Goal: Task Accomplishment & Management: Complete application form

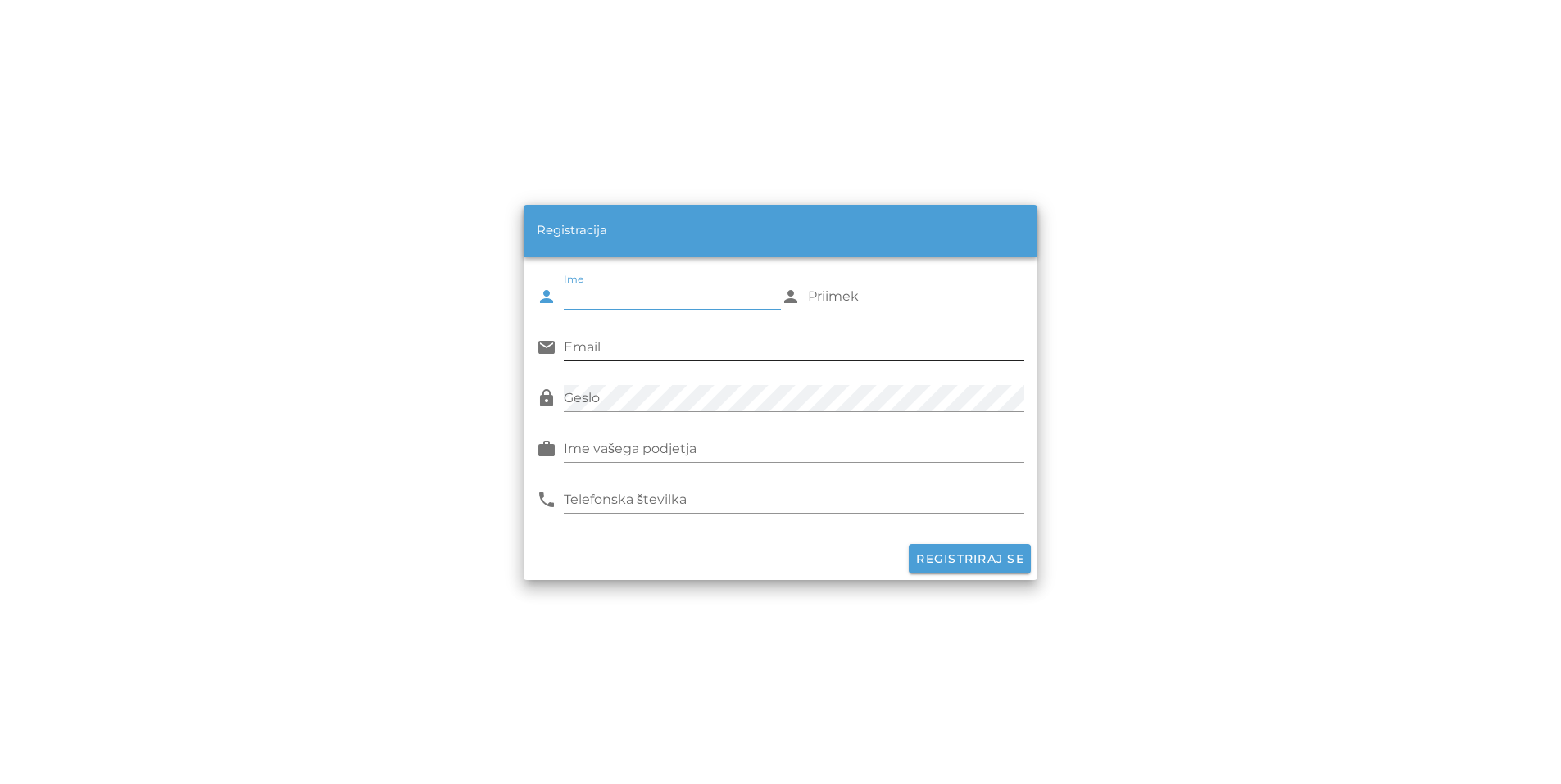
type input "[PERSON_NAME]"
click at [858, 286] on input "Priimek" at bounding box center [916, 297] width 217 height 26
type input "Cuder"
click at [675, 353] on input "Email" at bounding box center [794, 348] width 460 height 26
type input "[EMAIL_ADDRESS][DOMAIN_NAME]"
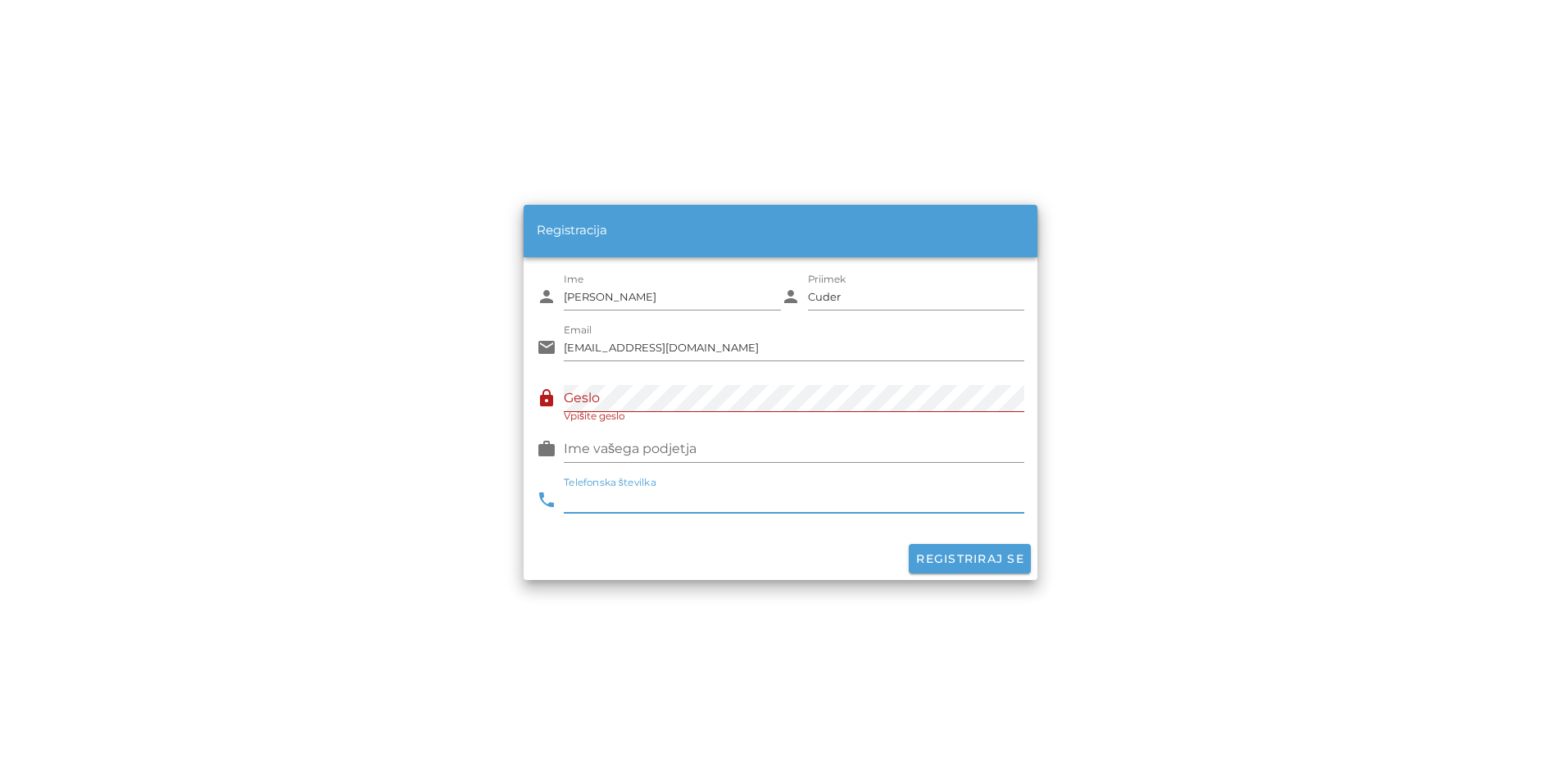
click at [631, 497] on input "Telefonska številka" at bounding box center [794, 500] width 460 height 26
type input "041798475"
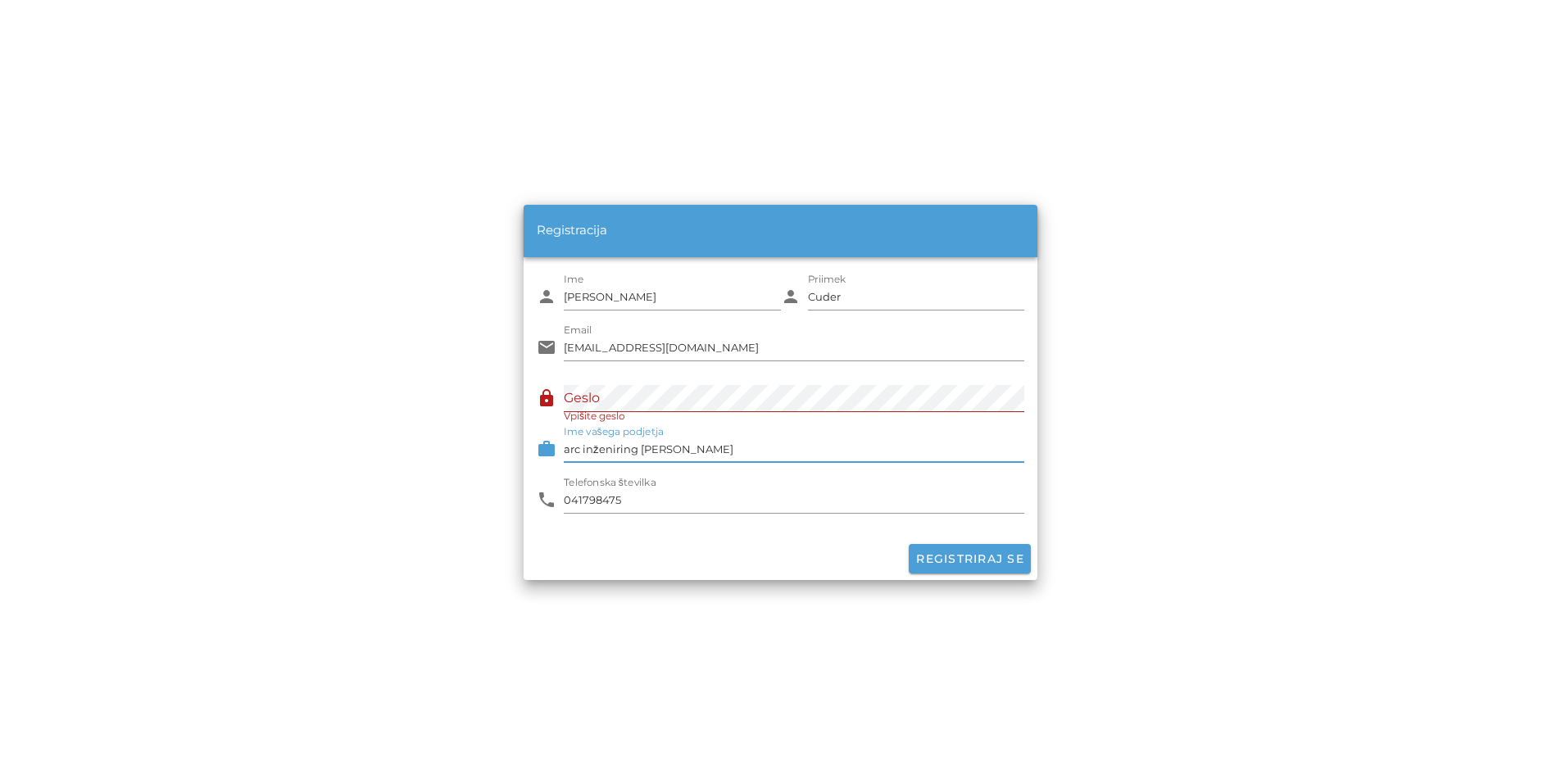
drag, startPoint x: 748, startPoint y: 448, endPoint x: 551, endPoint y: 458, distance: 197.3
click at [551, 458] on div "work Ime vašega podjetja arc inženiring [PERSON_NAME]" at bounding box center [780, 450] width 487 height 48
type input "Pro-concrete d.o.o., [GEOGRAPHIC_DATA]"
click at [965, 555] on span "Registriraj se" at bounding box center [970, 559] width 109 height 15
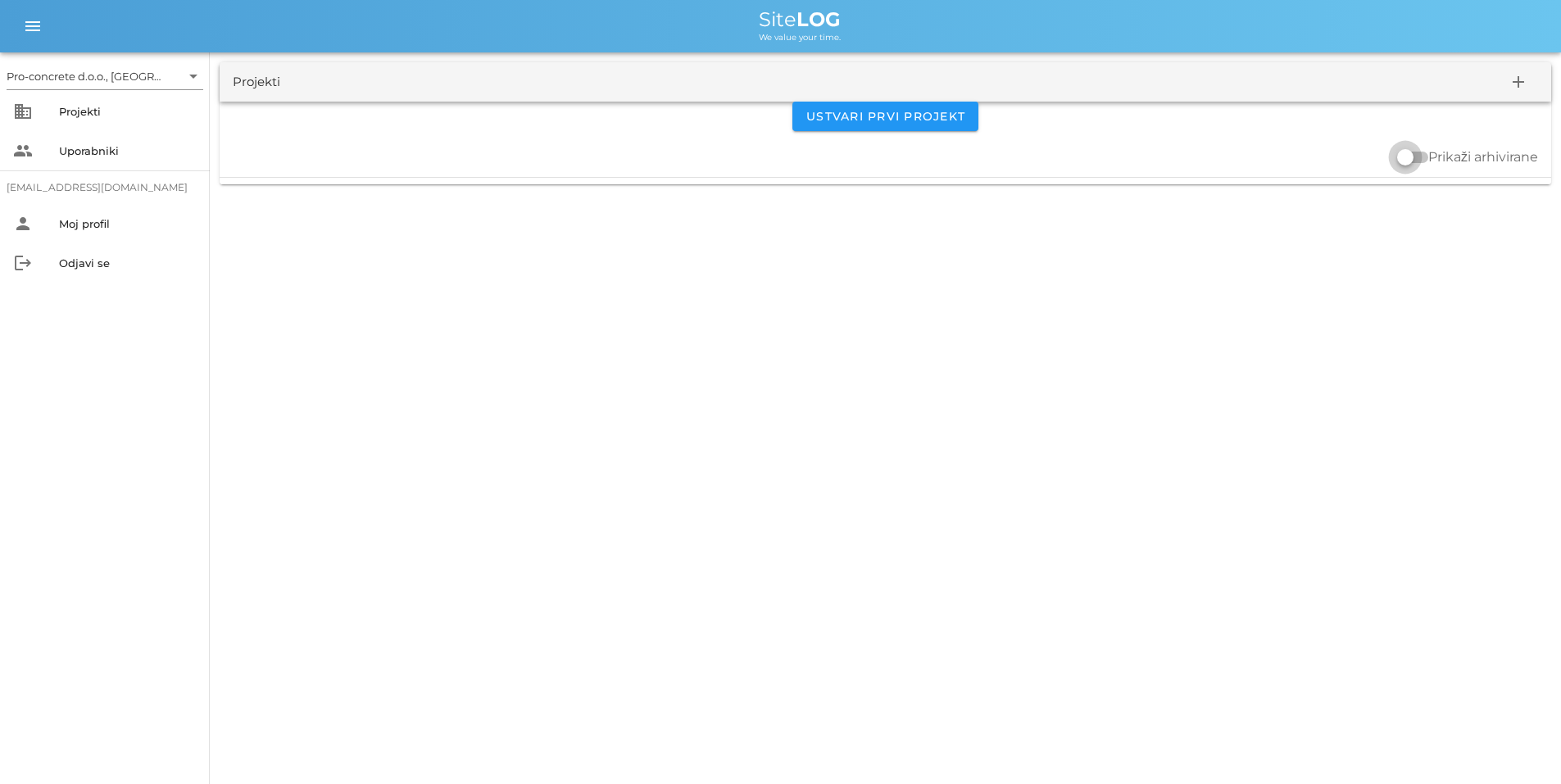
drag, startPoint x: 1402, startPoint y: 155, endPoint x: 1421, endPoint y: 158, distance: 19.2
click at [1421, 158] on div at bounding box center [1412, 158] width 31 height 19
checkbox input "true"
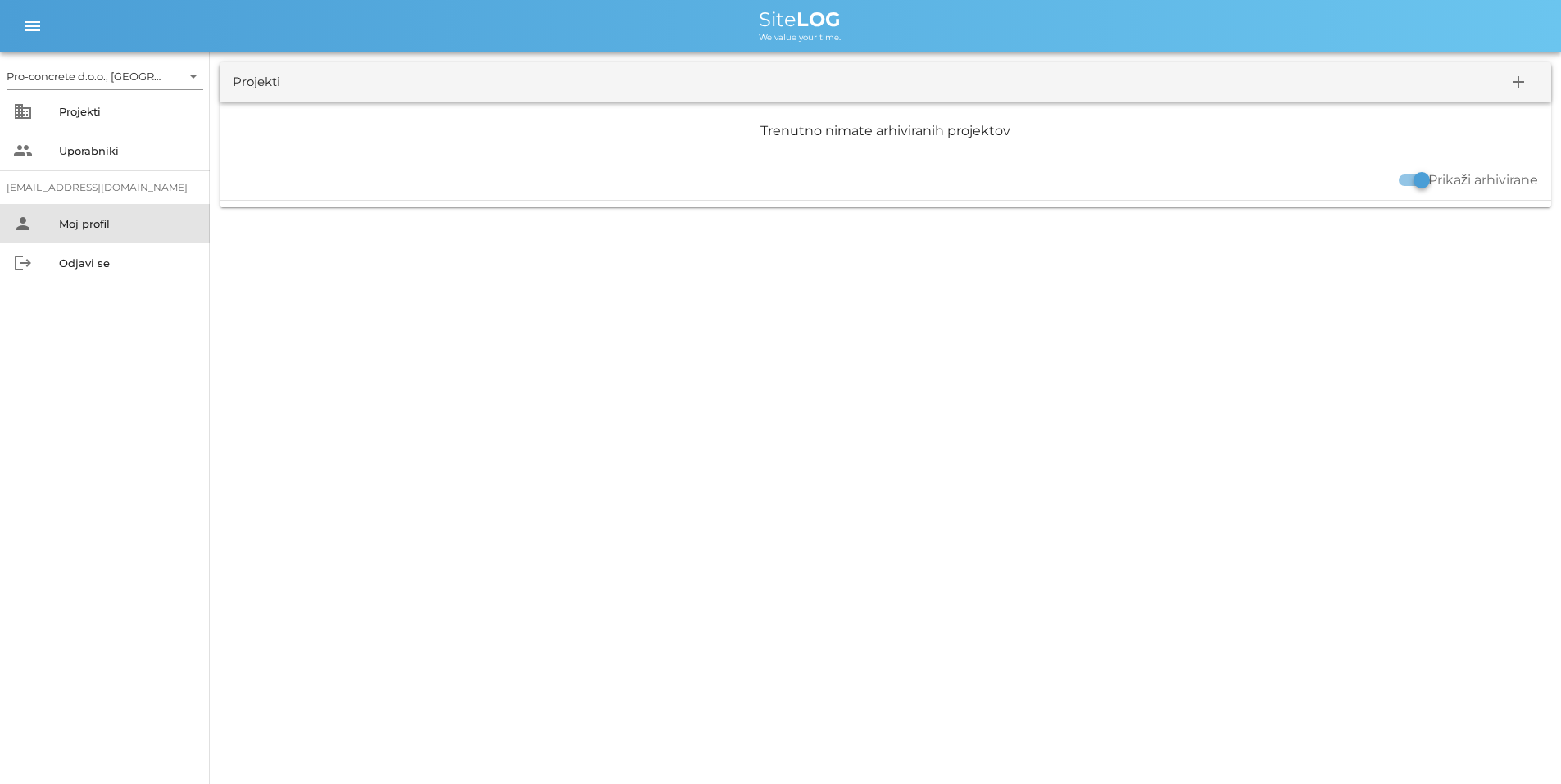
click at [90, 222] on div "Moj profil" at bounding box center [128, 223] width 137 height 13
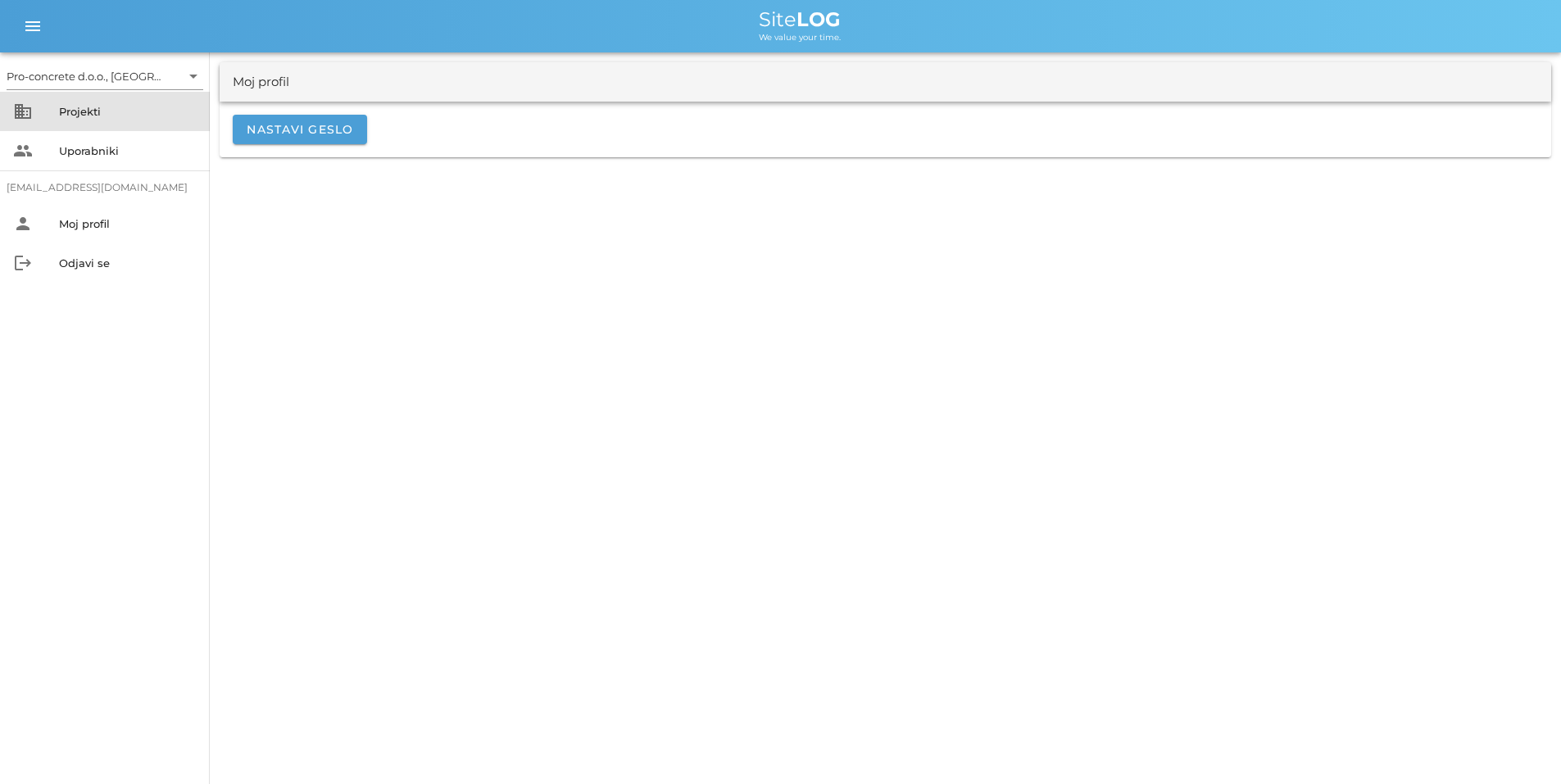
click at [85, 107] on div "Projekti" at bounding box center [128, 111] width 137 height 13
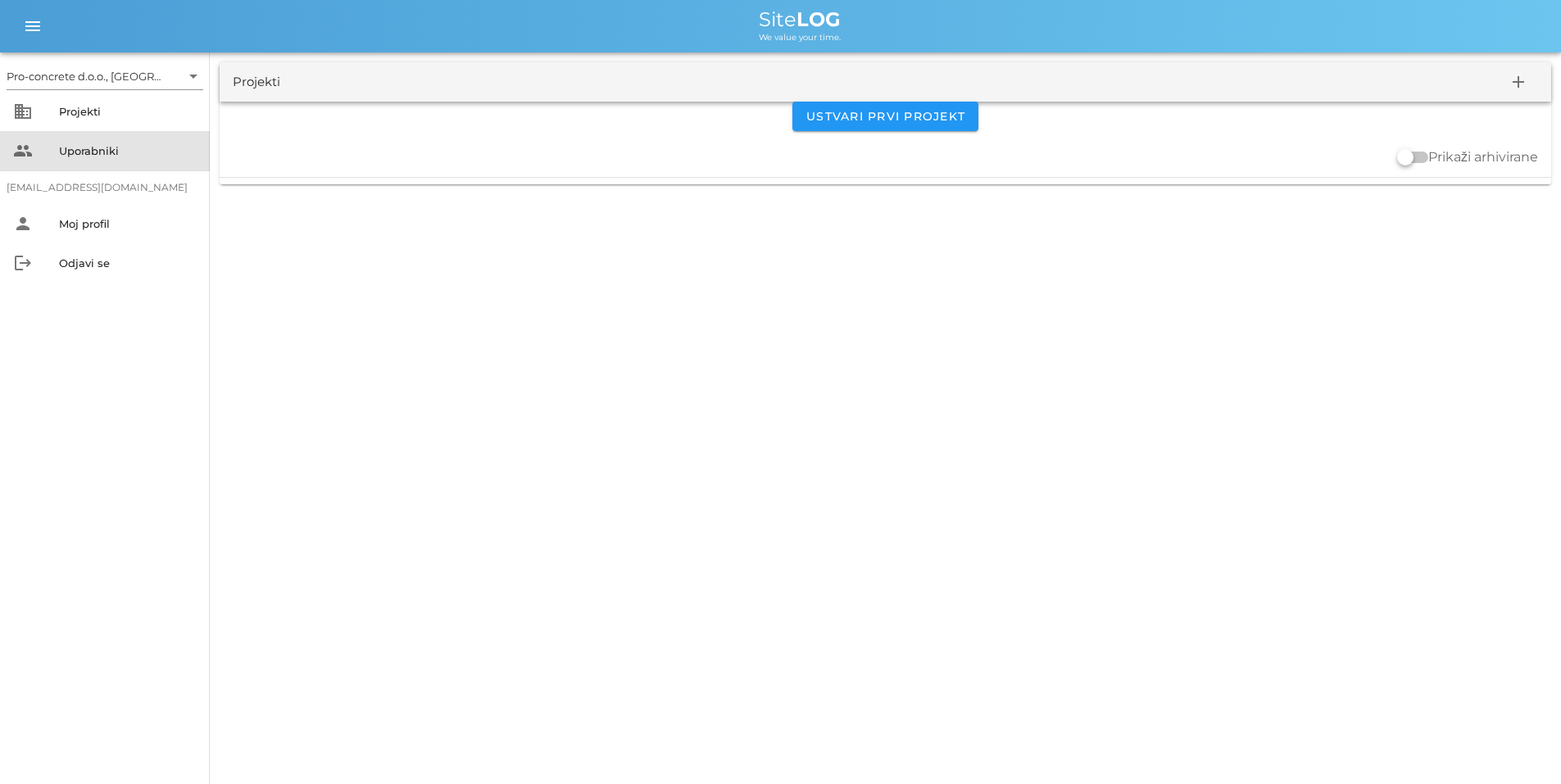
click at [82, 149] on div "Uporabniki" at bounding box center [128, 150] width 137 height 13
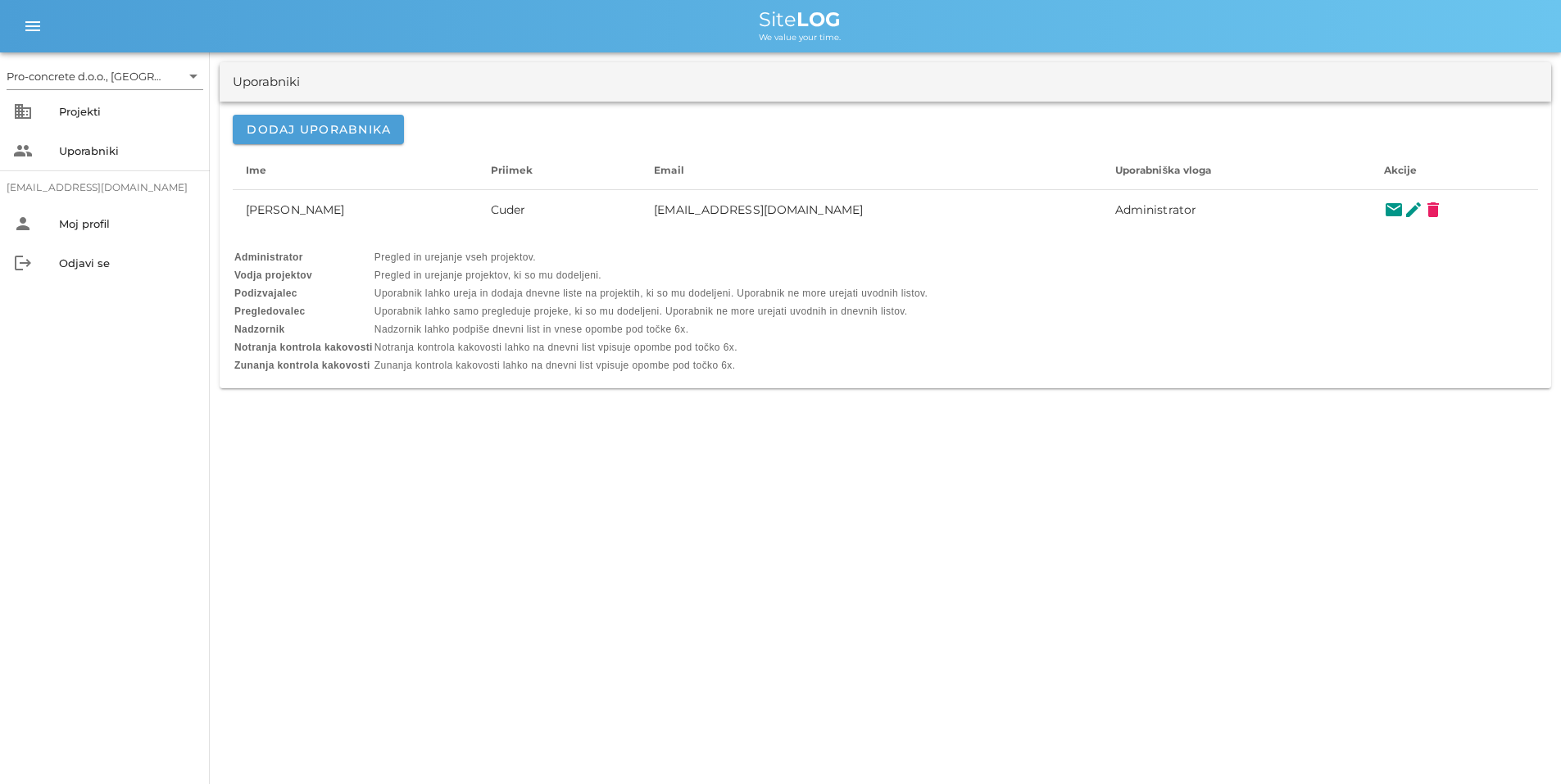
click at [434, 289] on td "Uporabnik lahko ureja in dodaja dnevne liste na projektih, ki so mu dodeljeni. …" at bounding box center [651, 293] width 553 height 17
click at [90, 107] on div "Projekti" at bounding box center [128, 111] width 137 height 13
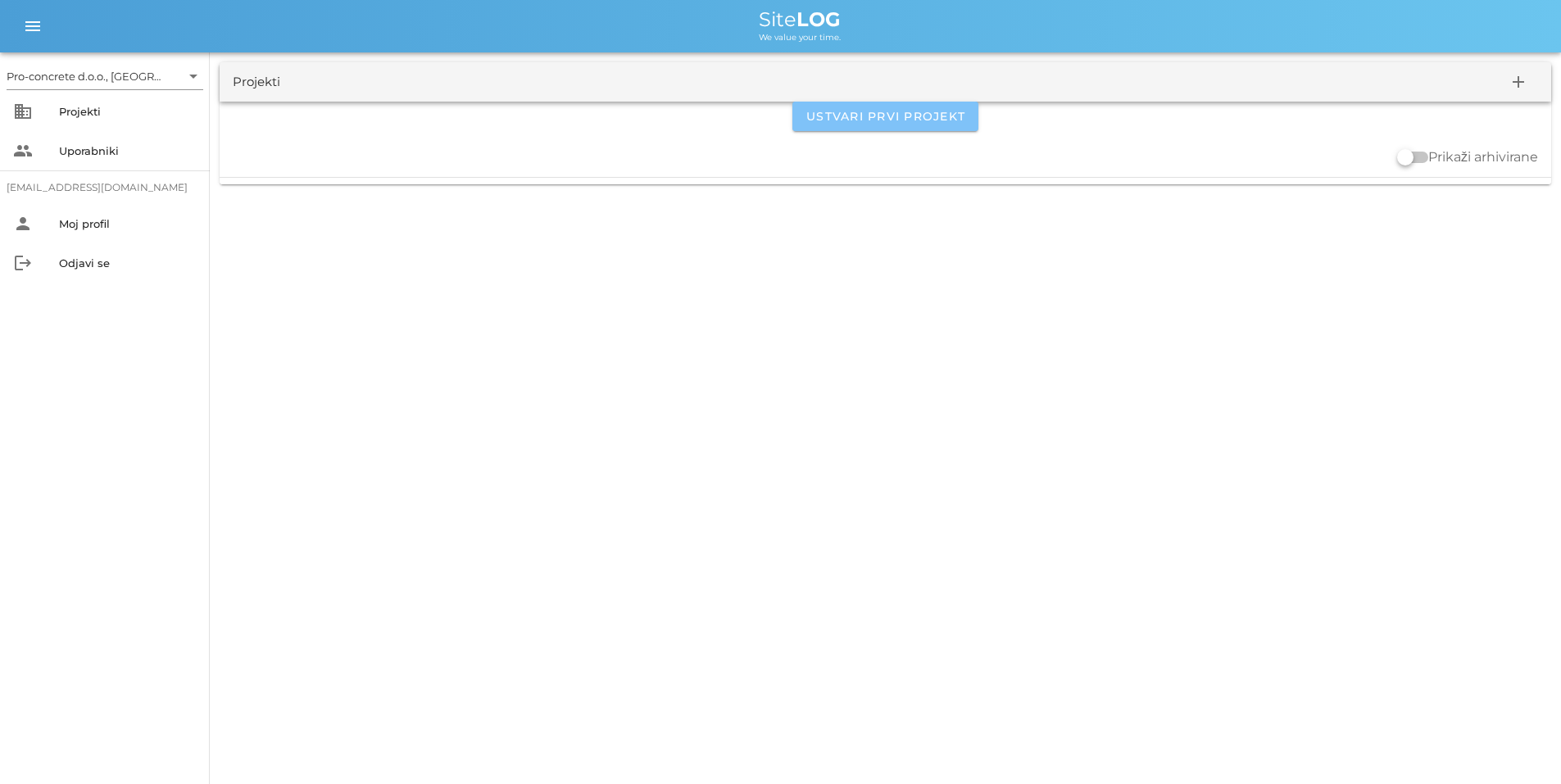
click at [861, 107] on button "Ustvari prvi projekt" at bounding box center [885, 116] width 186 height 30
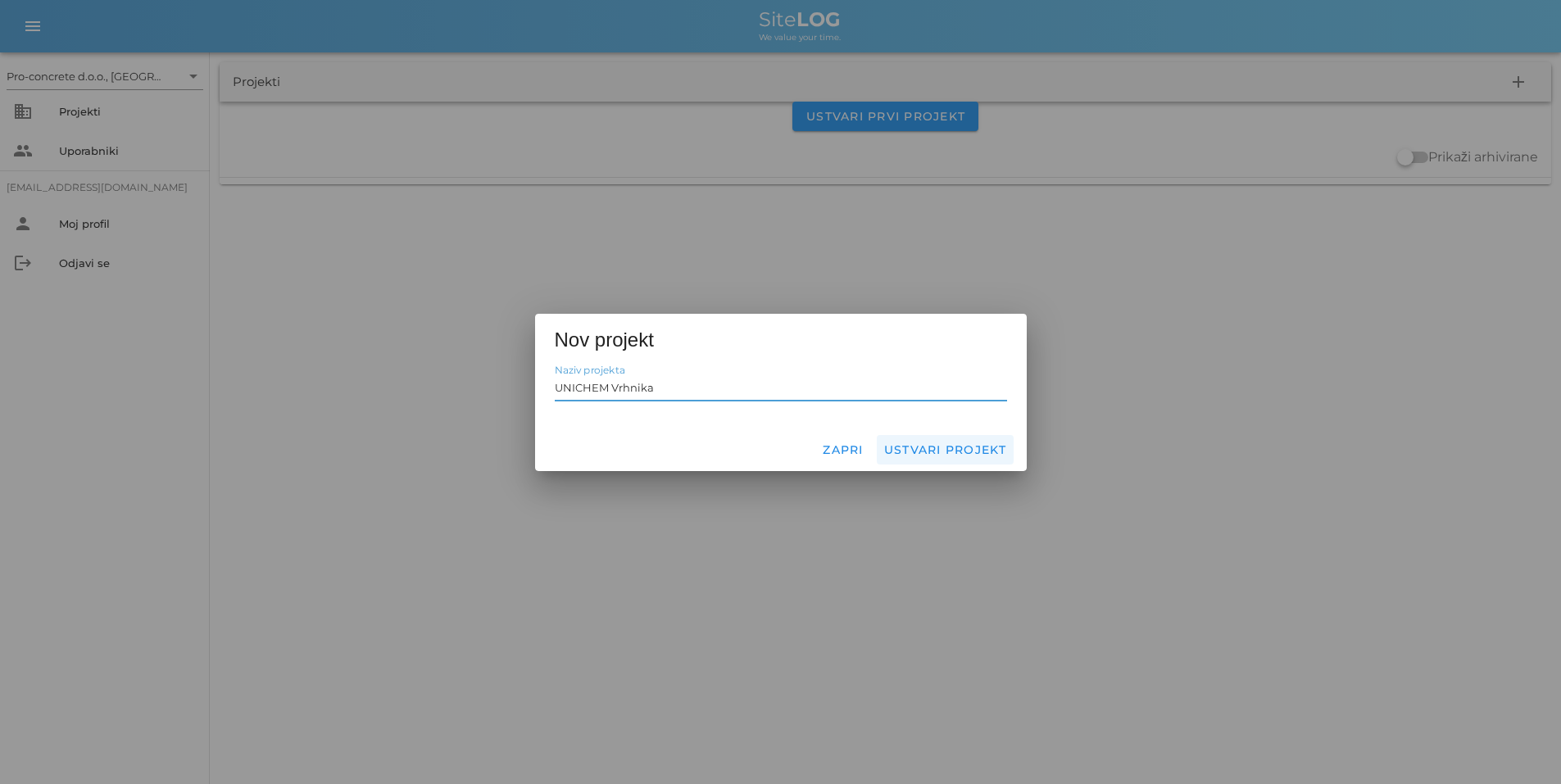
type input "UNICHEM Vrhnika"
click at [940, 447] on span "Ustvari projekt" at bounding box center [945, 450] width 124 height 15
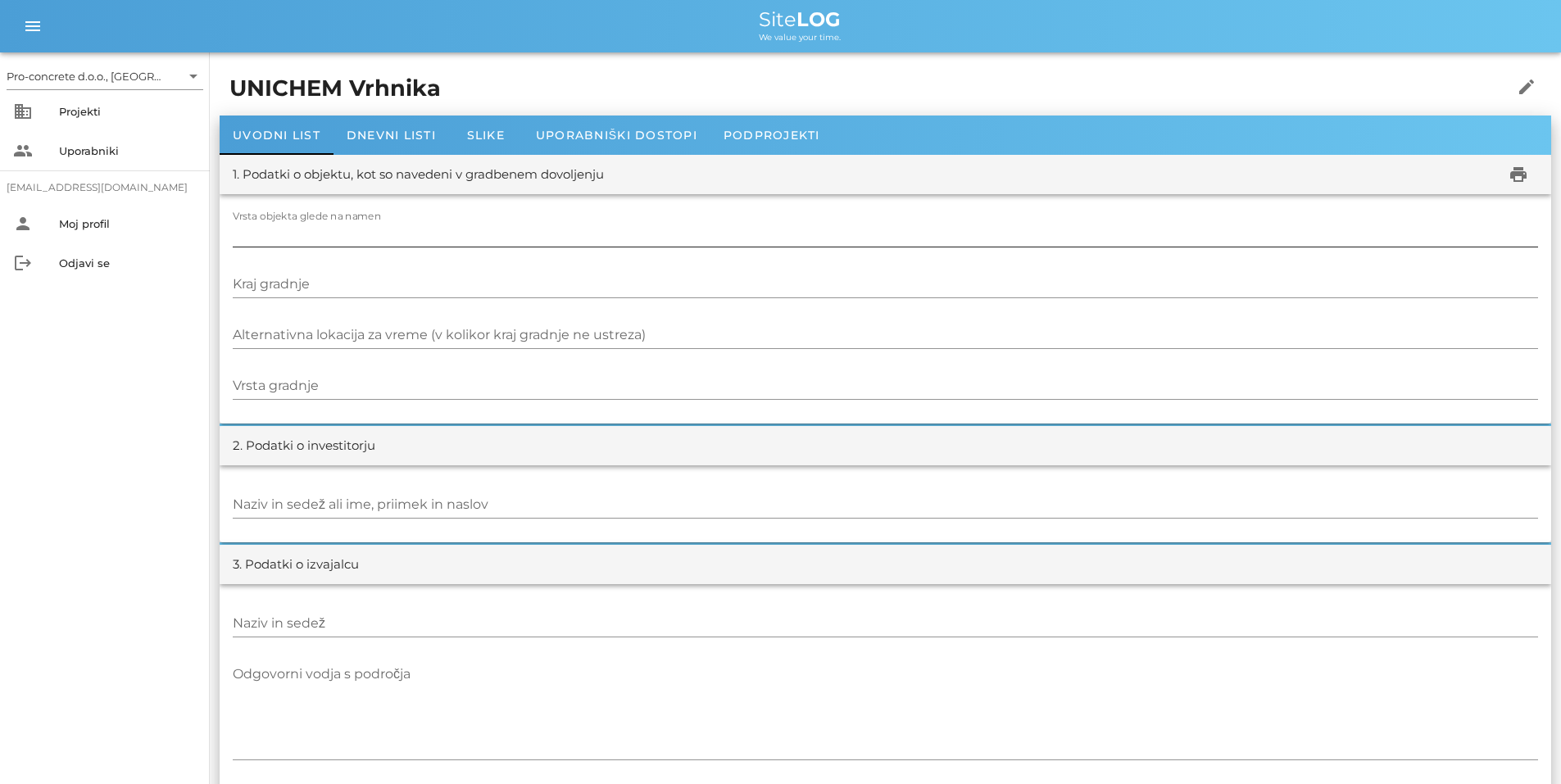
click at [294, 227] on input "Vrsta objekta glede na namen" at bounding box center [886, 234] width 1306 height 26
type input "P"
type input "Poslovni objekt Unichem"
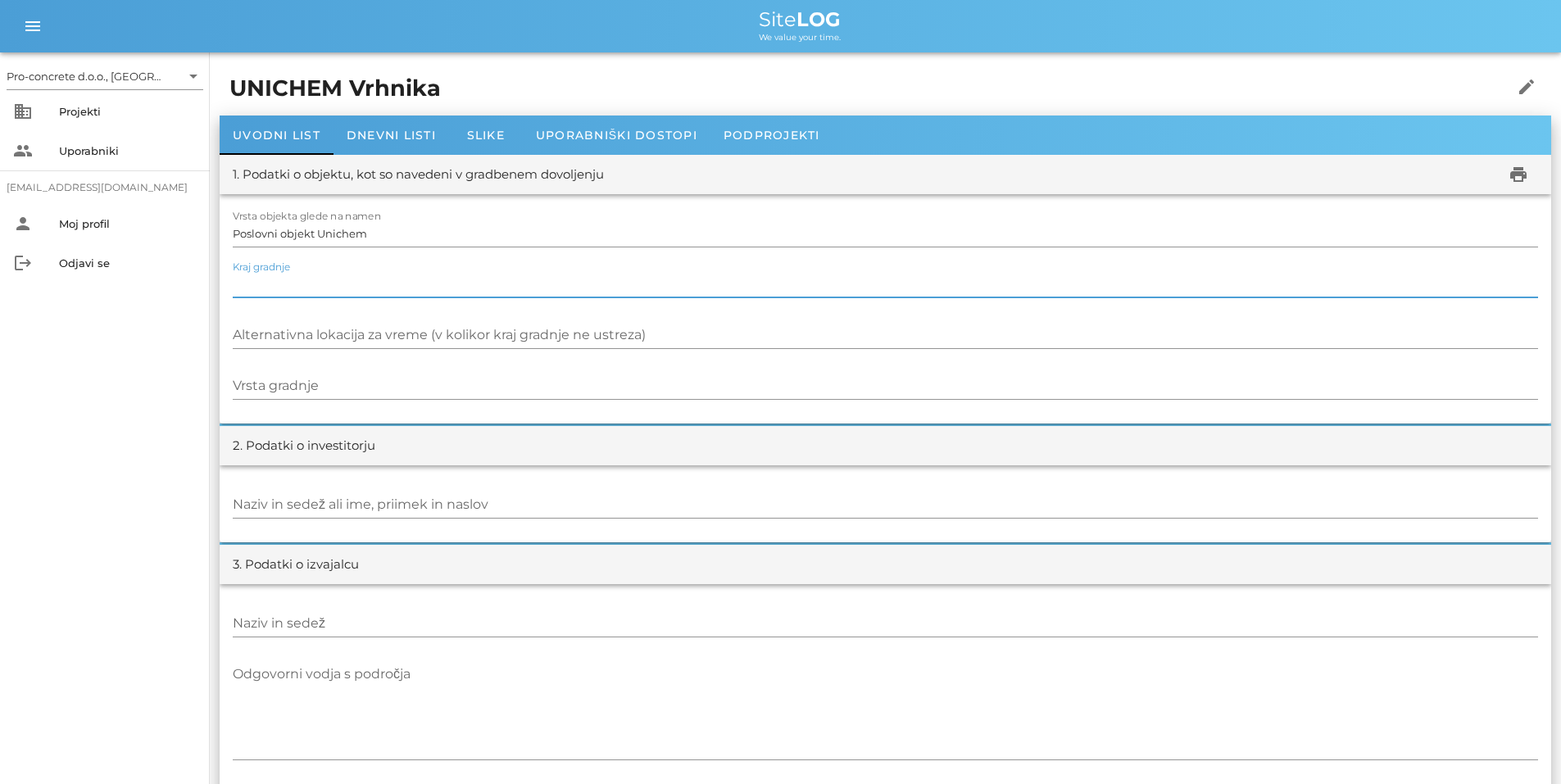
click at [330, 291] on input "Kraj gradnje" at bounding box center [886, 284] width 1306 height 26
type input "Sinja Gorica 2, [GEOGRAPHIC_DATA]"
click at [300, 385] on input "Vrsta gradnje" at bounding box center [886, 386] width 1306 height 26
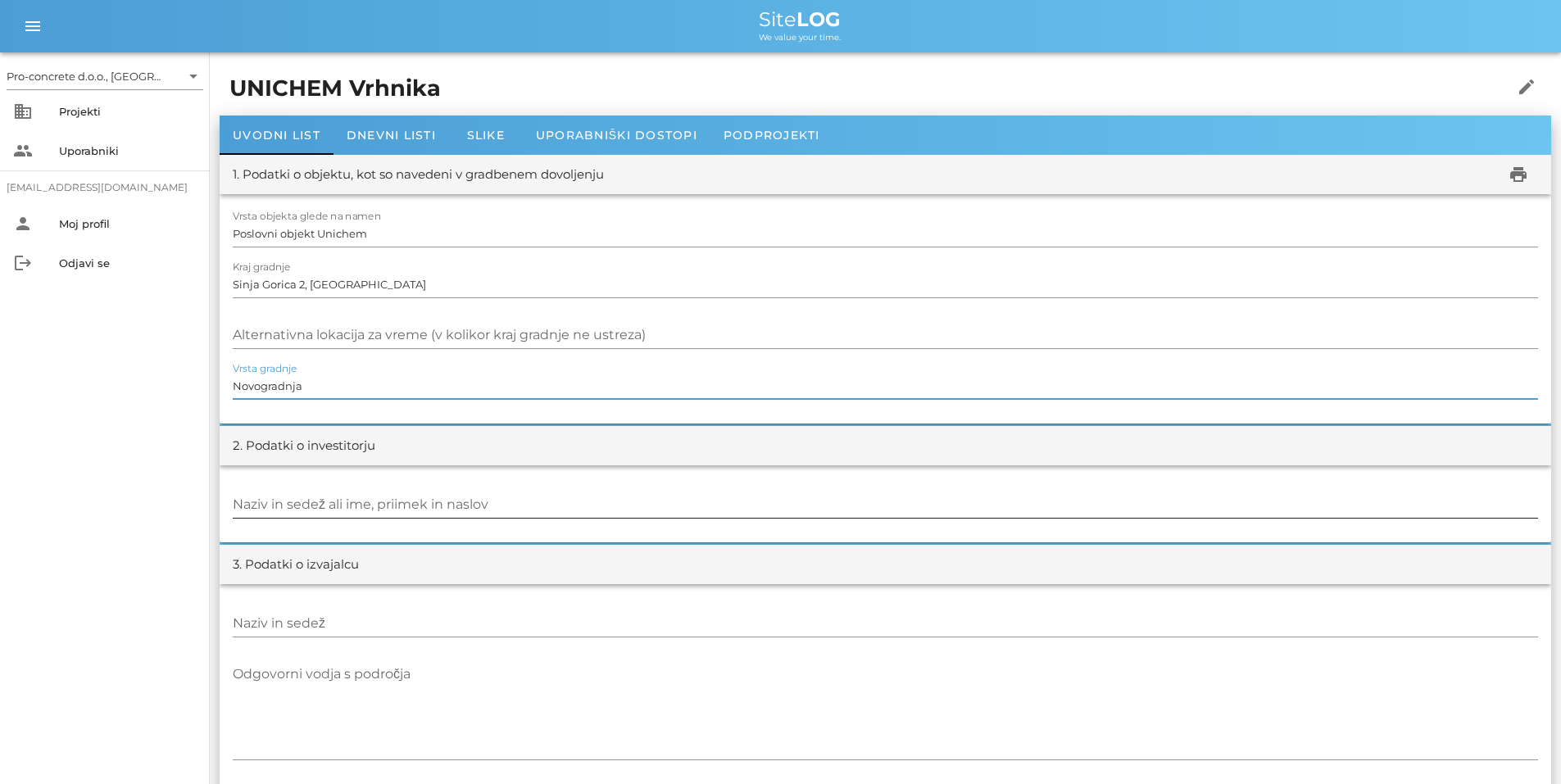
type input "Novogradnja"
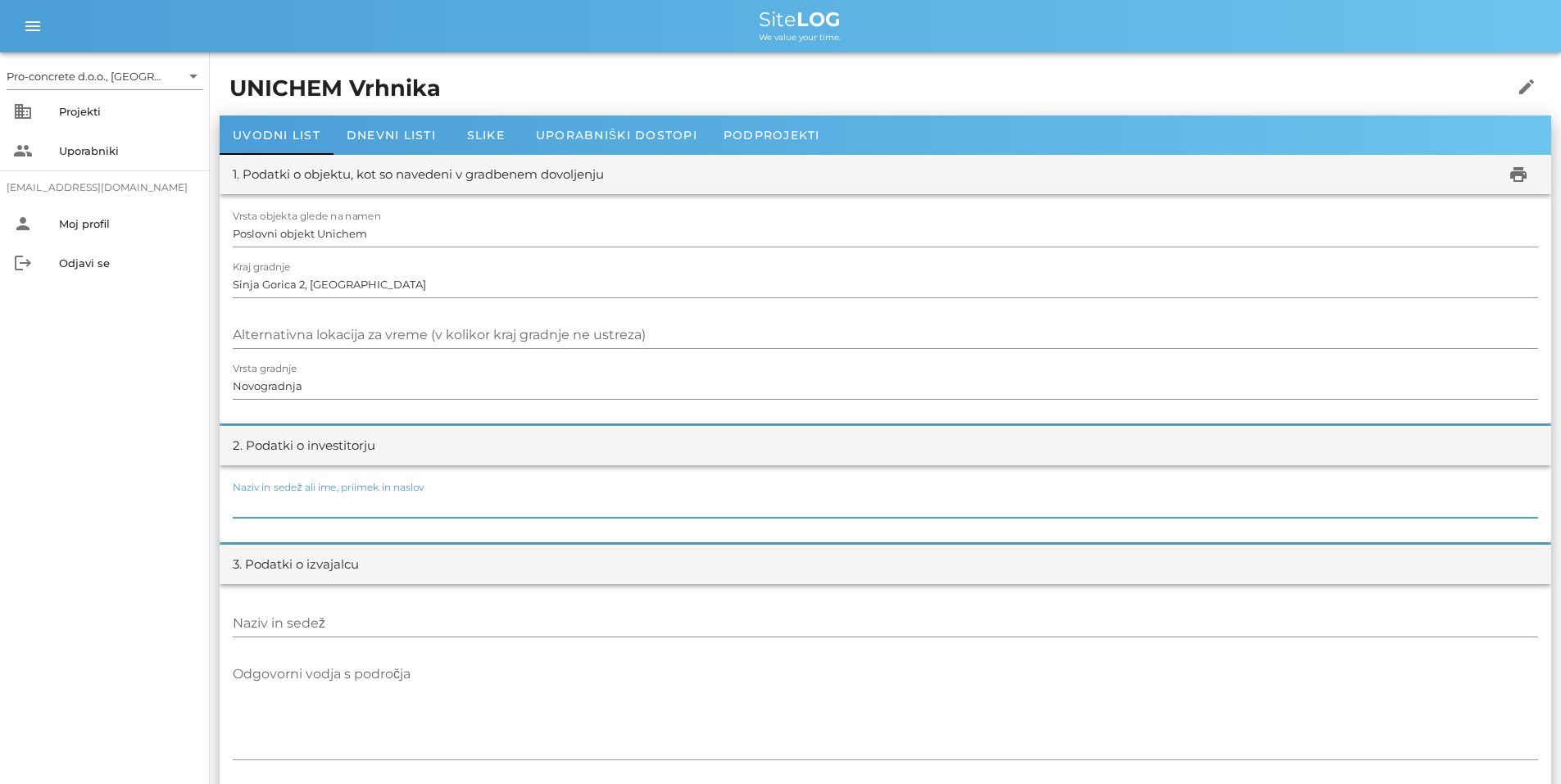
click at [273, 500] on input "Naziv in sedež ali ime, priimek in naslov" at bounding box center [886, 505] width 1306 height 26
click at [394, 504] on input "Unichem d.o.o., [STREET_ADDRESS]" at bounding box center [886, 505] width 1306 height 26
type input "Unichem d.o.o., [STREET_ADDRESS]"
drag, startPoint x: 321, startPoint y: 231, endPoint x: 365, endPoint y: 233, distance: 44.0
click at [365, 233] on input "Poslovni objekt Unichem" at bounding box center [886, 234] width 1306 height 26
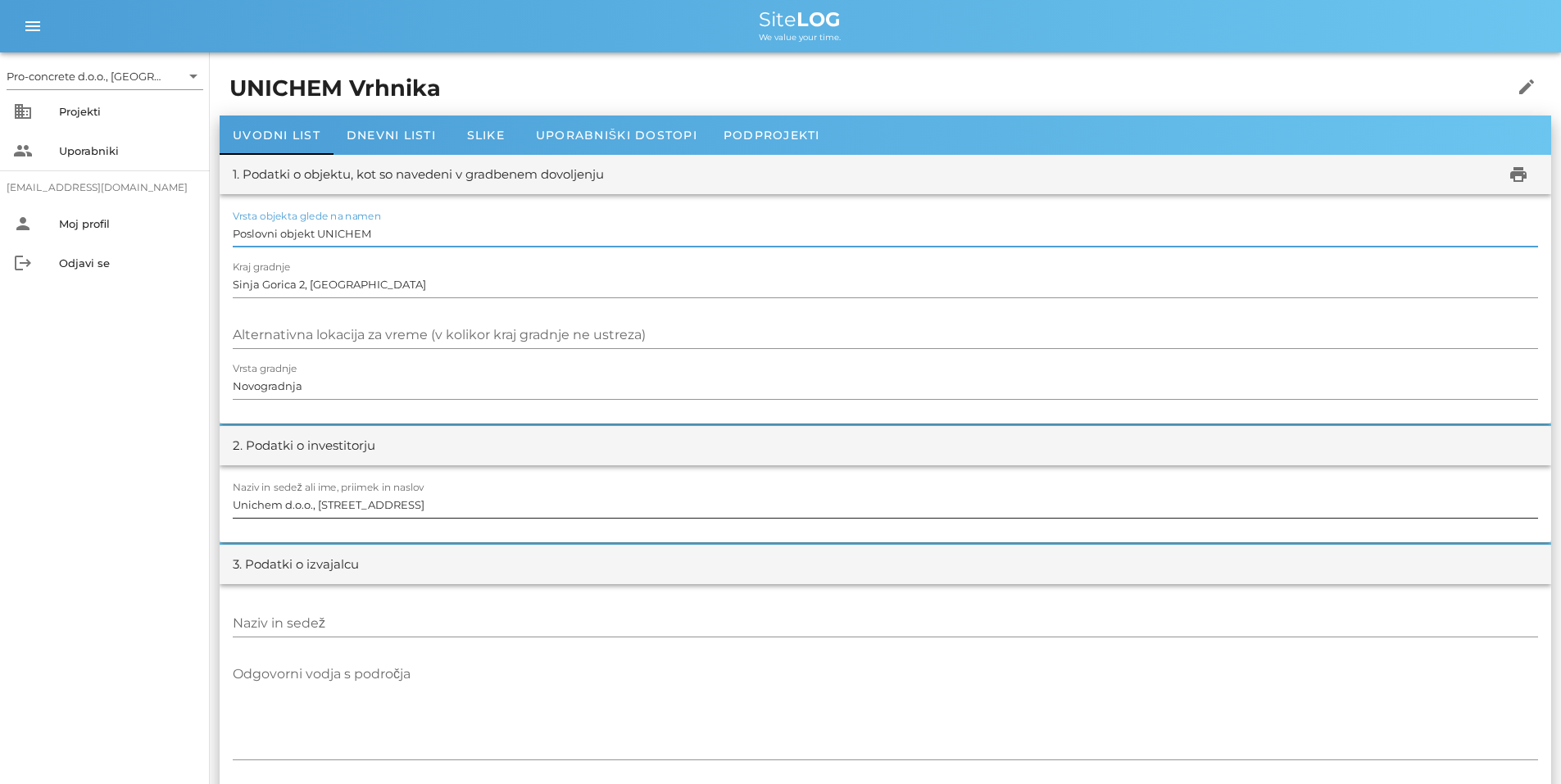
type input "Poslovni objekt UNICHEM"
drag, startPoint x: 279, startPoint y: 503, endPoint x: 234, endPoint y: 498, distance: 45.3
click at [234, 498] on input "Unichem d.o.o., [STREET_ADDRESS]" at bounding box center [886, 505] width 1306 height 26
type input "UNICHEM d.o.o., [STREET_ADDRESS]"
click at [359, 618] on input "Naziv in sedež" at bounding box center [886, 624] width 1306 height 26
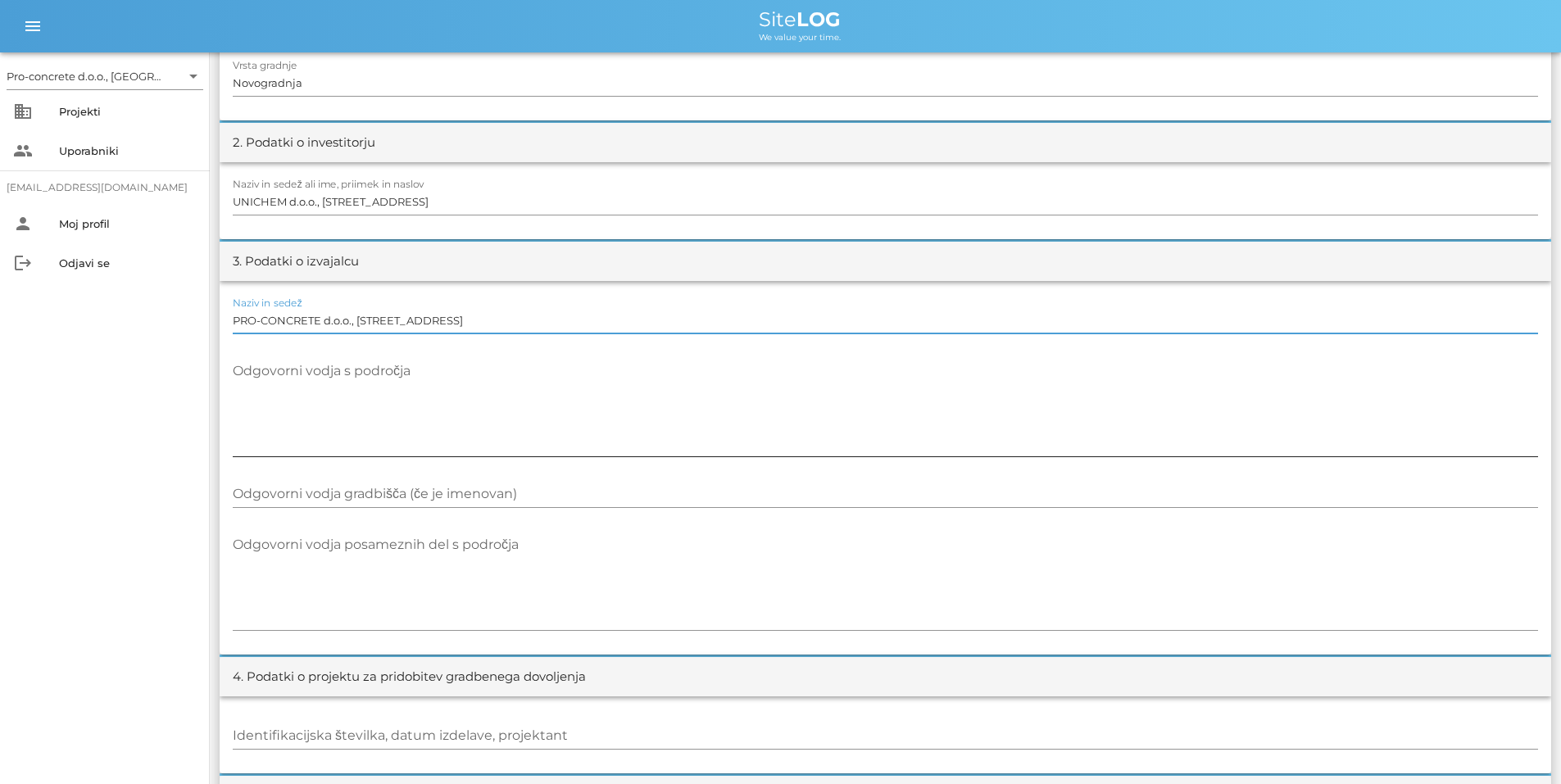
scroll to position [328, 0]
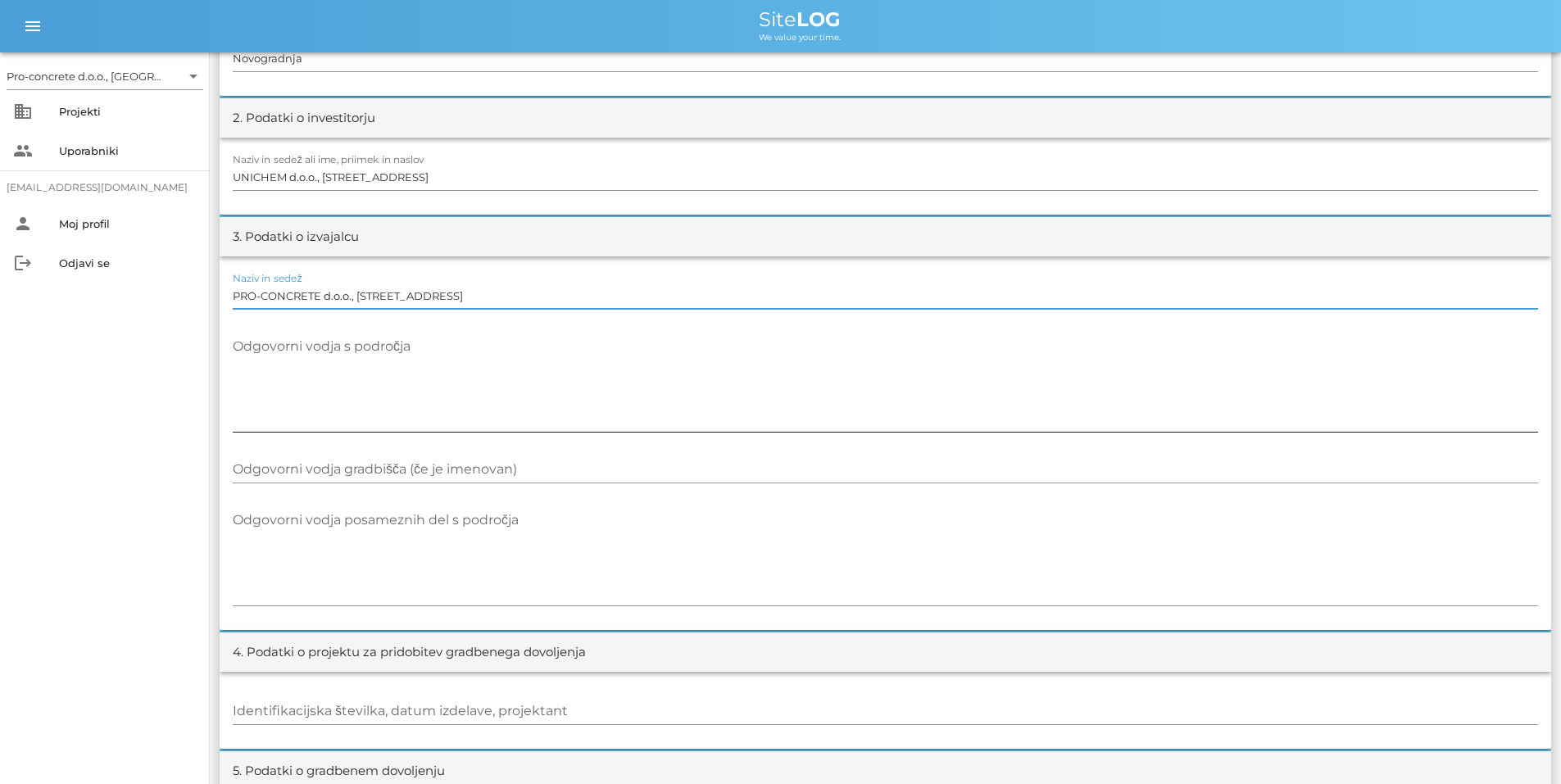
type input "PRO-CONCRETE d.o.o., [STREET_ADDRESS]"
drag, startPoint x: 345, startPoint y: 385, endPoint x: 341, endPoint y: 373, distance: 12.6
click at [345, 384] on textarea "Odgovorni vodja s področja" at bounding box center [886, 383] width 1306 height 99
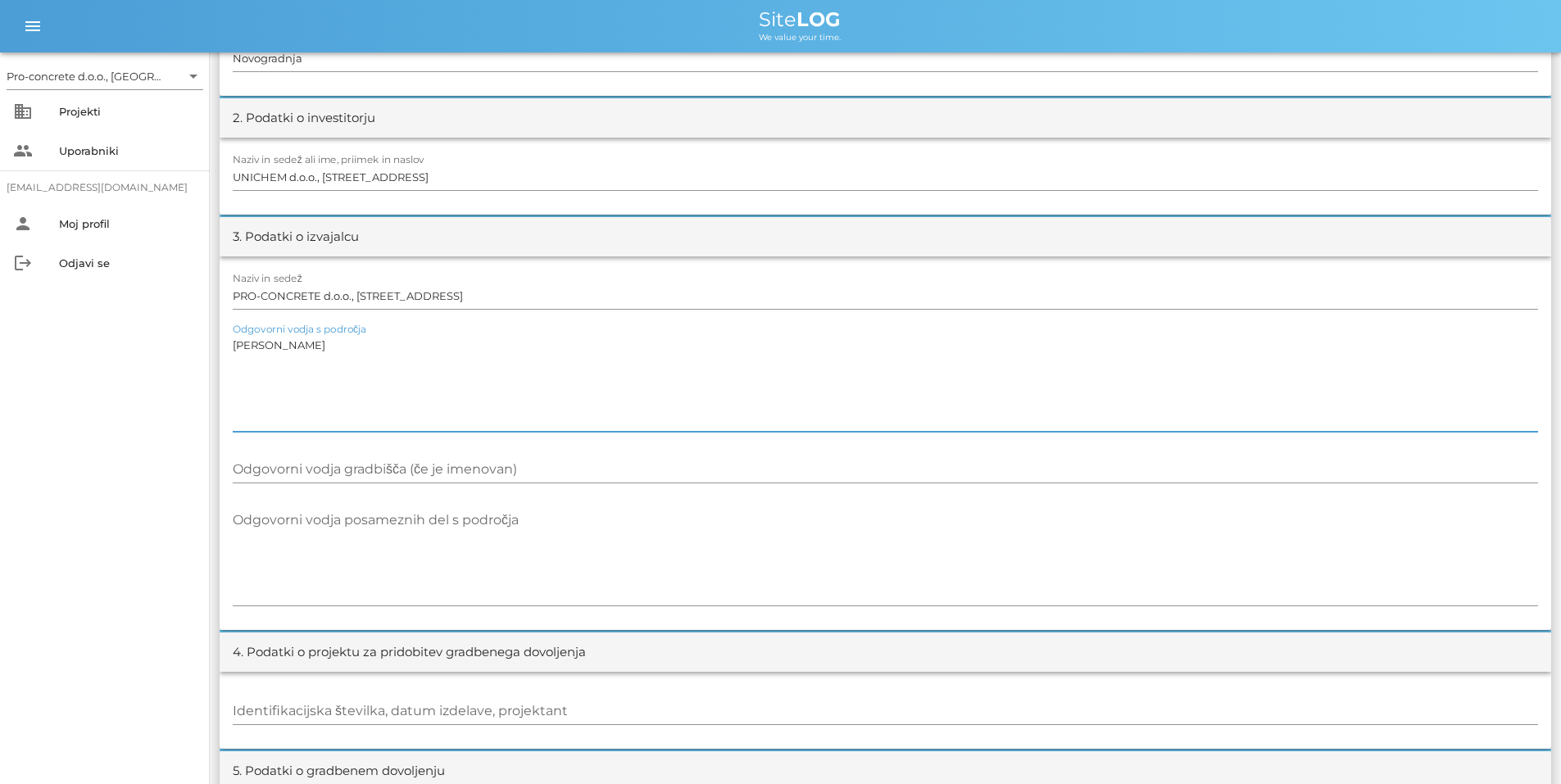
click at [271, 347] on textarea "[PERSON_NAME]" at bounding box center [886, 383] width 1306 height 99
drag, startPoint x: 303, startPoint y: 342, endPoint x: 322, endPoint y: 404, distance: 64.8
click at [304, 346] on textarea "[PERSON_NAME]" at bounding box center [886, 383] width 1306 height 99
type textarea "[PERSON_NAME], inž.gradb., IZS G-1322"
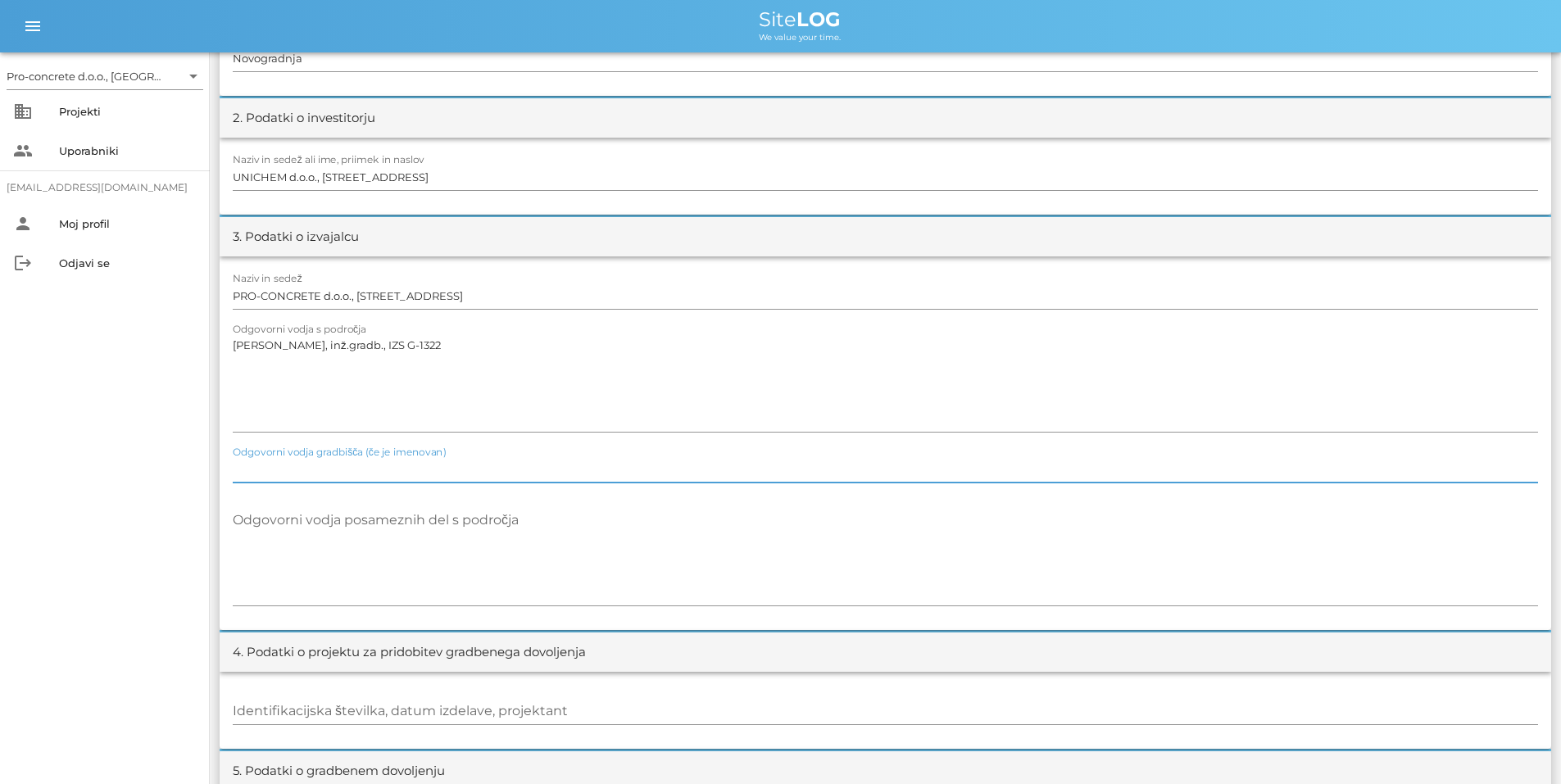
click at [370, 462] on div "Odgovorni vodja gradbišča (če je imenovan)" at bounding box center [886, 470] width 1306 height 26
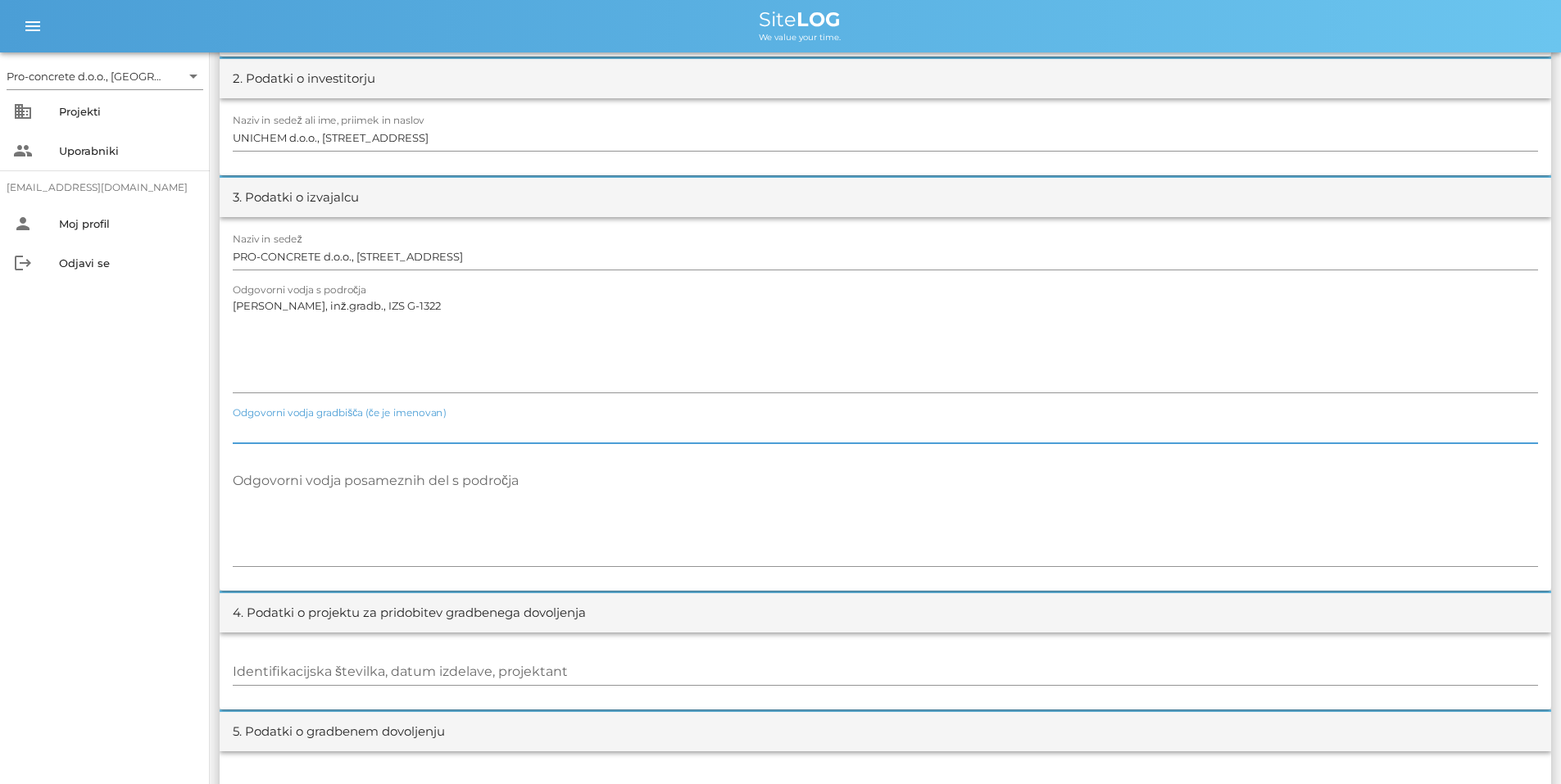
scroll to position [381, 0]
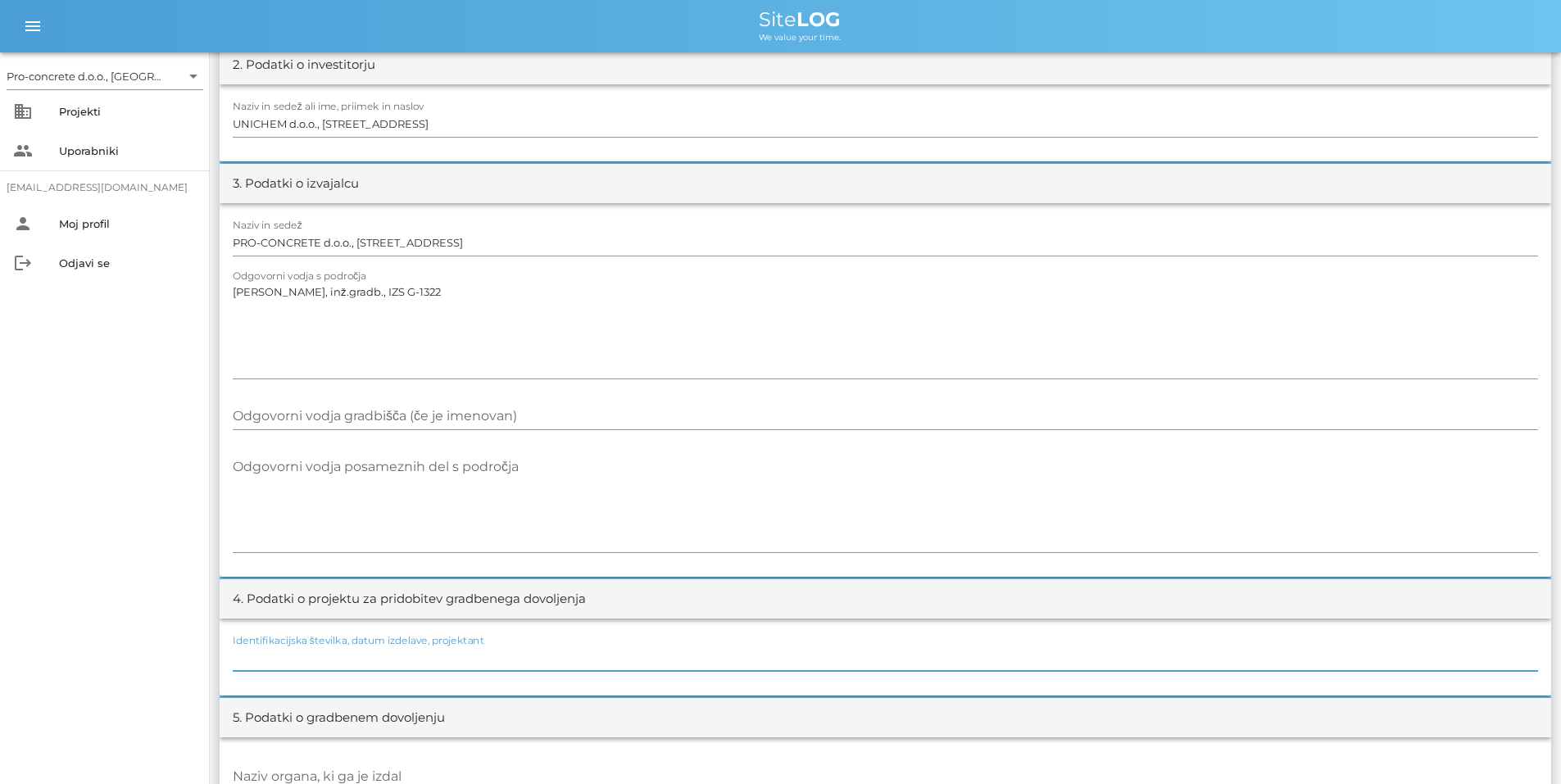
click at [252, 655] on input "Identifikacijska številka, datum izdelave, projektant" at bounding box center [886, 658] width 1306 height 26
type input "G"
click at [508, 660] on input "GEA CONSULT d.o.o., [STREET_ADDRESS] Loka; DGD št.B21-022 z datumom" at bounding box center [886, 658] width 1306 height 26
drag, startPoint x: 666, startPoint y: 660, endPoint x: 681, endPoint y: 656, distance: 15.5
click at [668, 660] on input "GEA CONSULT d.o.o., [STREET_ADDRESS] Loka; DGD št.B21-022 z datumom" at bounding box center [886, 658] width 1306 height 26
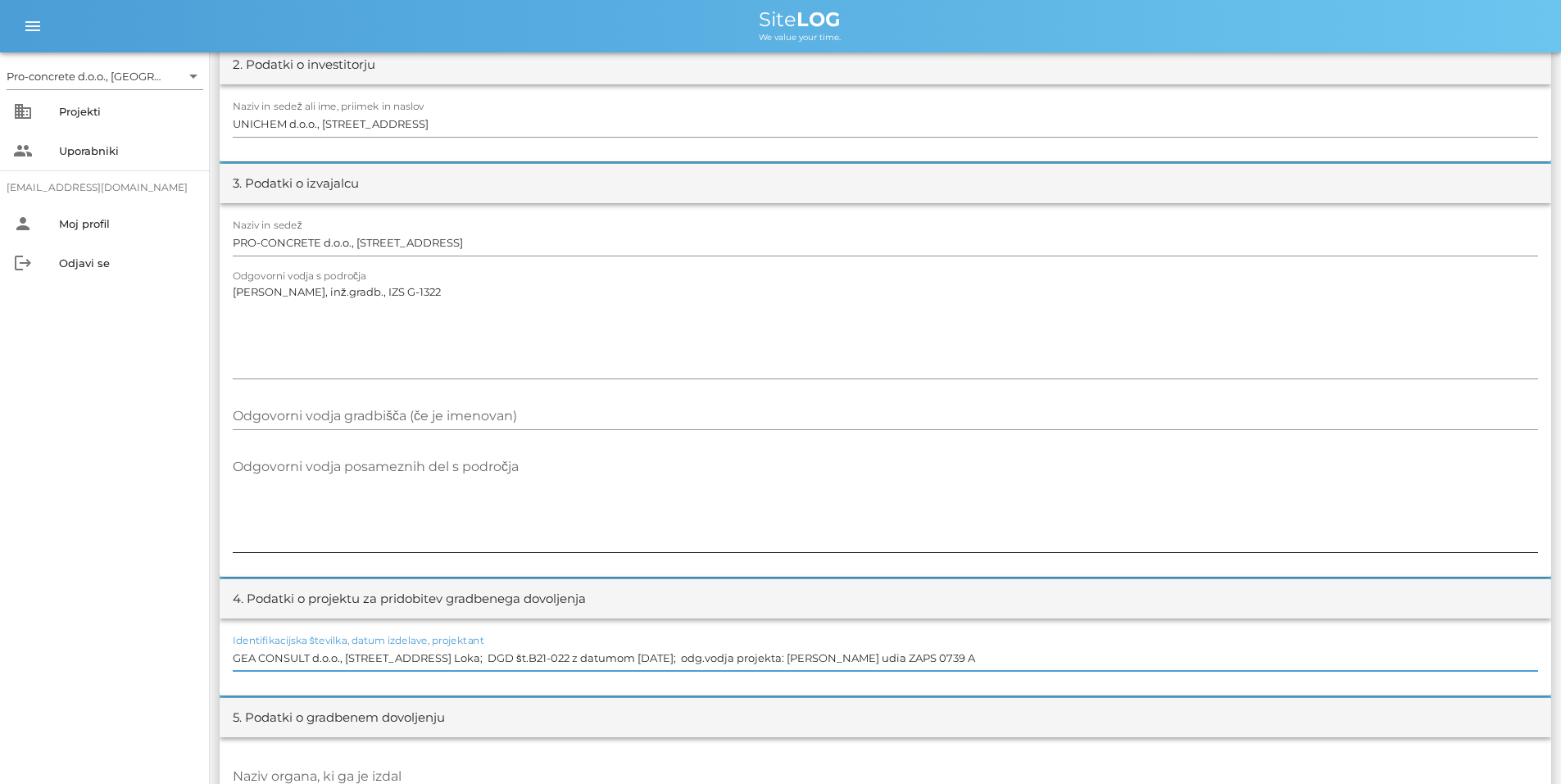
type input "GEA CONSULT d.o.o., [STREET_ADDRESS] Loka; DGD št.B21-022 z datumom [DATE]; odg…"
click at [587, 513] on textarea "Odgovorni vodja posameznih del s področja" at bounding box center [886, 503] width 1306 height 99
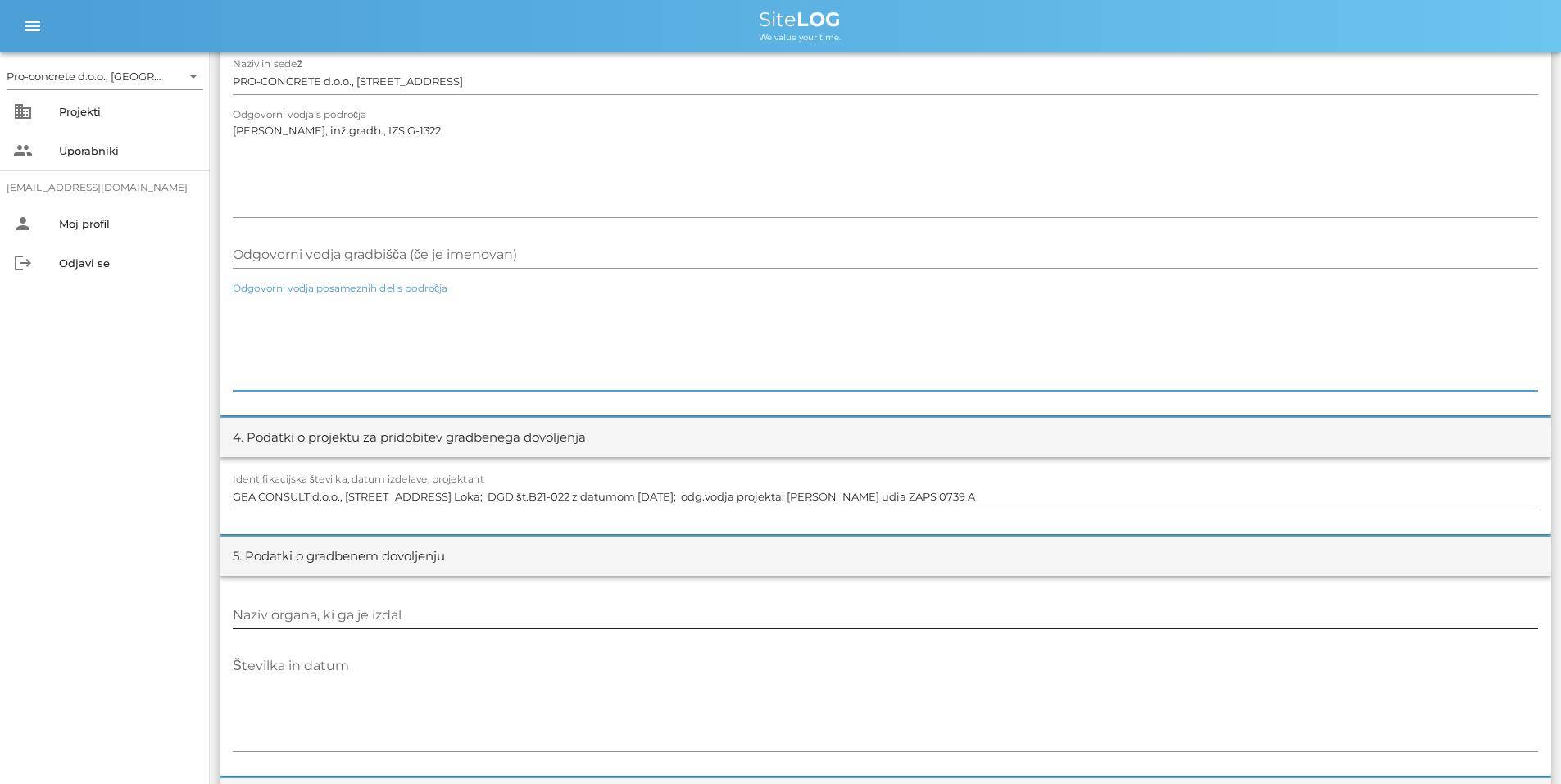
scroll to position [545, 0]
click at [308, 609] on input "Naziv organa, ki ga je izdal" at bounding box center [886, 613] width 1306 height 26
click at [238, 608] on input "Upravna e" at bounding box center [886, 613] width 1306 height 26
click at [233, 616] on input "Upravna e" at bounding box center [886, 613] width 1306 height 26
drag, startPoint x: 309, startPoint y: 604, endPoint x: 319, endPoint y: 624, distance: 22.4
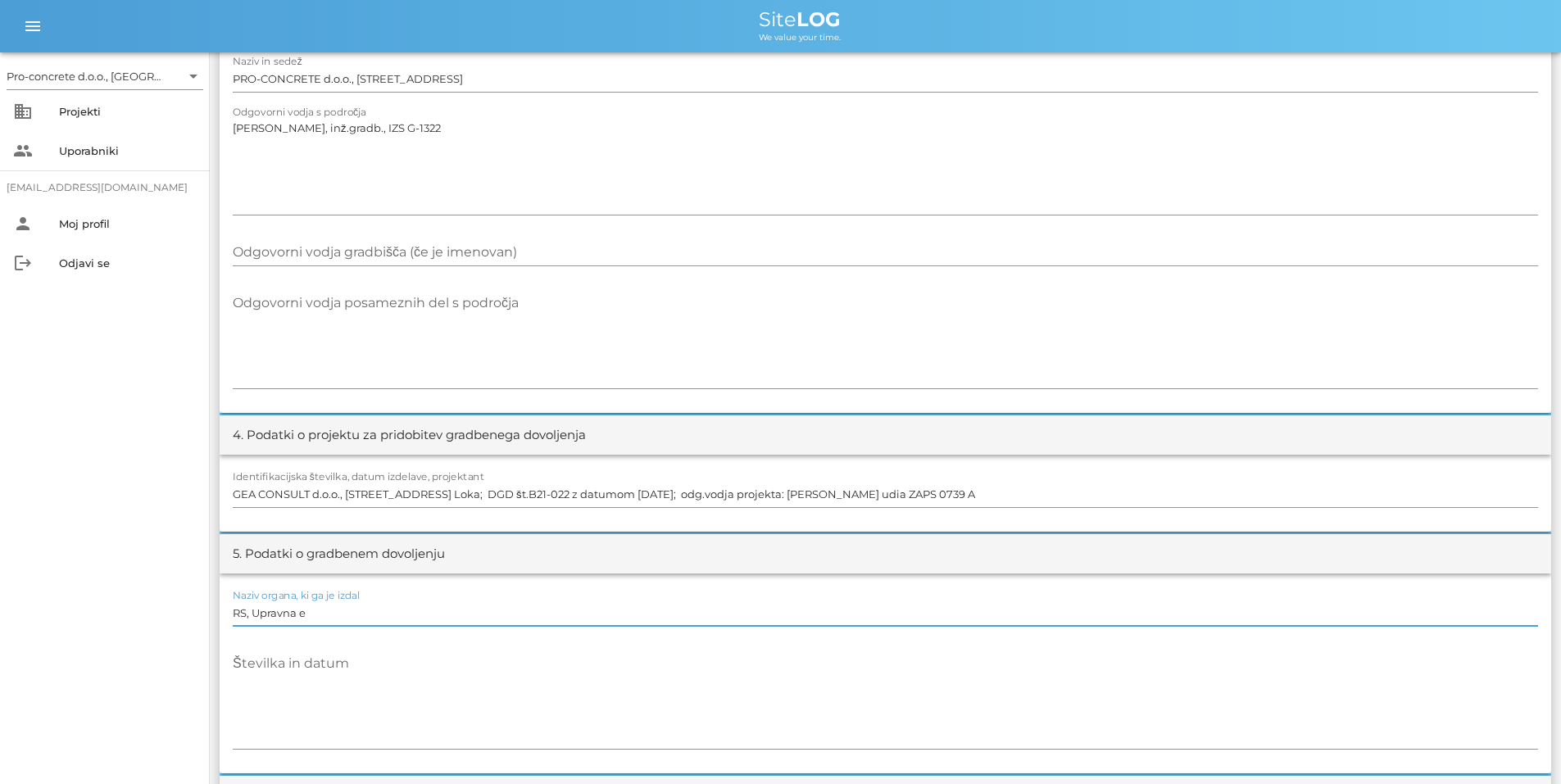
click at [313, 608] on input "RS, Upravna e" at bounding box center [886, 613] width 1306 height 26
type input "RS, Upravna enota [GEOGRAPHIC_DATA], Stara [STREET_ADDRESS]"
click at [293, 668] on textarea "Številka in datum" at bounding box center [886, 700] width 1306 height 99
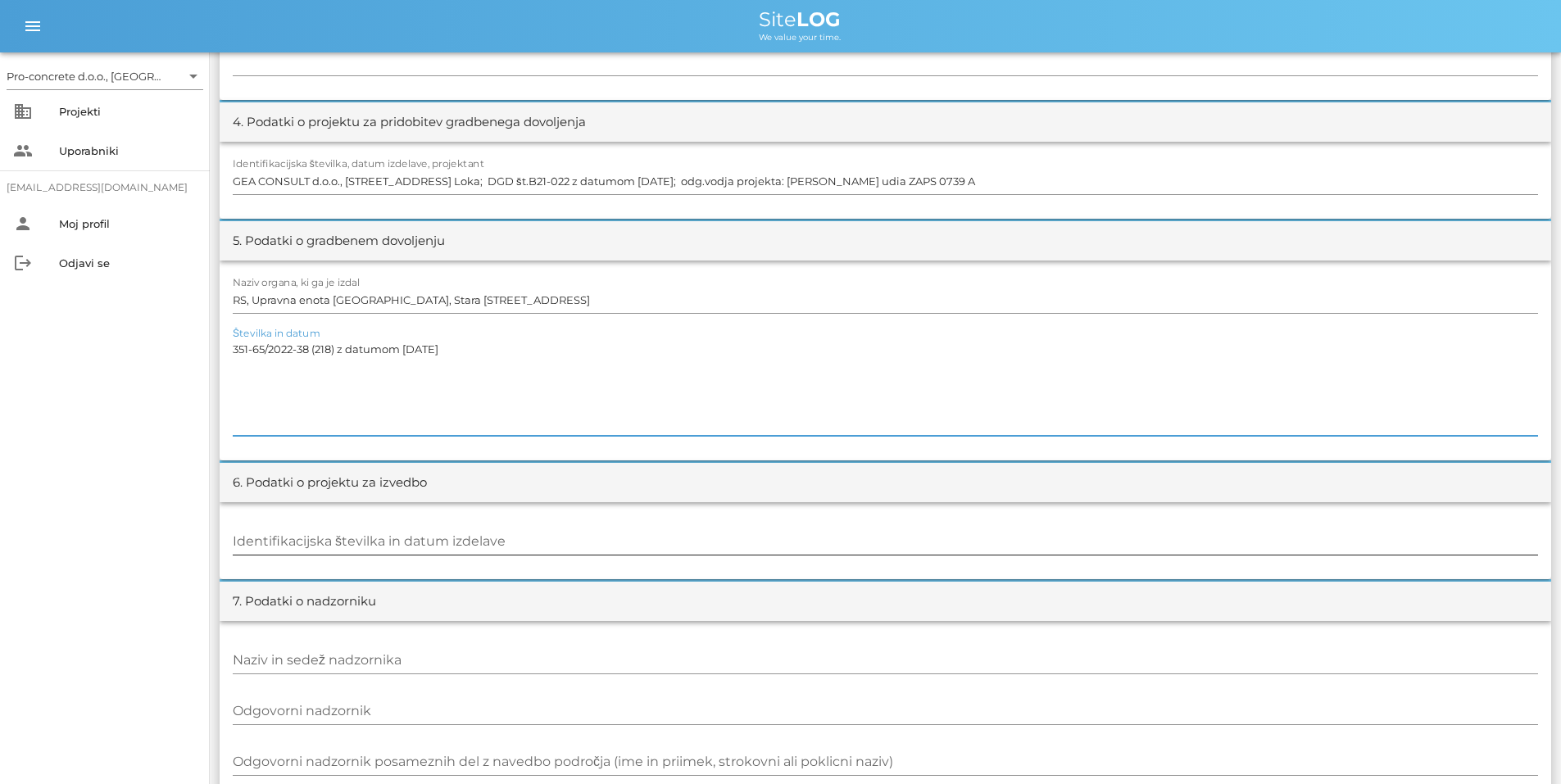
scroll to position [873, 0]
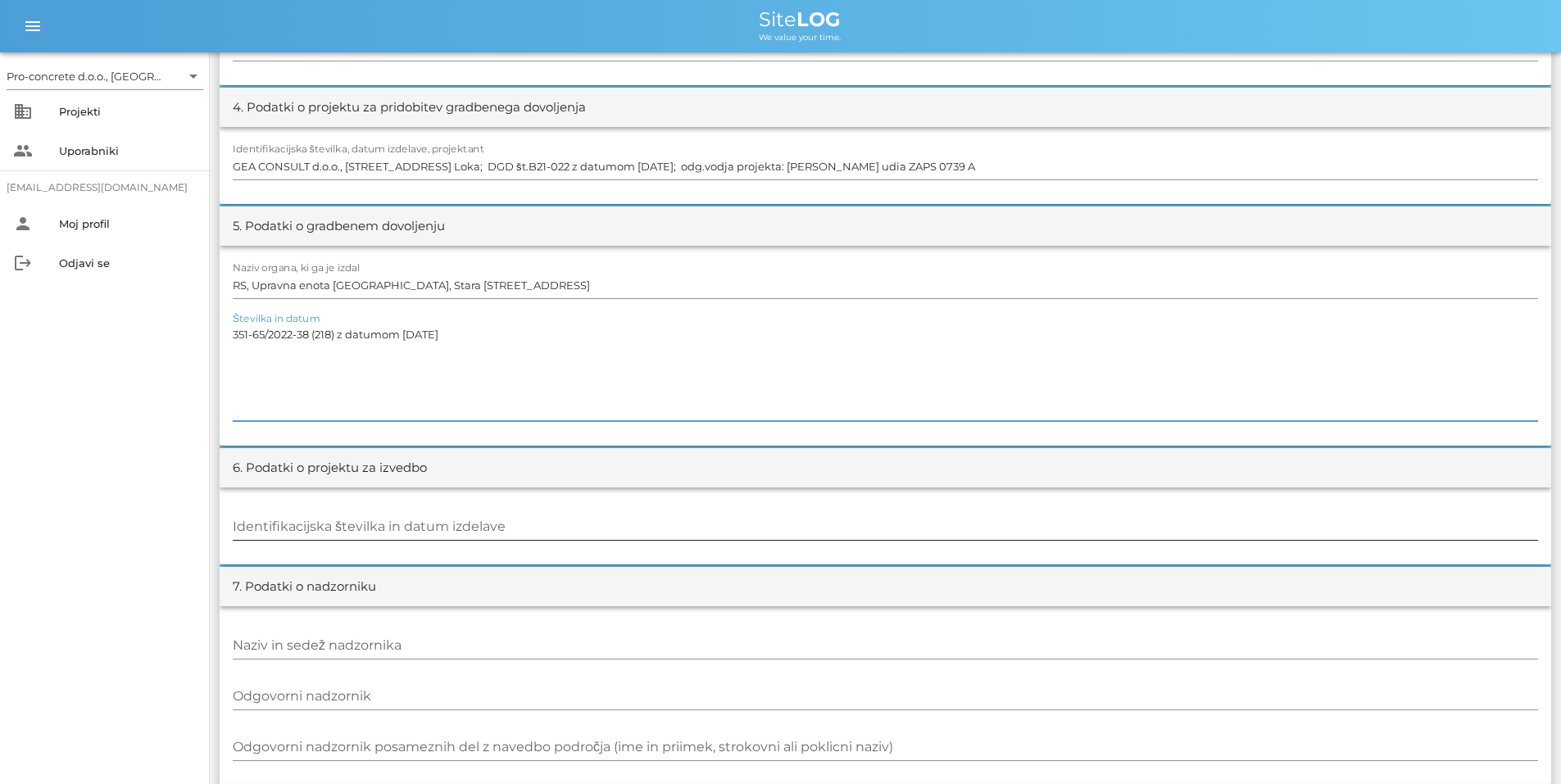
type textarea "351-65/2022-38 (218) z datumom [DATE]"
click at [414, 518] on div "Identifikacijska številka in datum izdelave" at bounding box center [886, 527] width 1306 height 26
type input "PROJEKT d.d., [STREET_ADDRESS]; PZI št."
click at [550, 169] on input "GEA CONSULT d.o.o., [STREET_ADDRESS] Loka; DGD št.B21-022 z datumom [DATE]; odg…" at bounding box center [886, 166] width 1306 height 26
type input "GEA CONSULT d.o.o., [STREET_ADDRESS] Loka; DGD št. B21-022 z datumom [DATE]; od…"
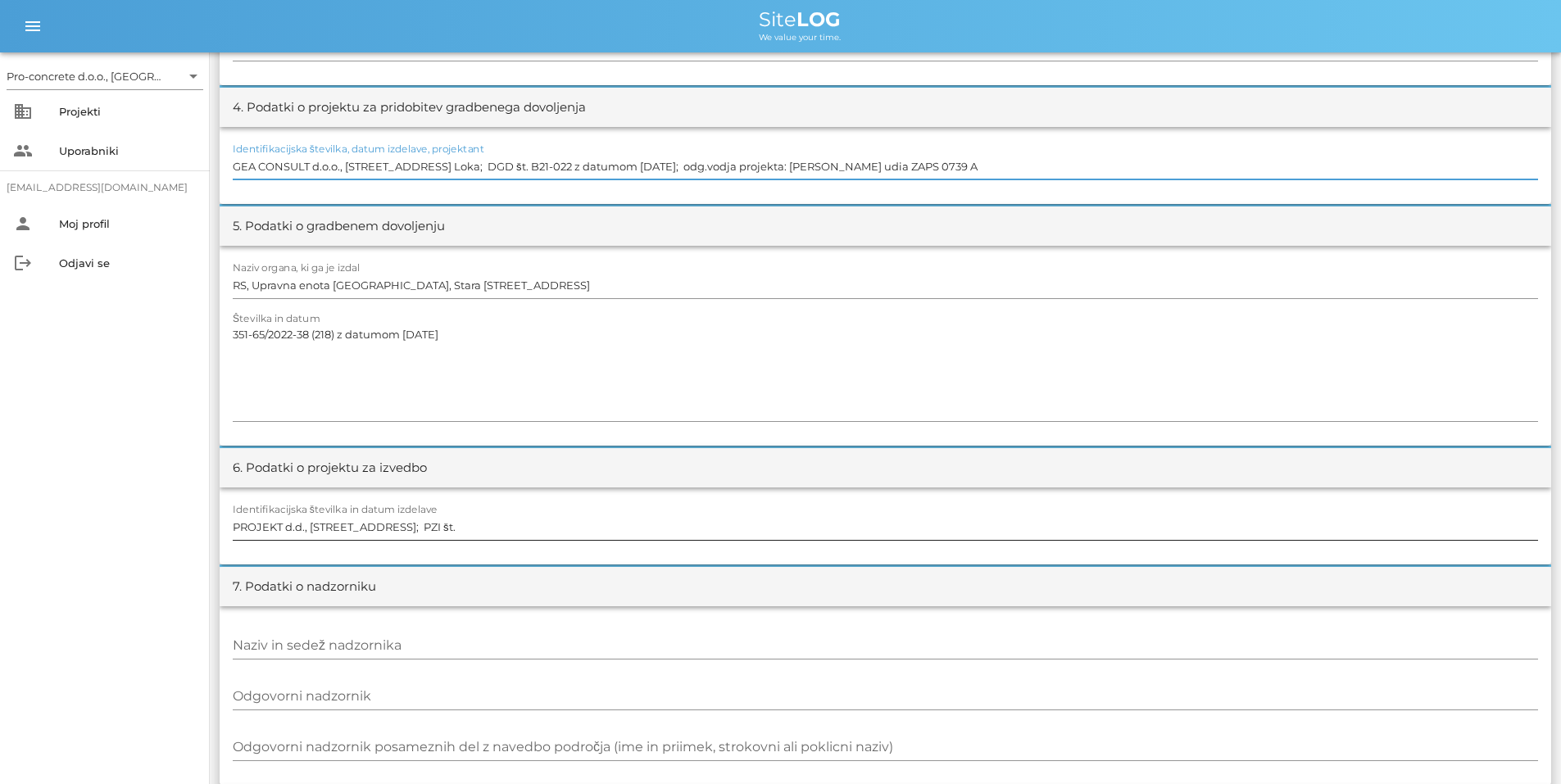
click at [514, 521] on input "PROJEKT d.d., [STREET_ADDRESS]; PZI št." at bounding box center [886, 527] width 1306 height 26
drag, startPoint x: 805, startPoint y: 527, endPoint x: 806, endPoint y: 545, distance: 18.0
click at [805, 530] on input "PROJEKT d.d., [STREET_ADDRESS]; PZI št. 16977 z datumom [DATE]; vodja projekta …" at bounding box center [886, 527] width 1306 height 26
click at [878, 533] on input "PROJEKT d.d., [STREET_ADDRESS]; PZI št. 16977 z datumom [DATE]; vodja projekta …" at bounding box center [886, 527] width 1306 height 26
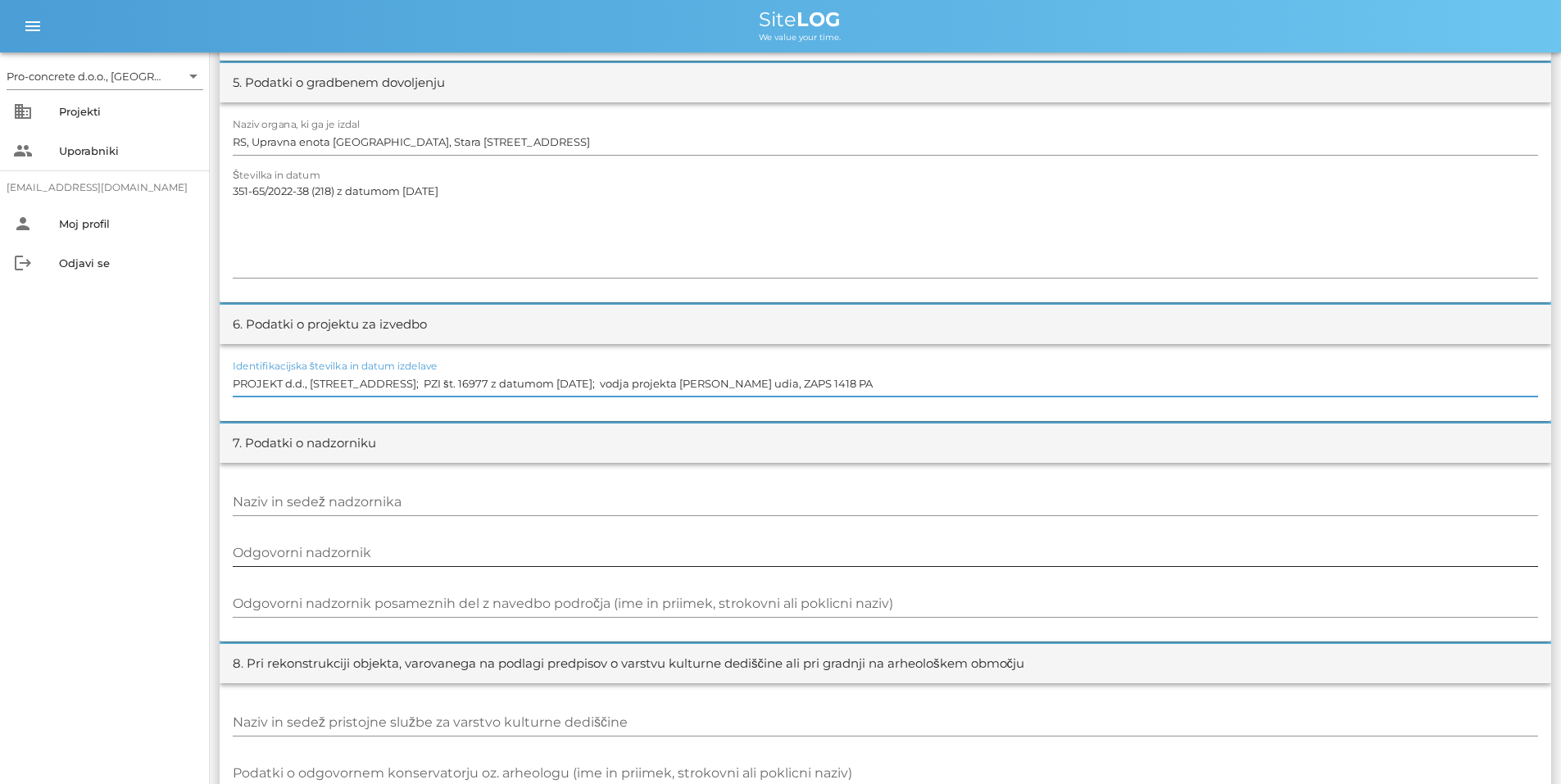
scroll to position [1037, 0]
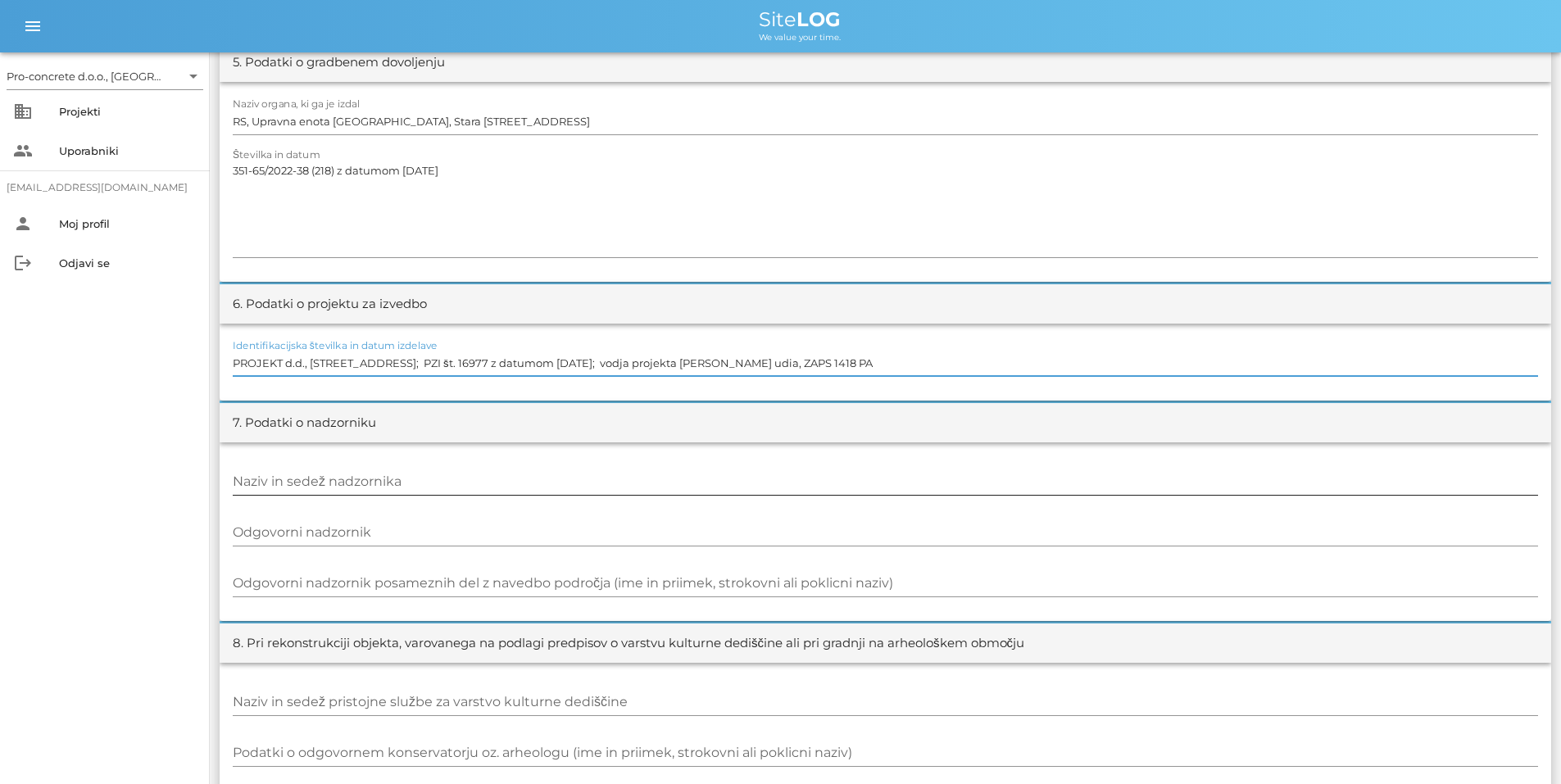
type input "PROJEKT d.d., [STREET_ADDRESS]; PZI št. 16977 z datumom [DATE]; vodja projekta …"
click at [378, 475] on input "Naziv in sedež nadzornika" at bounding box center [886, 482] width 1306 height 26
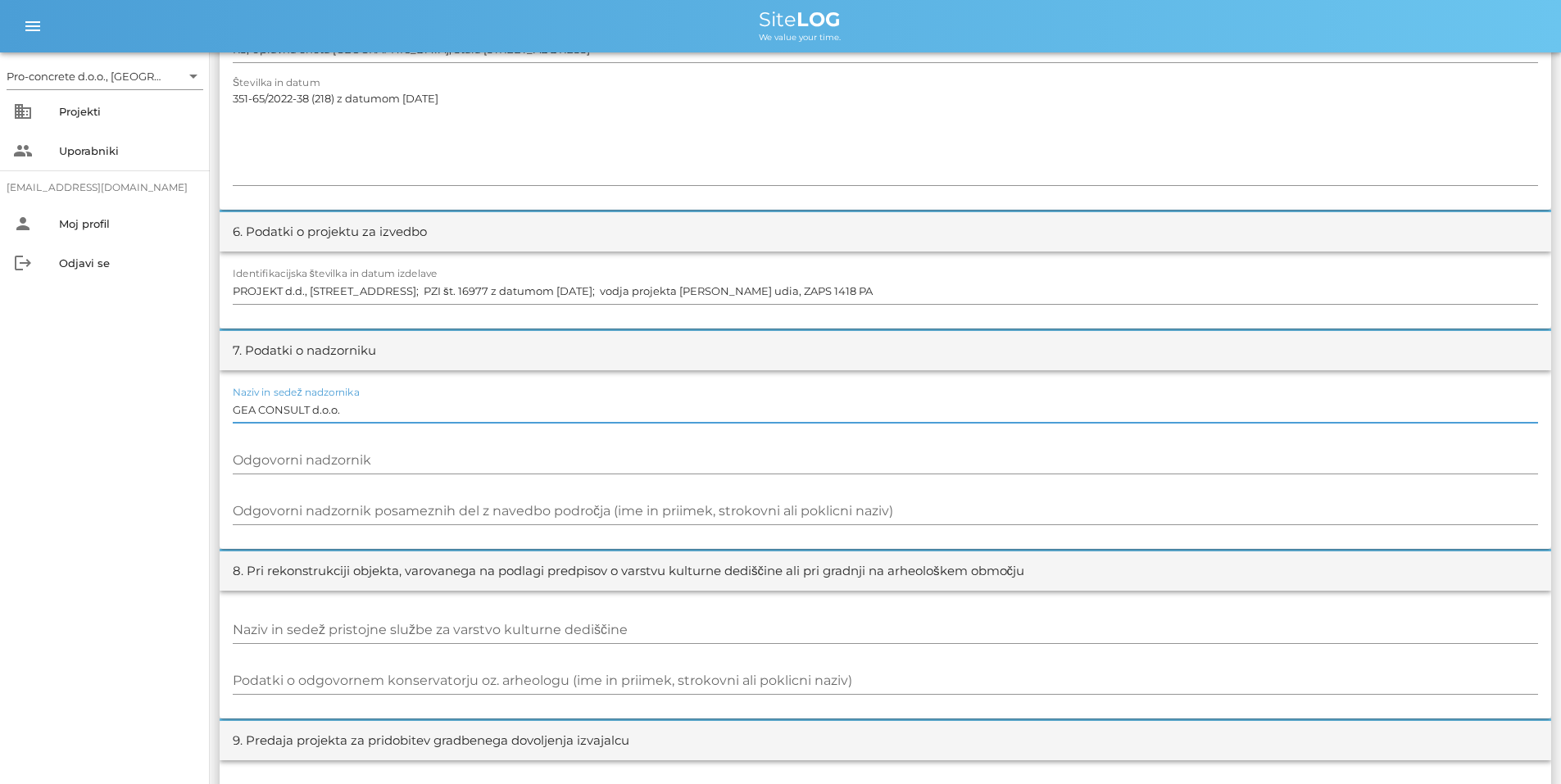
scroll to position [1118, 0]
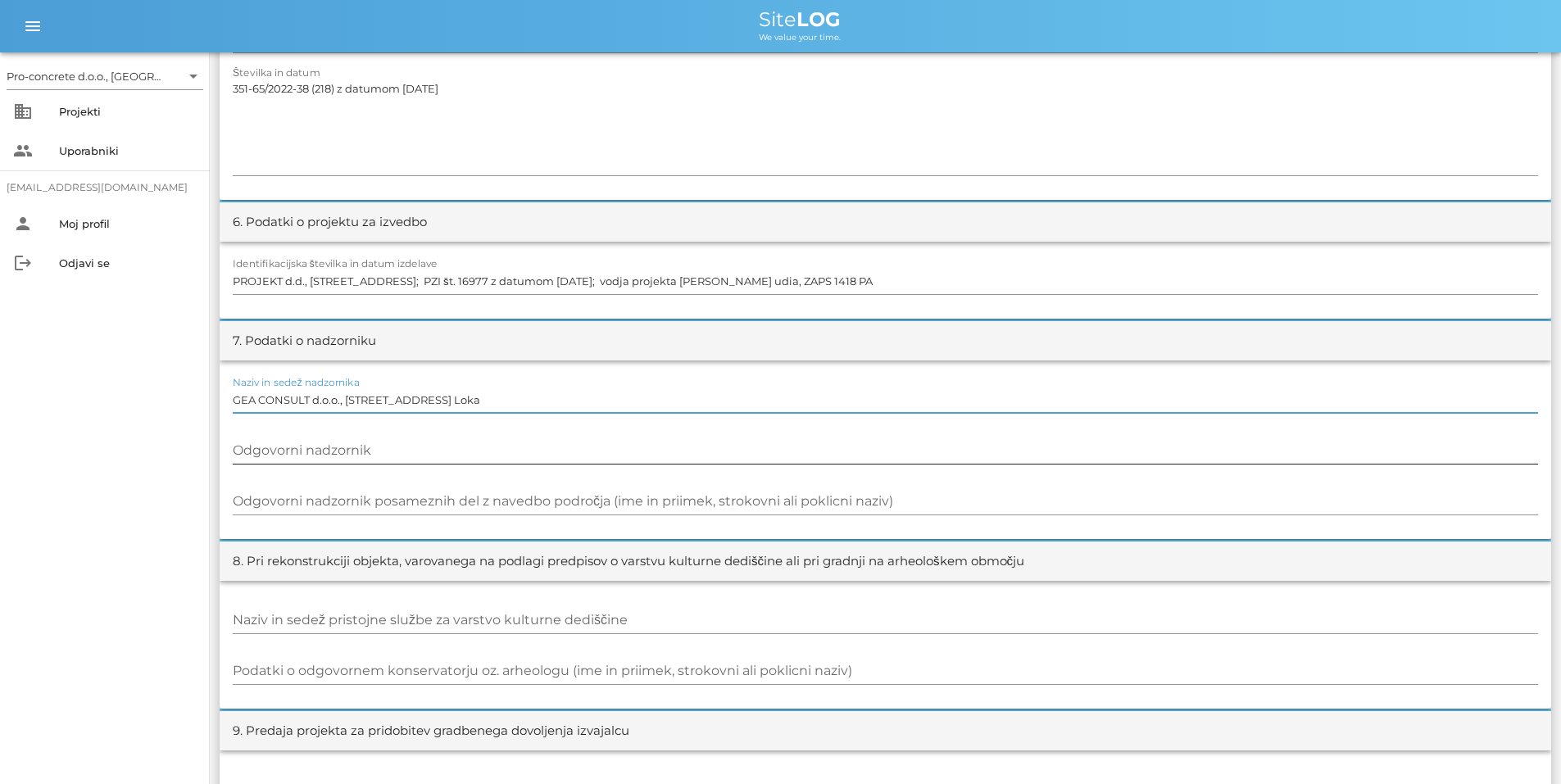
type input "GEA CONSULT d.o.o., [STREET_ADDRESS] Loka"
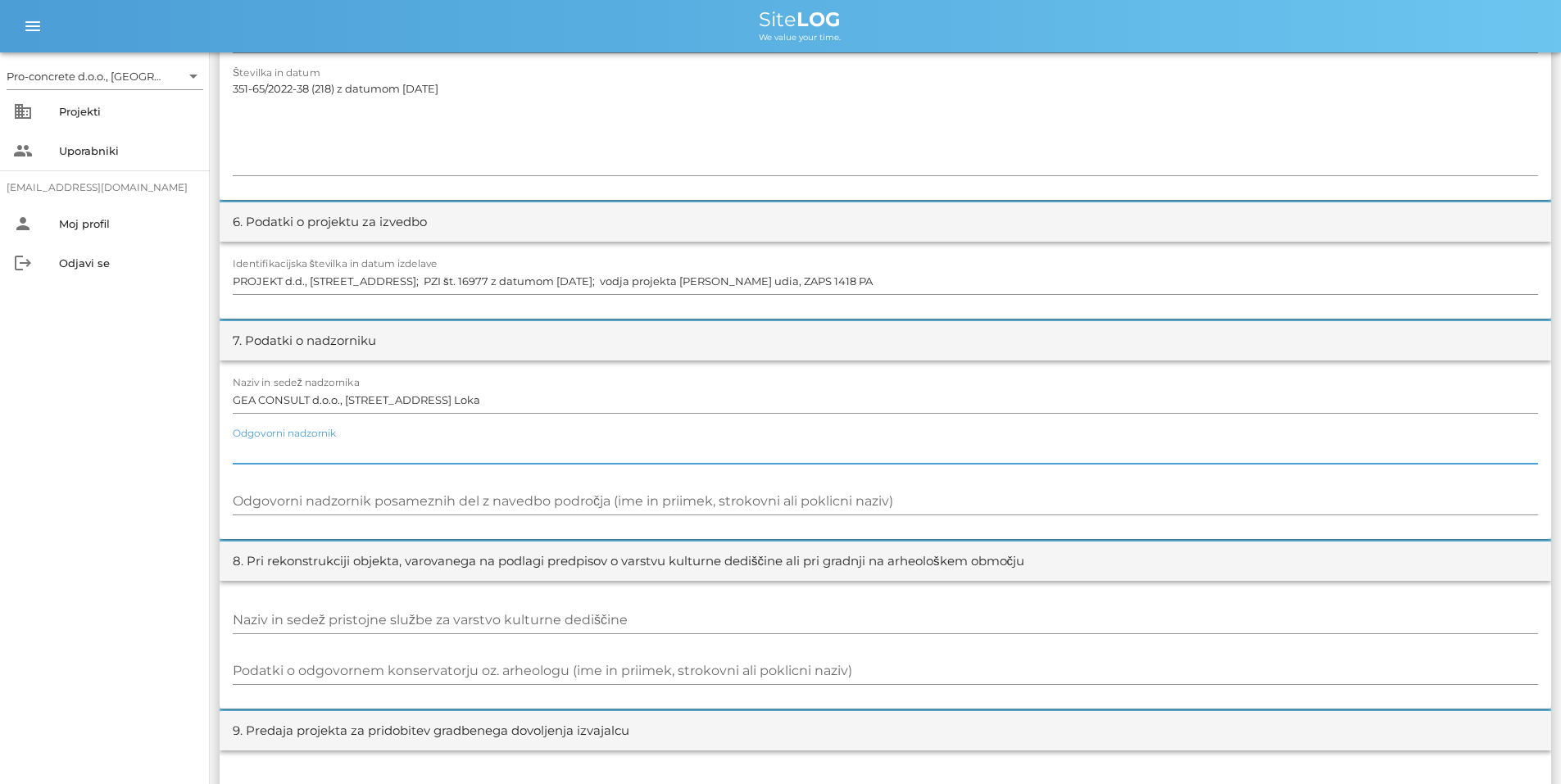
click at [453, 456] on input "Odgovorni nadzornik" at bounding box center [886, 451] width 1306 height 26
click at [334, 448] on input "[PERSON_NAME], univ.dipl.inž.gradb.," at bounding box center [886, 451] width 1306 height 26
click at [356, 447] on input "[PERSON_NAME], univ. dipl.inž.gradb.," at bounding box center [886, 451] width 1306 height 26
click at [359, 447] on input "[PERSON_NAME], univ. dipl.inž.gradb.," at bounding box center [886, 451] width 1306 height 26
click at [382, 449] on input "[PERSON_NAME], univ. dipl. inž.gradb.," at bounding box center [886, 451] width 1306 height 26
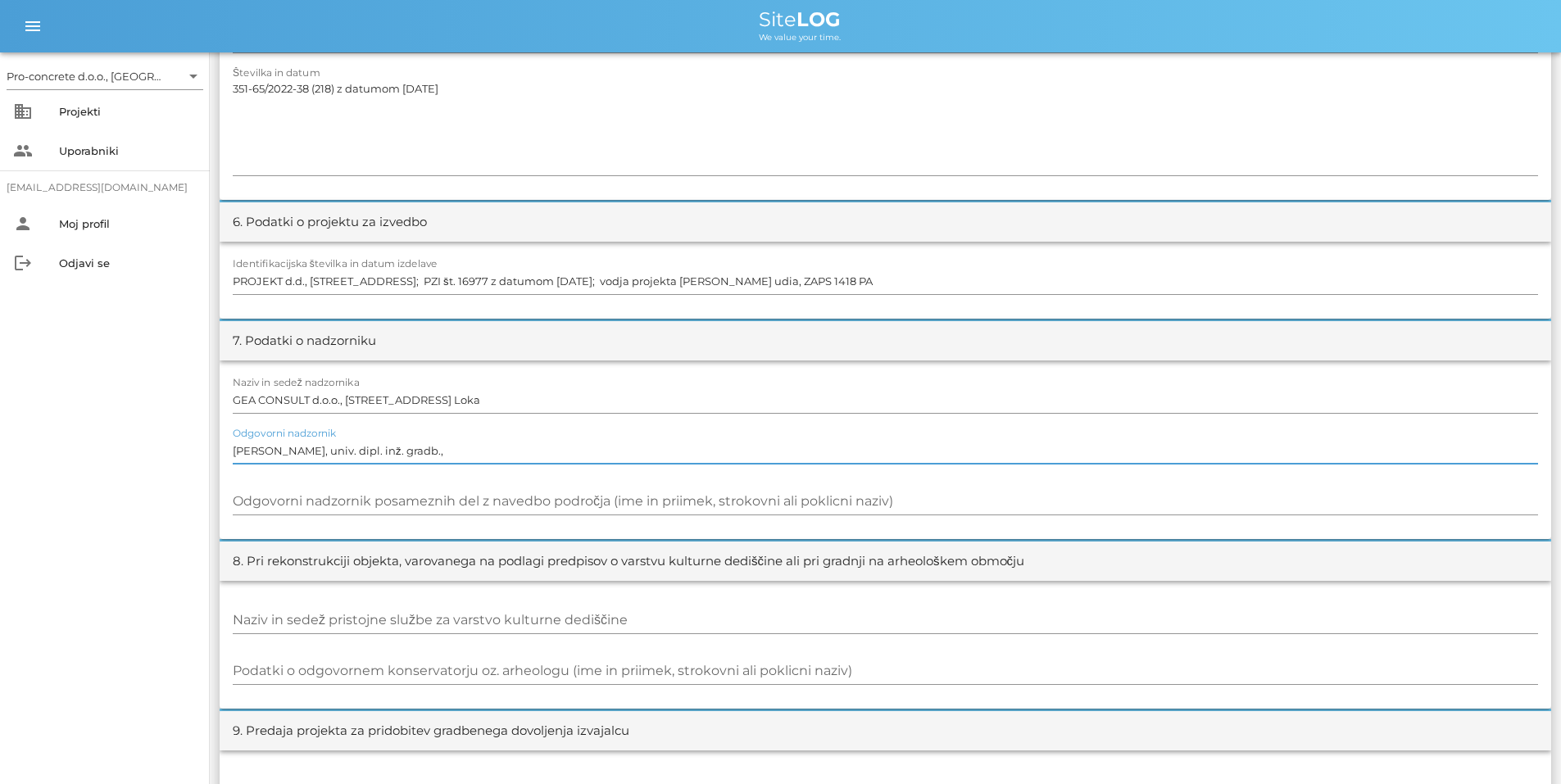
click at [431, 449] on input "[PERSON_NAME], univ. dipl. inž. gradb.," at bounding box center [886, 451] width 1306 height 26
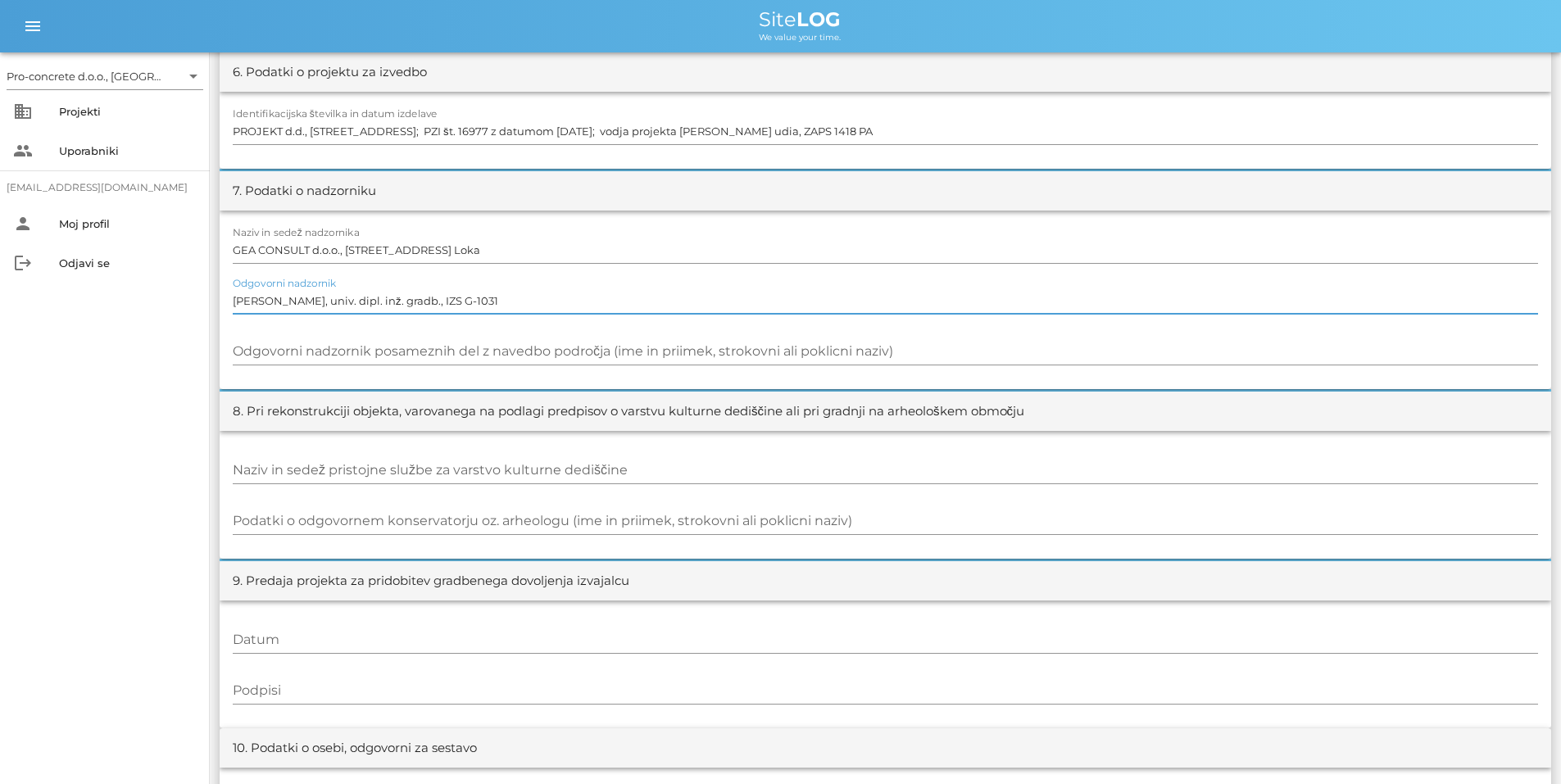
scroll to position [1283, 0]
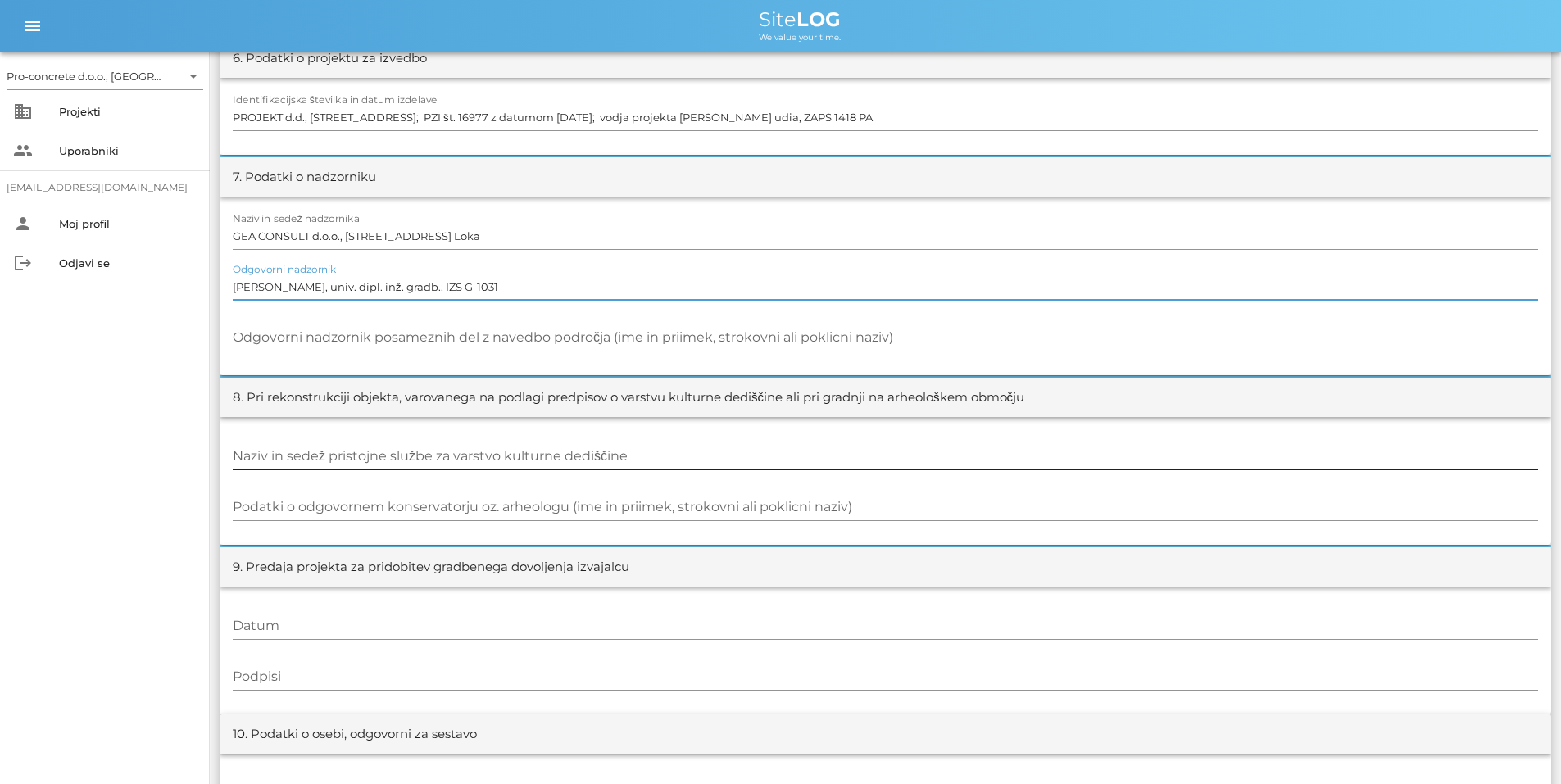
type input "[PERSON_NAME], univ. dipl. inž. gradb., IZS G-1031"
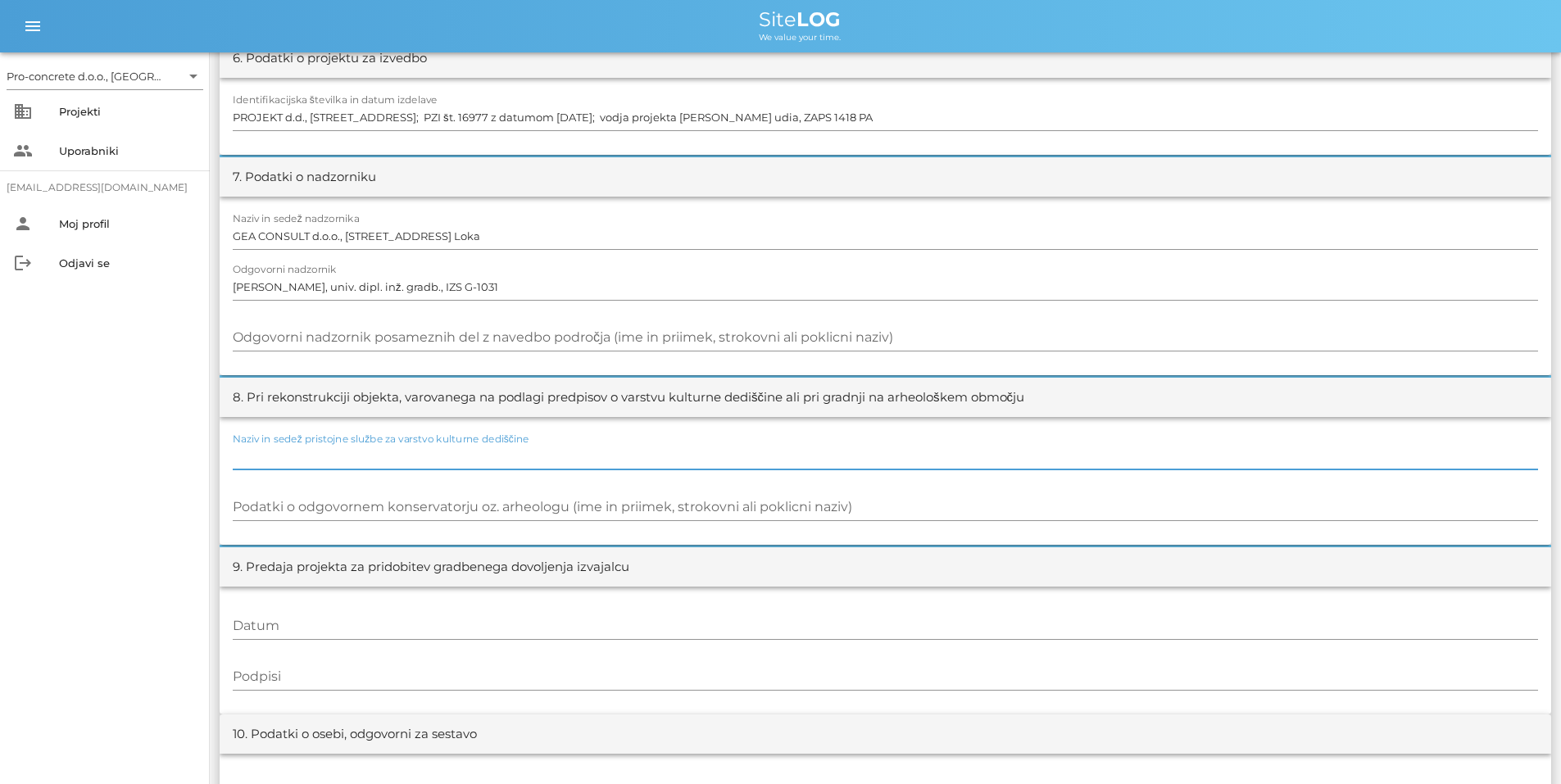
drag, startPoint x: 319, startPoint y: 452, endPoint x: 311, endPoint y: 465, distance: 15.3
click at [317, 452] on input "Naziv in sedež pristojne službe za varstvo kulturne dediščine" at bounding box center [886, 457] width 1306 height 26
type input "/"
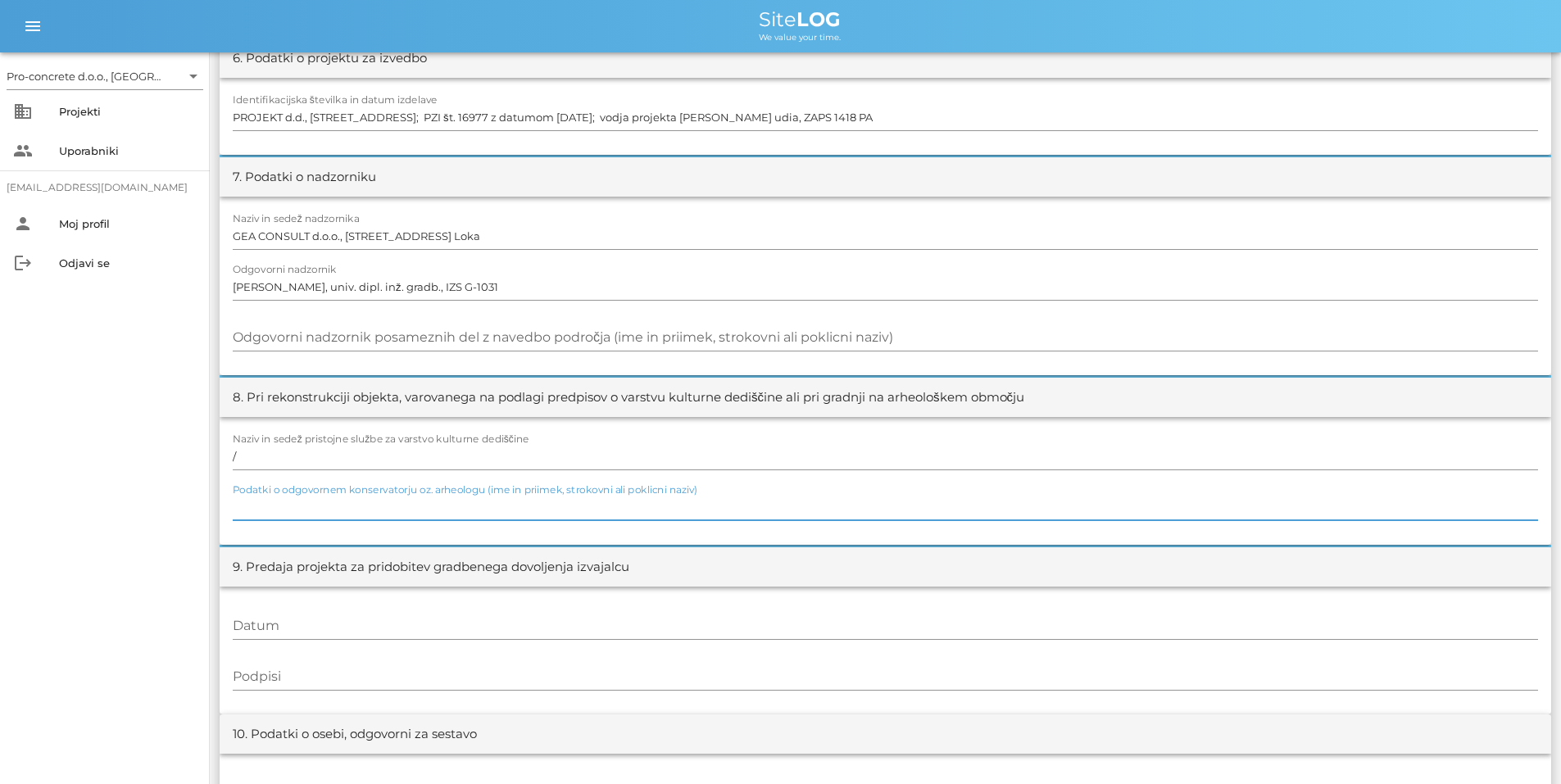
click at [328, 504] on input "Podatki o odgovornem konservatorju oz. arheologu (ime in priimek, strokovni ali…" at bounding box center [886, 508] width 1306 height 26
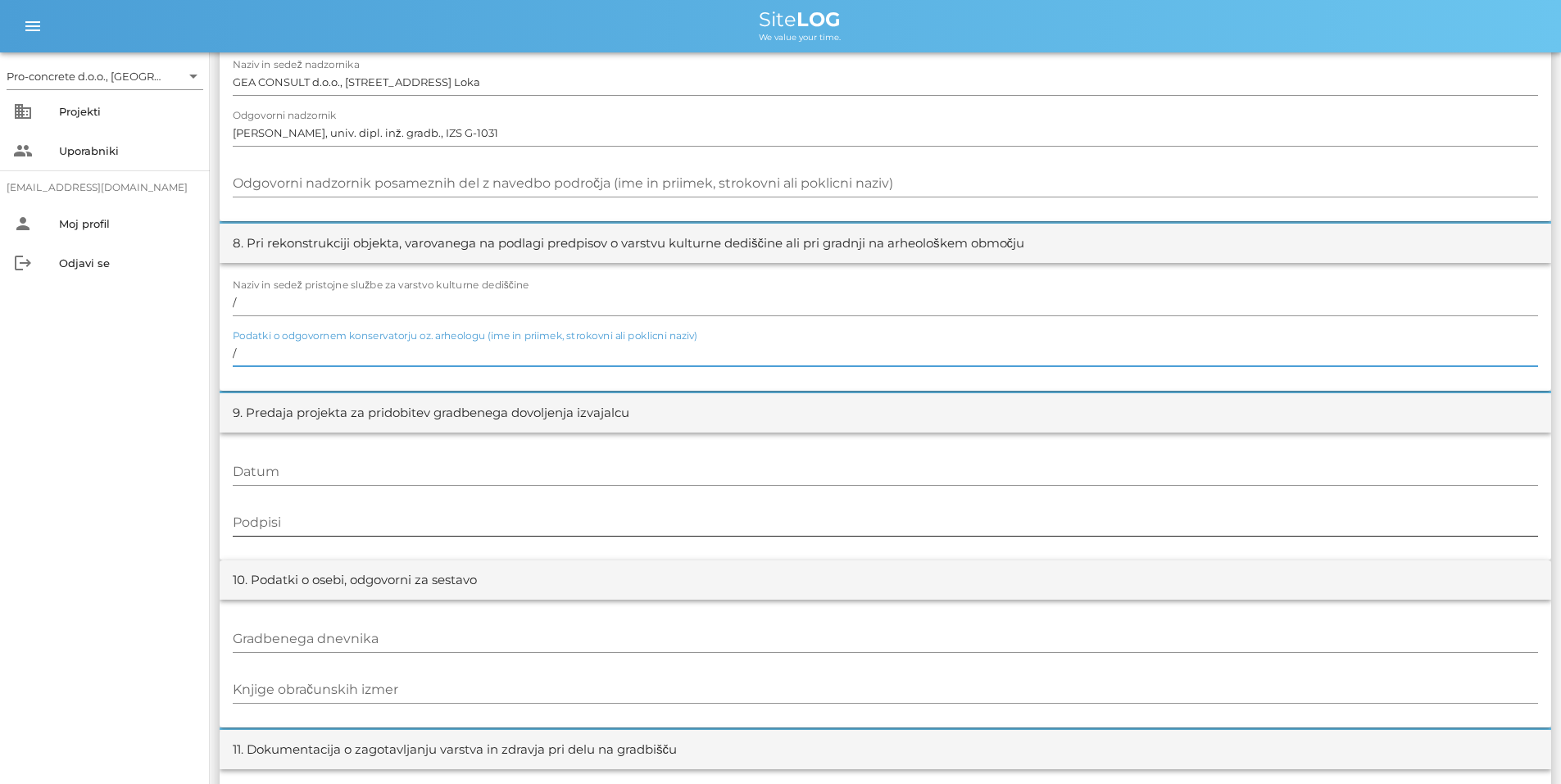
scroll to position [1447, 0]
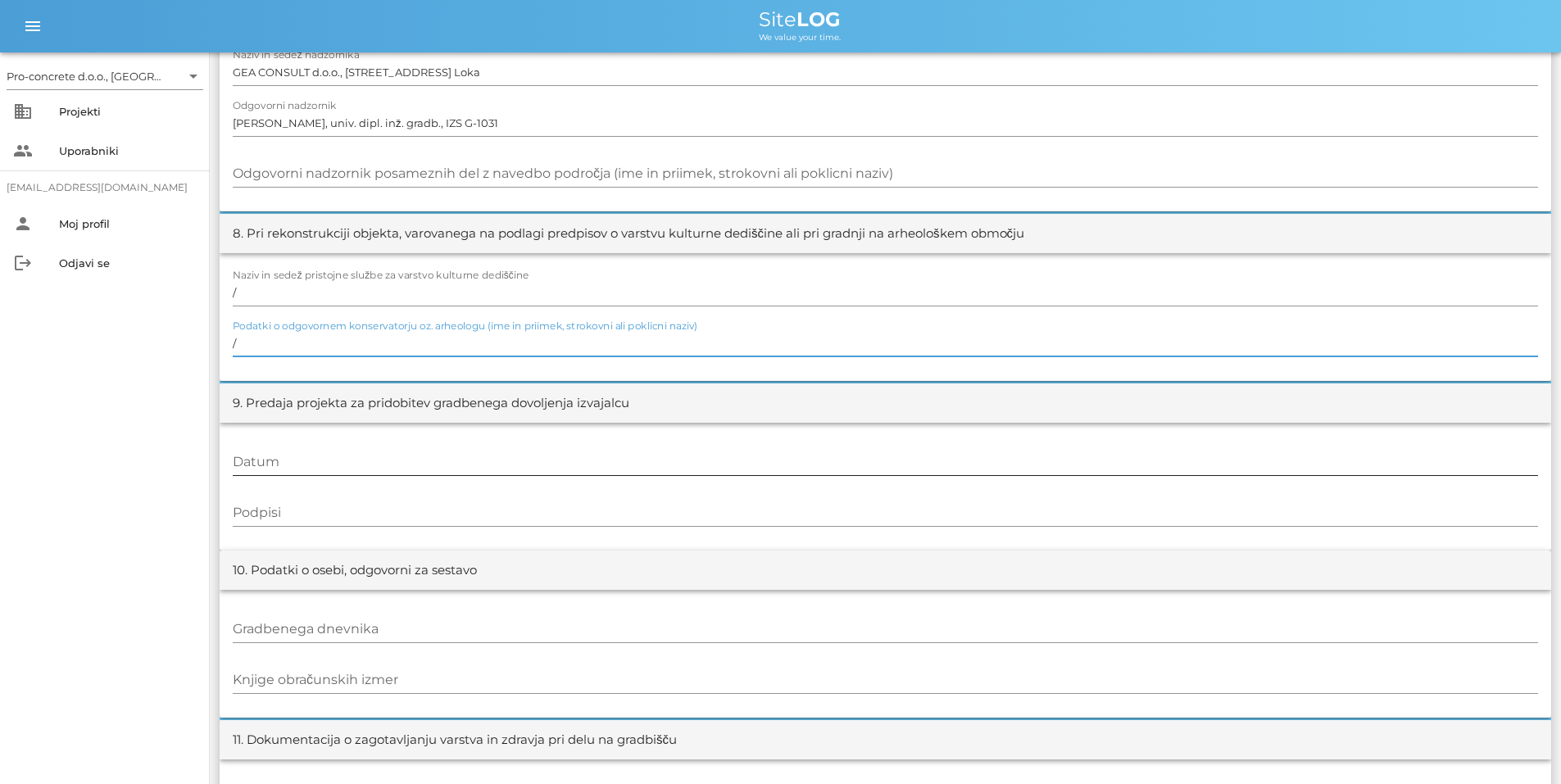
type input "/"
click at [320, 449] on input "Datum" at bounding box center [886, 462] width 1306 height 26
click at [233, 460] on input "[DATE]" at bounding box center [886, 462] width 1306 height 26
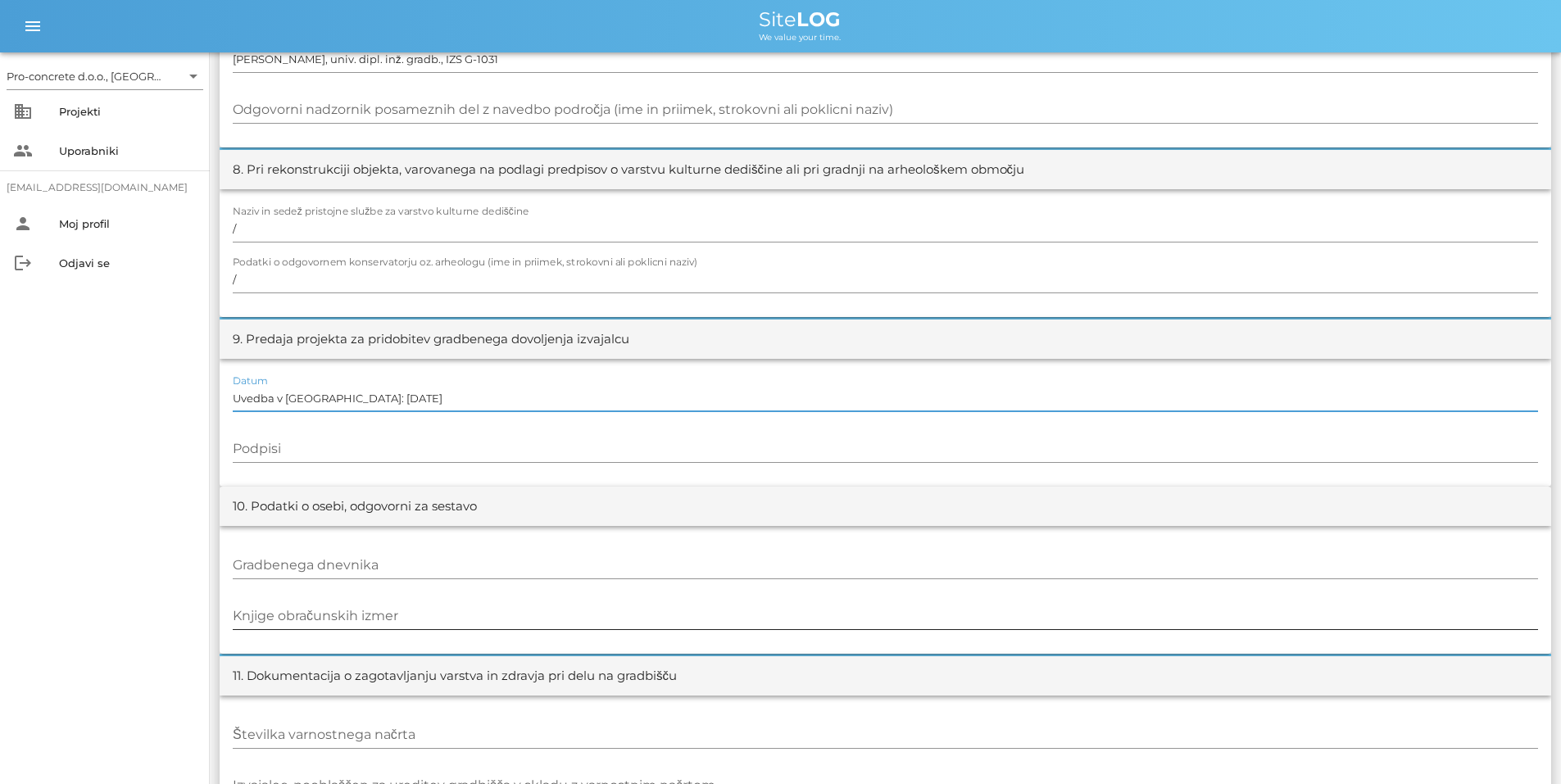
scroll to position [1528, 0]
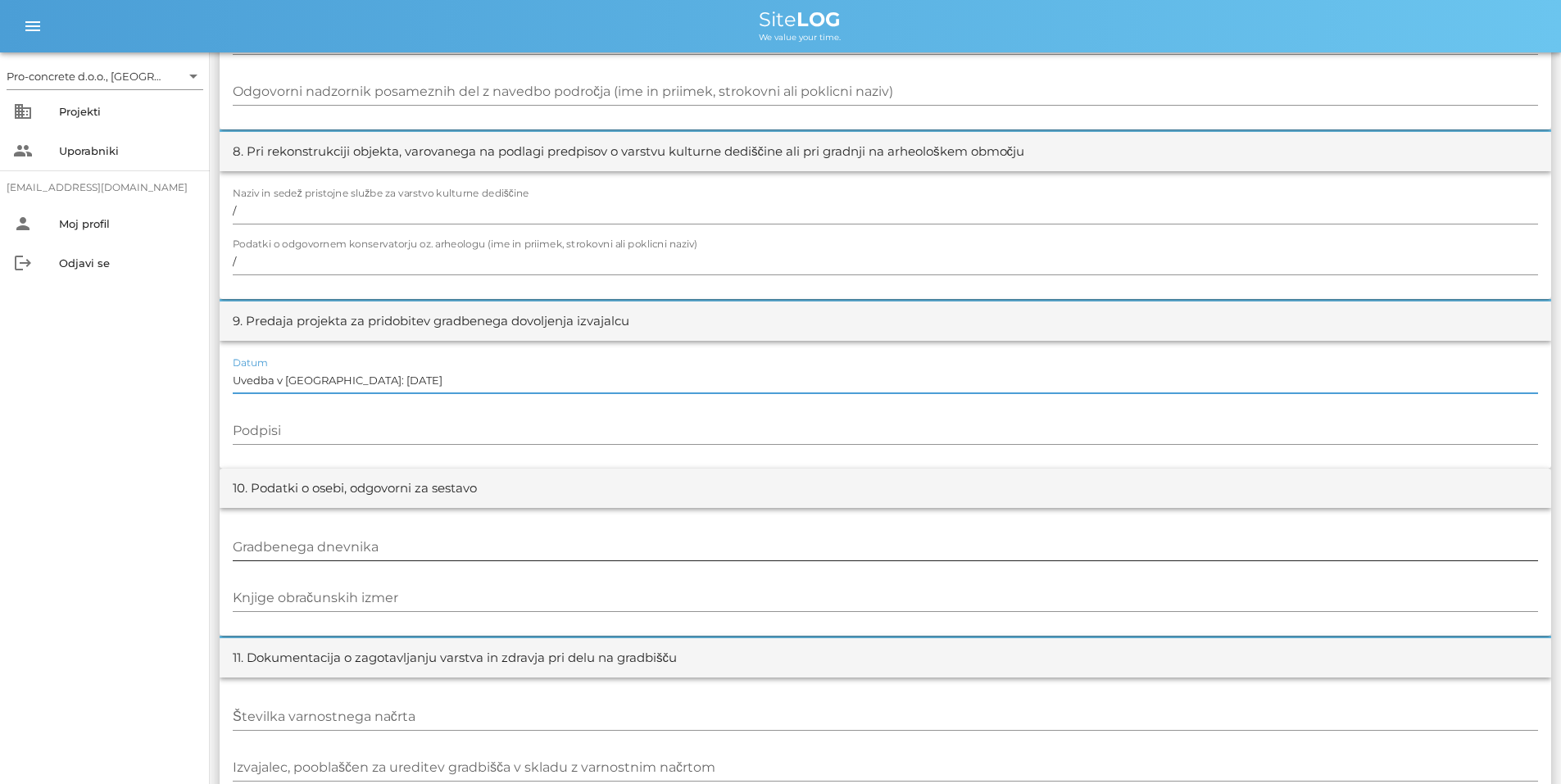
type input "Uvedba v [GEOGRAPHIC_DATA]: [DATE]"
click at [271, 546] on input "Gradbenega dnevnika" at bounding box center [886, 547] width 1306 height 26
type input "[PERSON_NAME], gradb.teh."
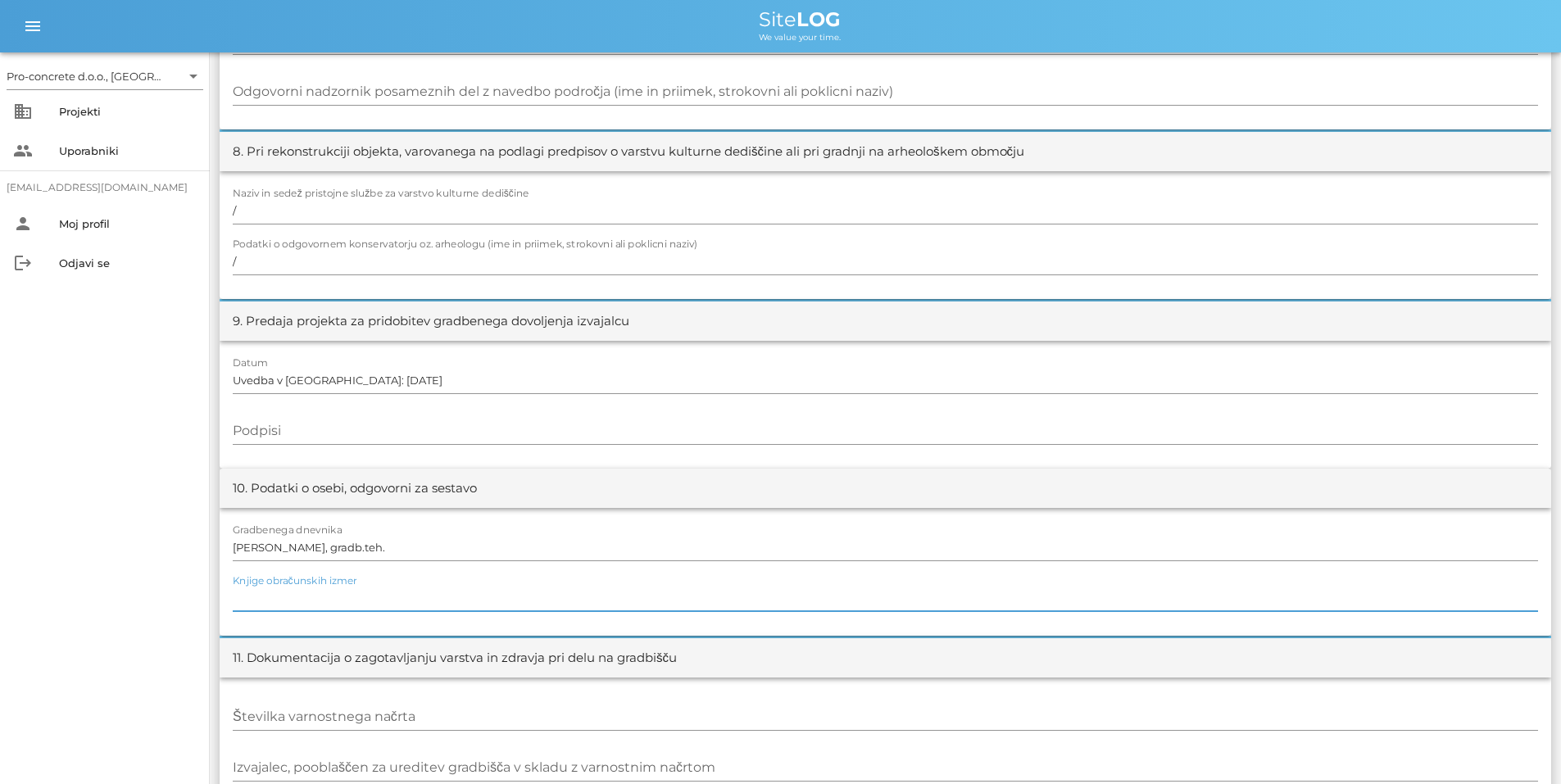
click at [333, 598] on input "Knjige obračunskih izmer" at bounding box center [886, 598] width 1306 height 26
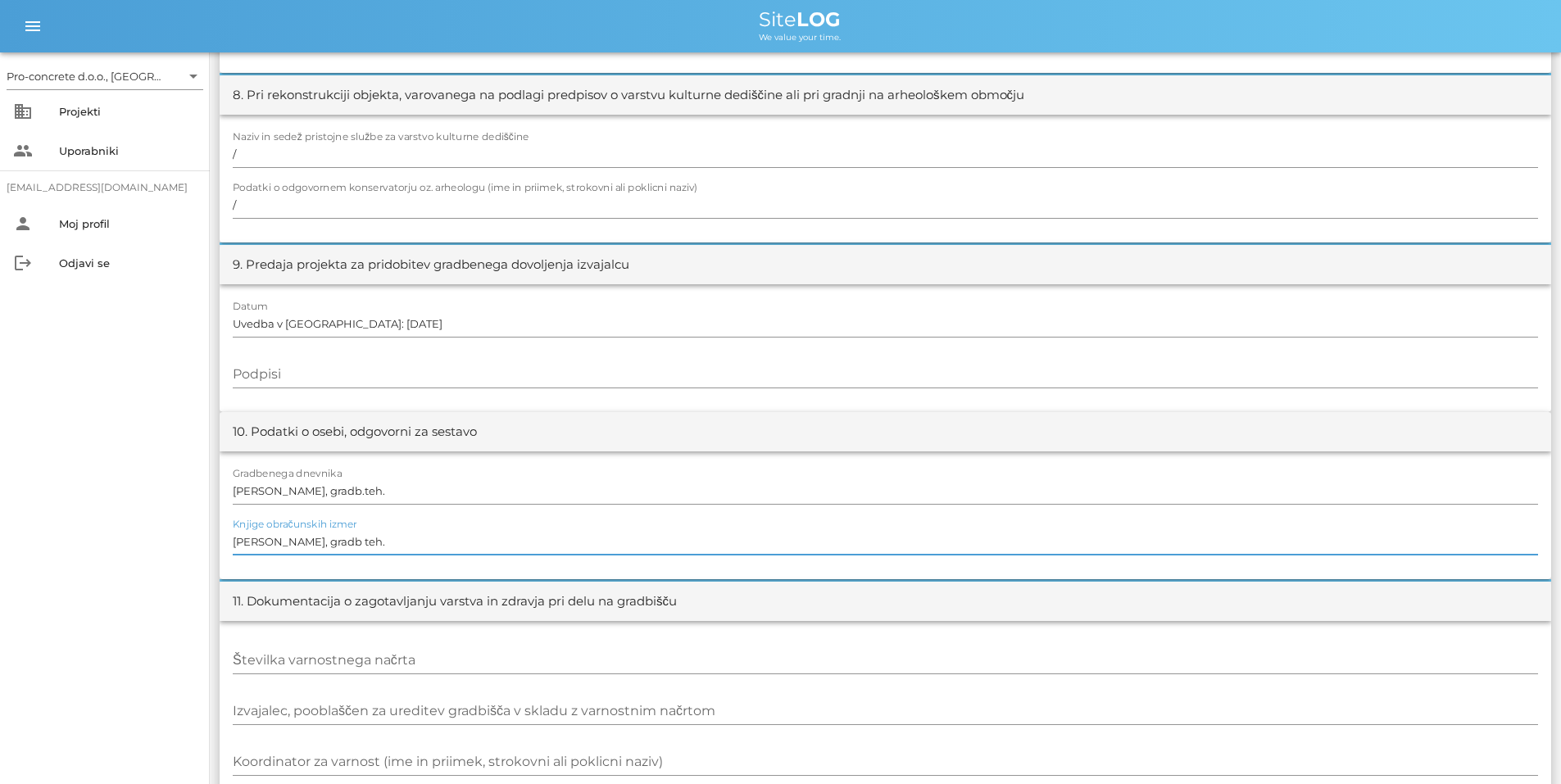
scroll to position [1610, 0]
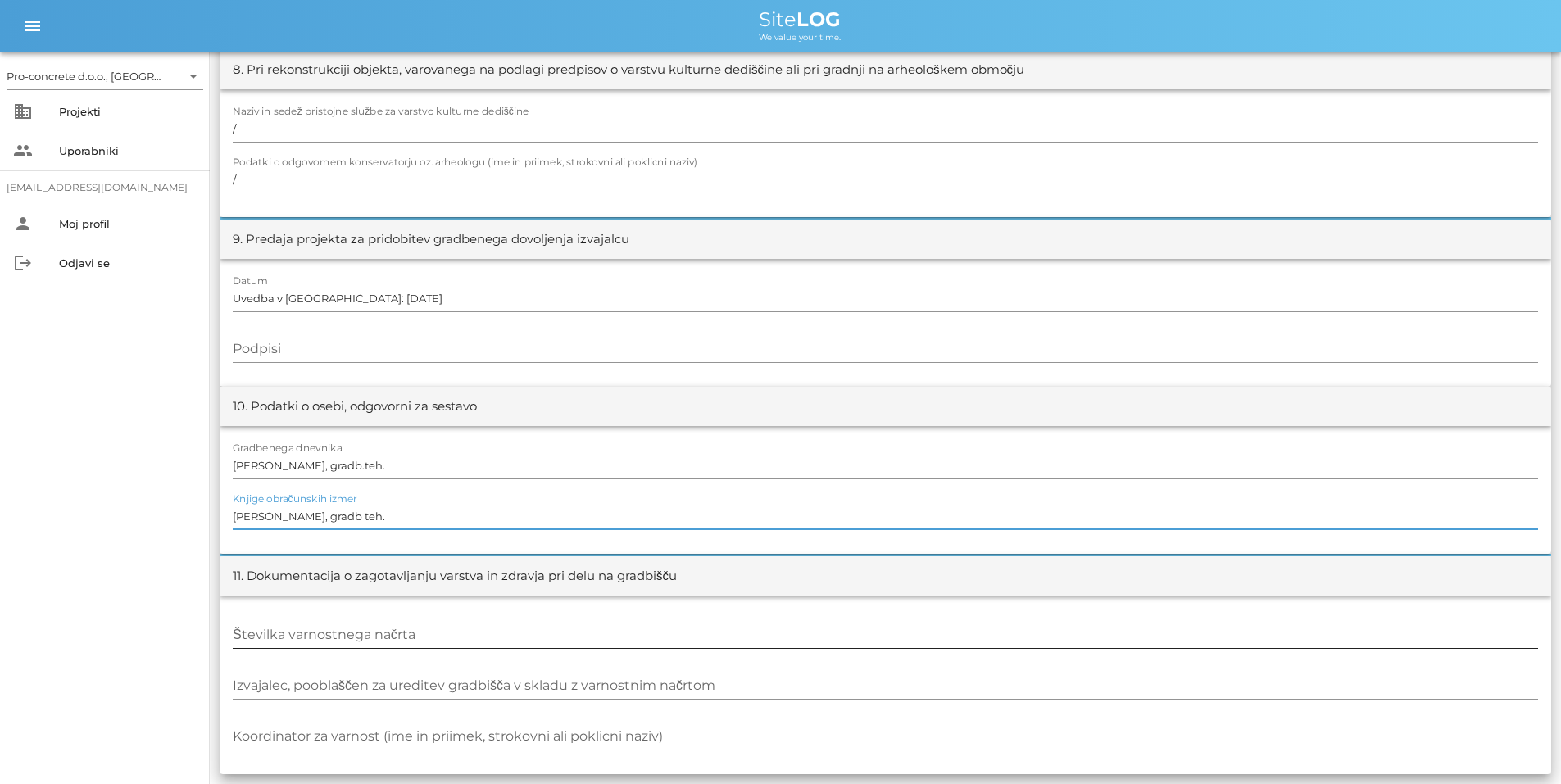
type input "[PERSON_NAME], gradb teh."
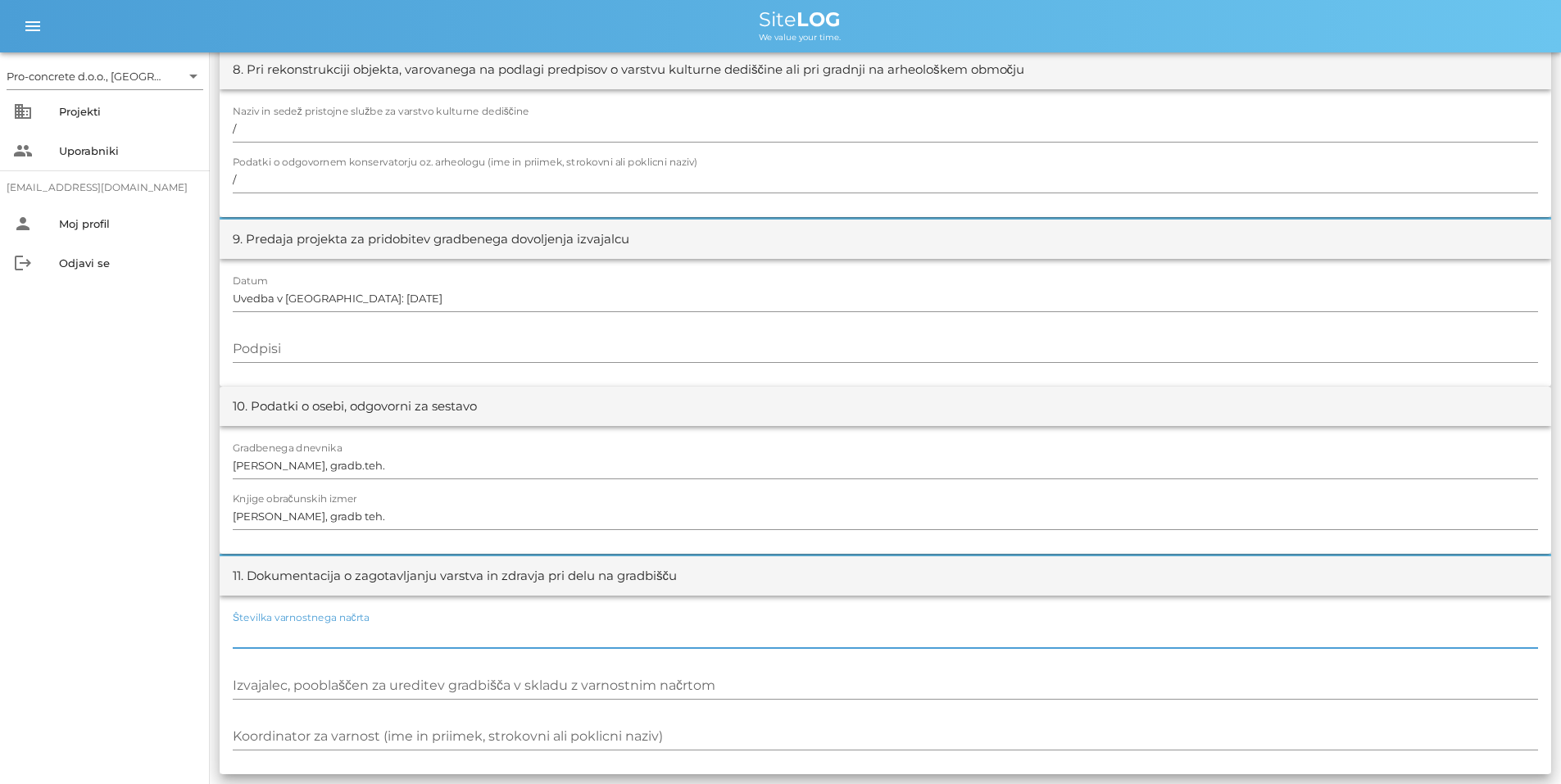
click at [335, 631] on div "Številka varnostnega načrta" at bounding box center [886, 635] width 1306 height 26
type input "51/2024 - julij 2024"
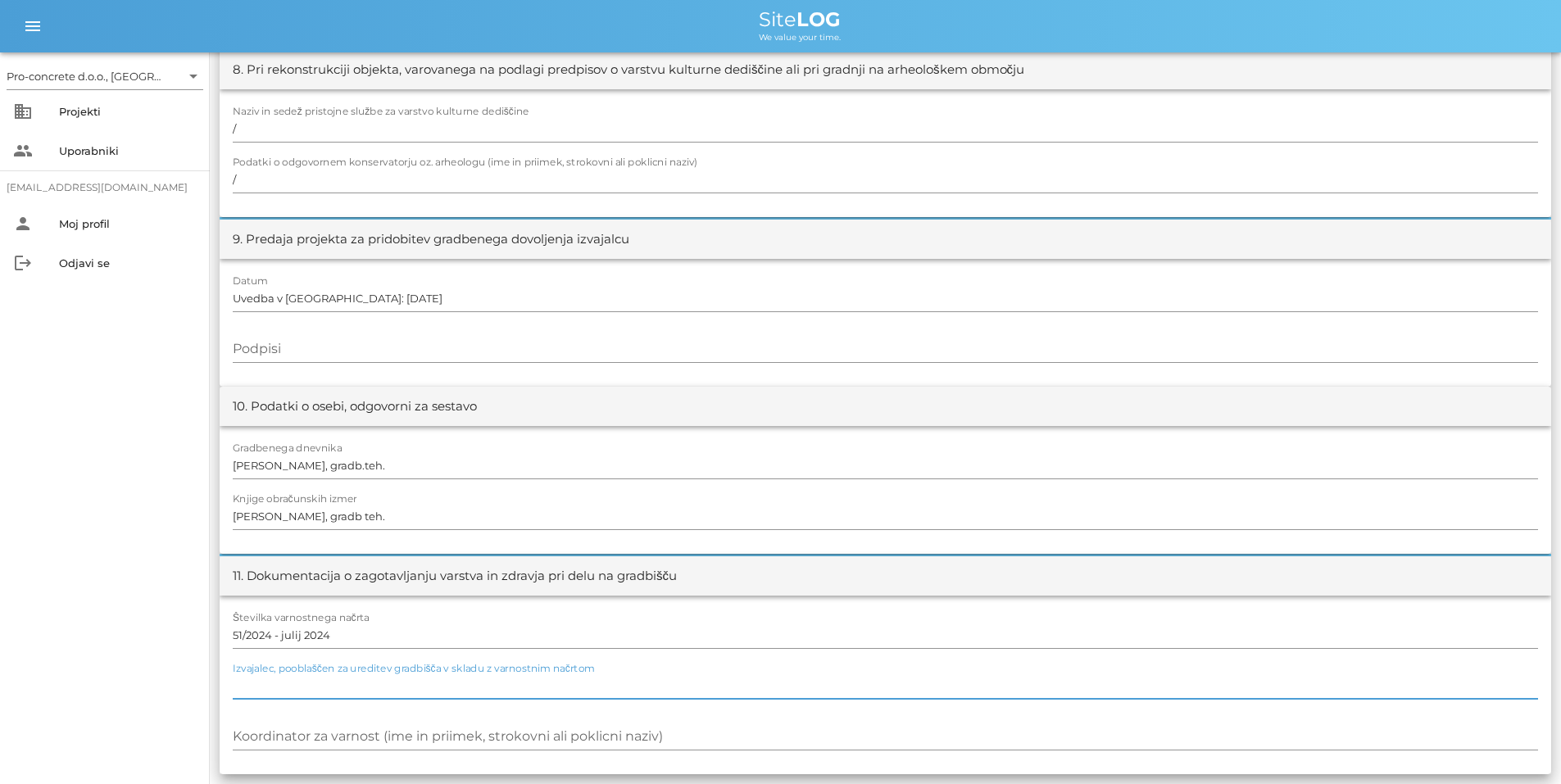
click at [445, 689] on input "Izvajalec, pooblaščen za ureditev gradbišča v skladu z varnostnim načrtom" at bounding box center [886, 686] width 1306 height 26
click at [293, 725] on div "Koordinator za varnost (ime in priimek, strokovni ali poklicni naziv)" at bounding box center [886, 736] width 1306 height 26
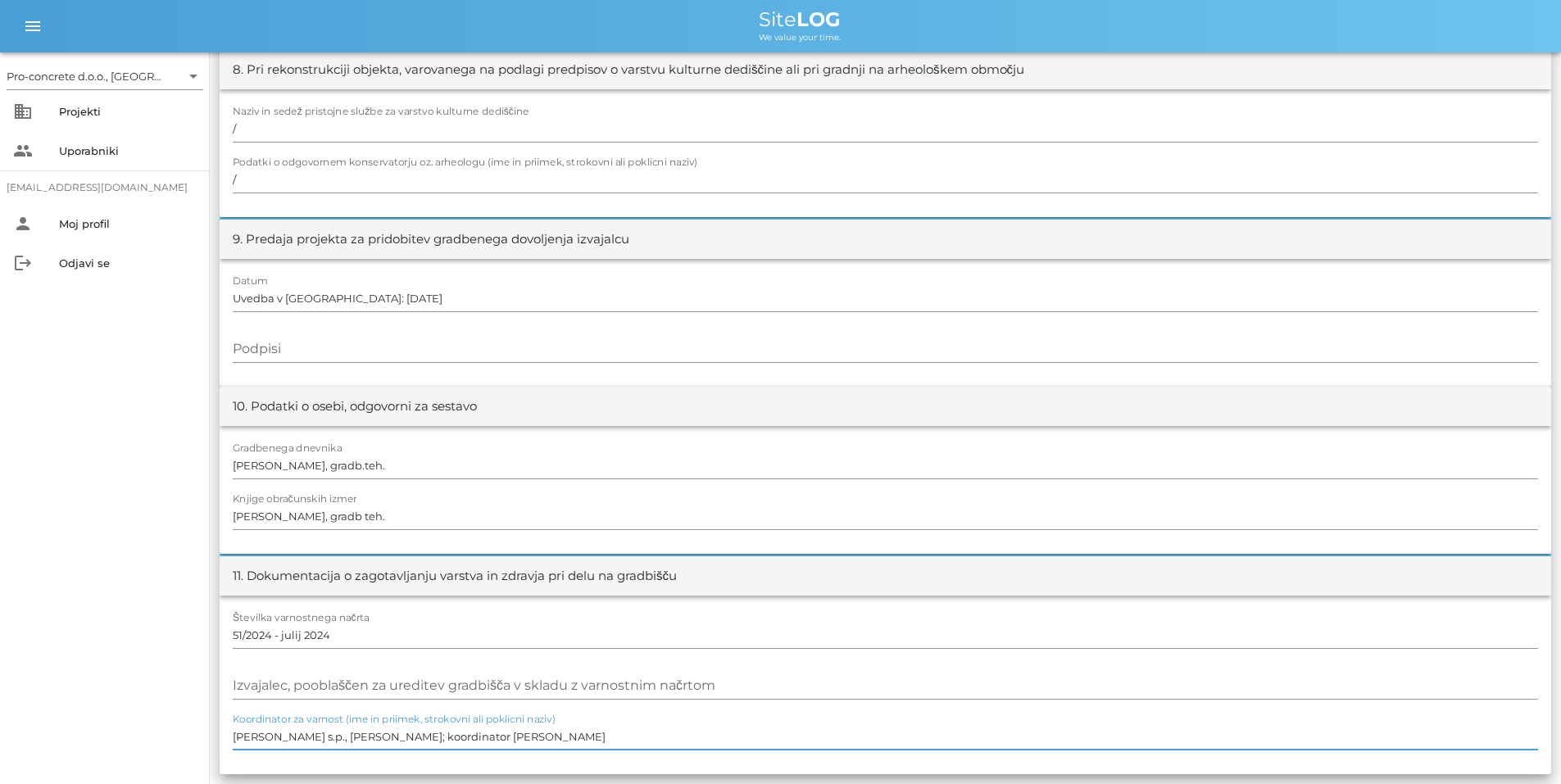
click at [365, 737] on input "[PERSON_NAME] s.p., [PERSON_NAME]; koordinator [PERSON_NAME]" at bounding box center [886, 736] width 1306 height 26
click at [515, 737] on input "[PERSON_NAME] s.p., [PERSON_NAME]; koordinator [PERSON_NAME]" at bounding box center [886, 736] width 1306 height 26
click at [509, 743] on input "[PERSON_NAME] s.p., [PERSON_NAME]; koordinator [PERSON_NAME]" at bounding box center [886, 736] width 1306 height 26
click at [509, 743] on input "[PERSON_NAME] s.p., [PERSON_NAME]; koordinator [PERSON_NAME], dipl. var.inž" at bounding box center [886, 736] width 1306 height 26
click at [552, 740] on input "[PERSON_NAME] s.p., [PERSON_NAME]; koordinator [PERSON_NAME], dipl. var.inž" at bounding box center [886, 736] width 1306 height 26
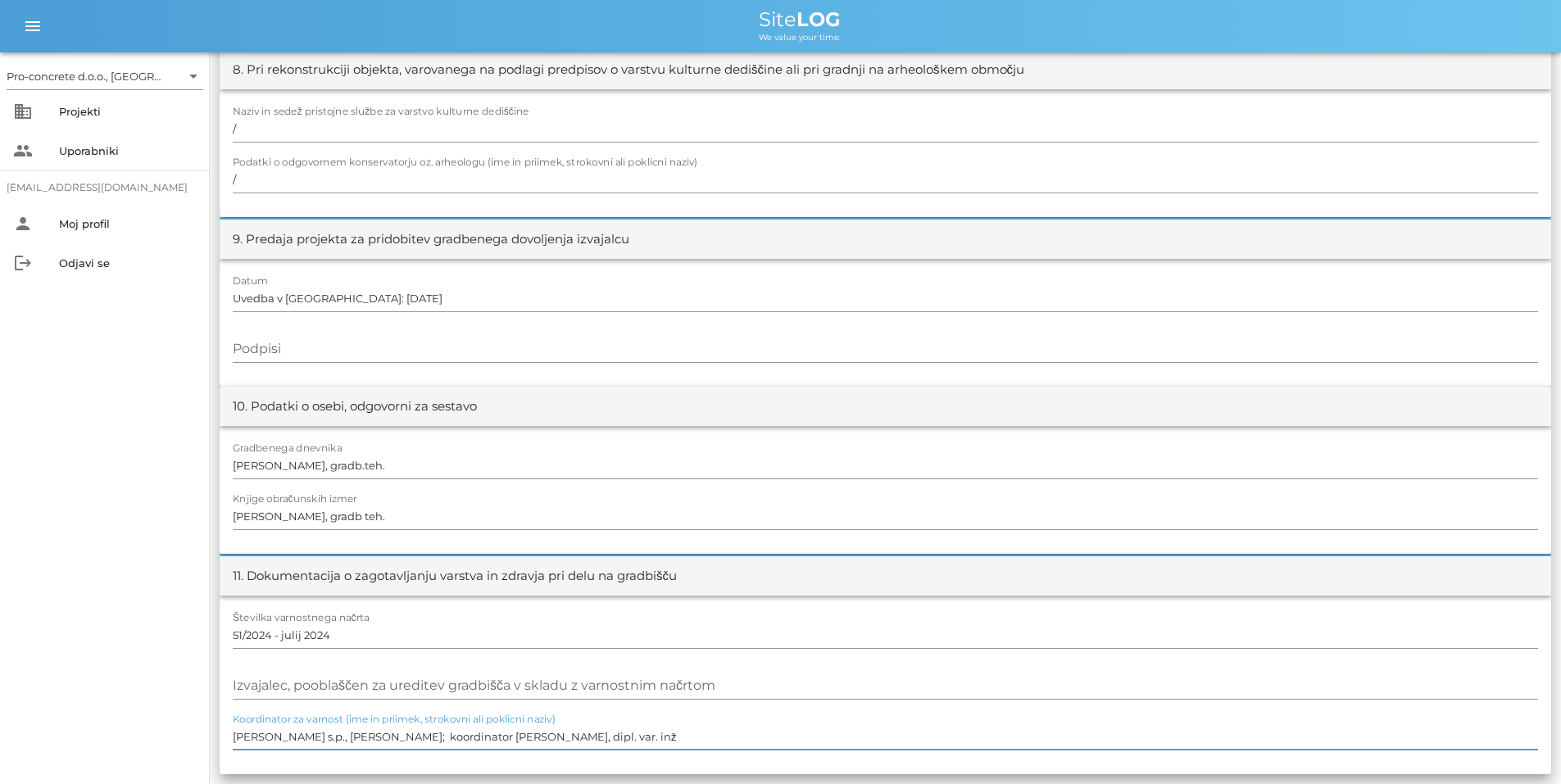
drag, startPoint x: 579, startPoint y: 741, endPoint x: 586, endPoint y: 736, distance: 8.6
click at [579, 740] on input "[PERSON_NAME] s.p., [PERSON_NAME]; koordinator [PERSON_NAME], dipl. var. inž" at bounding box center [886, 736] width 1306 height 26
type input "[PERSON_NAME] s.p., [PERSON_NAME]; koordinator [PERSON_NAME], dipl. var. inž"
click at [337, 518] on input "[PERSON_NAME], gradb teh." at bounding box center [886, 517] width 1306 height 26
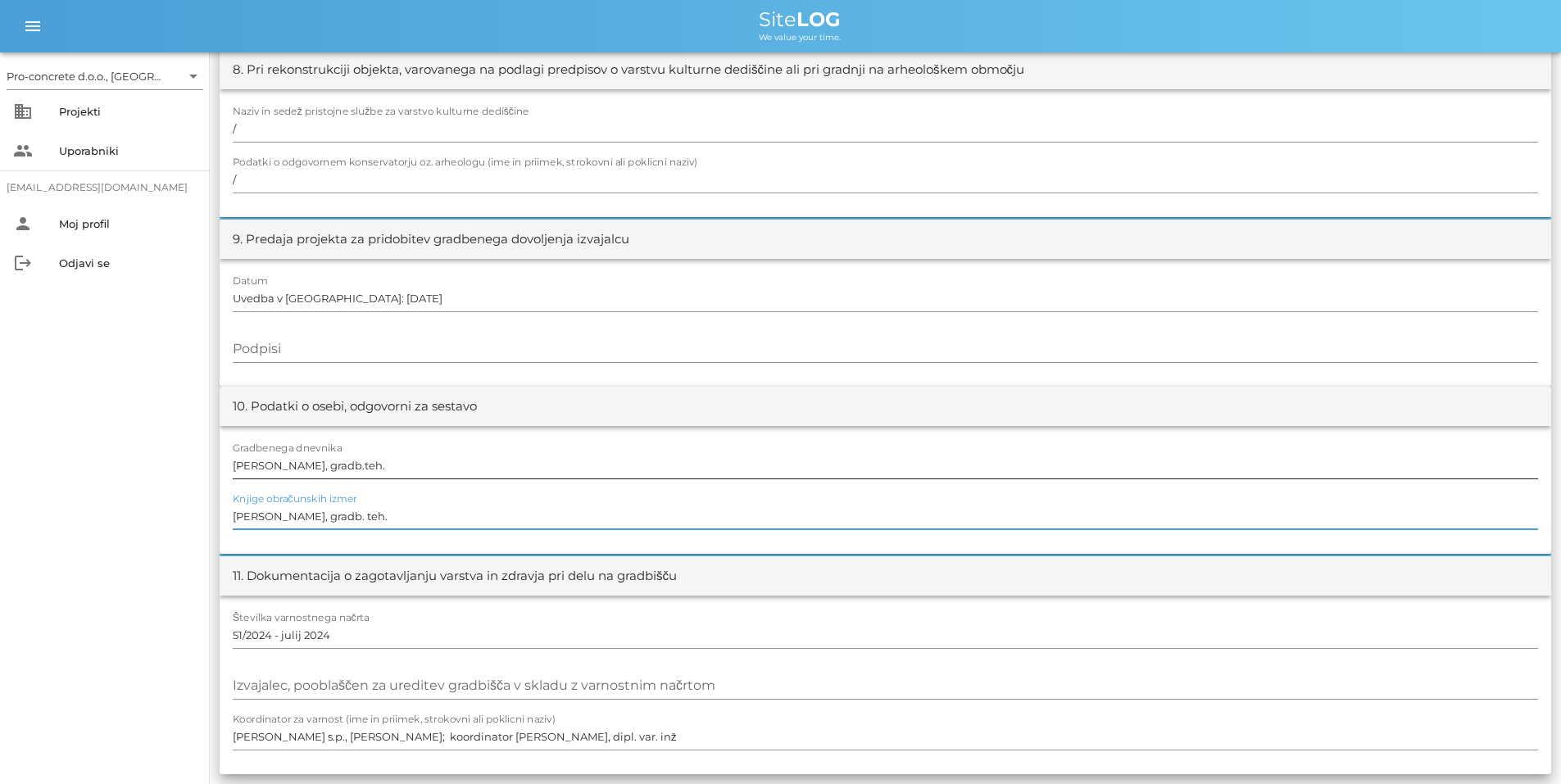
type input "[PERSON_NAME], gradb. teh."
click at [341, 465] on input "[PERSON_NAME], gradb.teh." at bounding box center [886, 465] width 1306 height 26
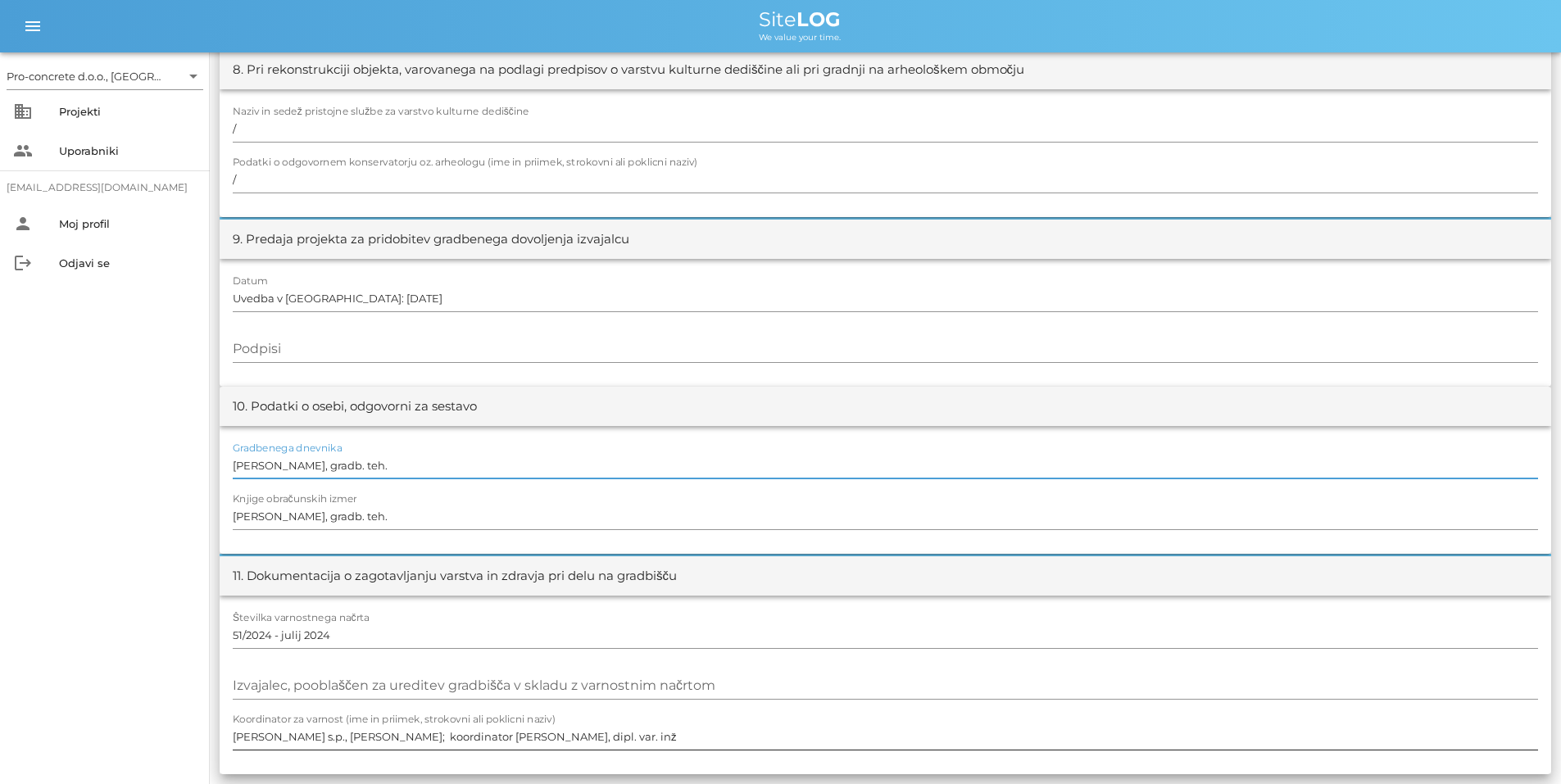
type input "[PERSON_NAME], gradb. teh."
click at [579, 734] on input "[PERSON_NAME] s.p., [PERSON_NAME]; koordinator [PERSON_NAME], dipl. var. inž" at bounding box center [886, 736] width 1306 height 26
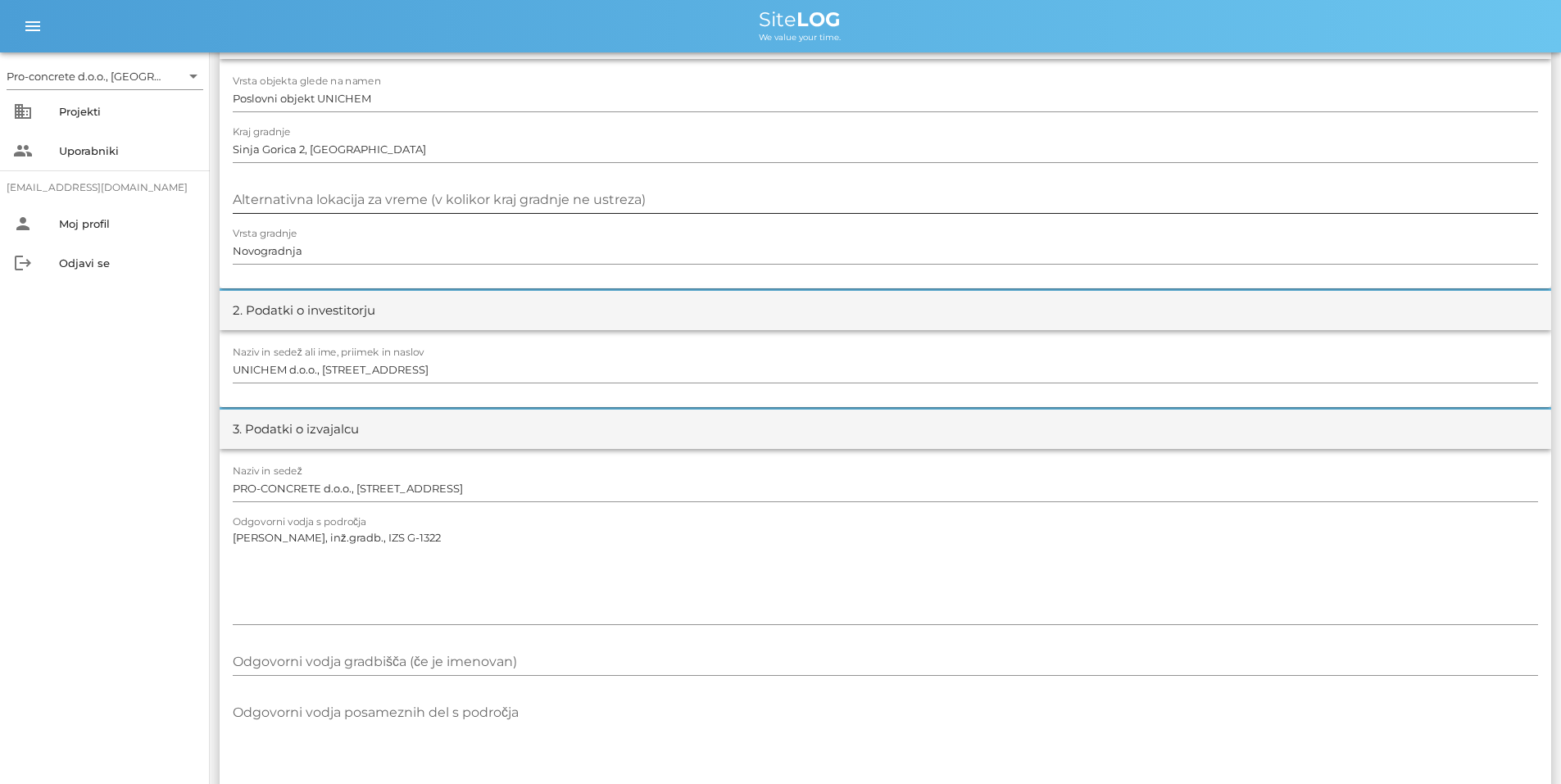
scroll to position [0, 0]
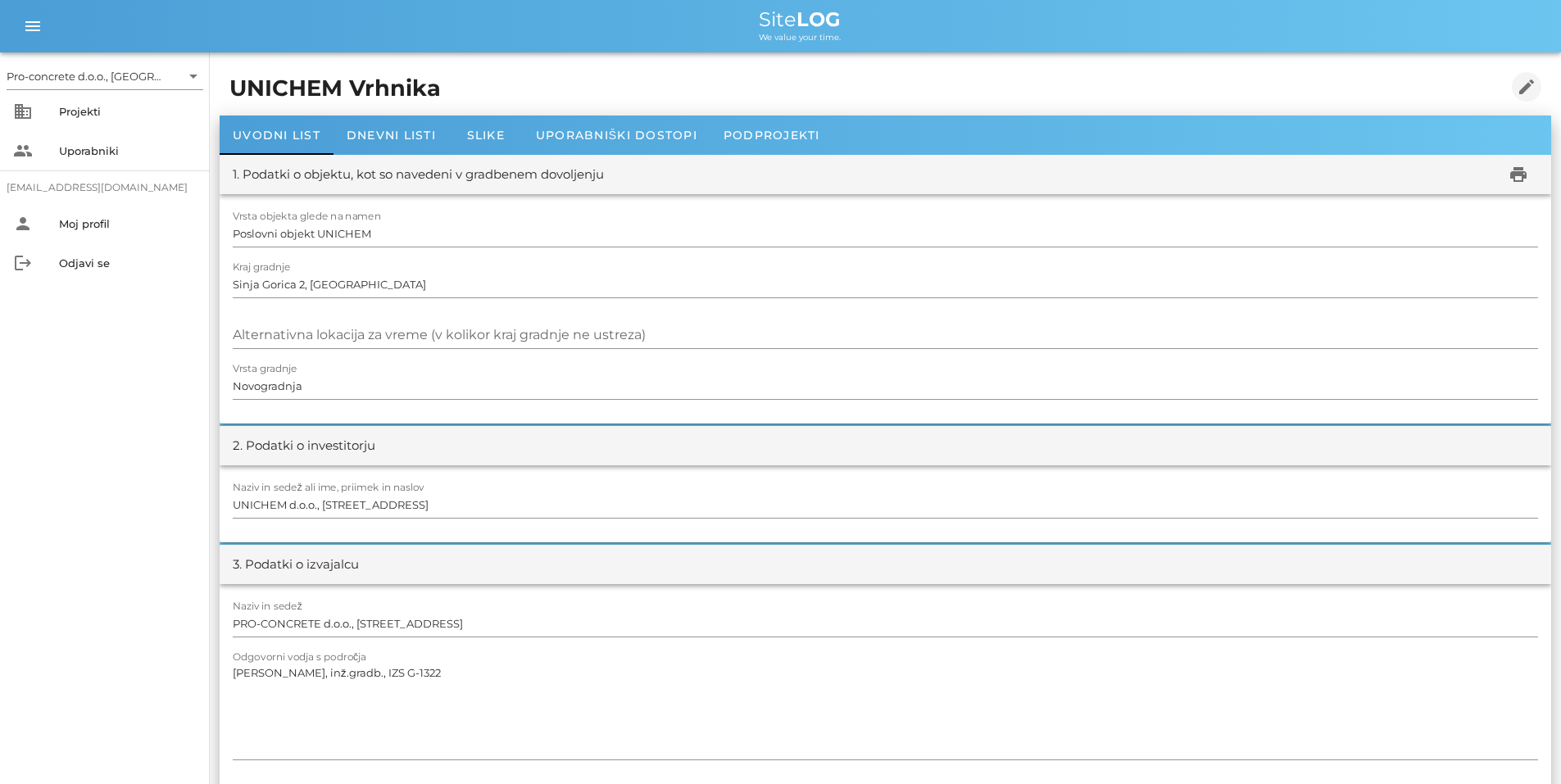
type input "[PERSON_NAME] s.p., [PERSON_NAME]; koordinator [PERSON_NAME], dipl. var. inž., …"
click at [1522, 89] on icon "edit" at bounding box center [1527, 87] width 19 height 19
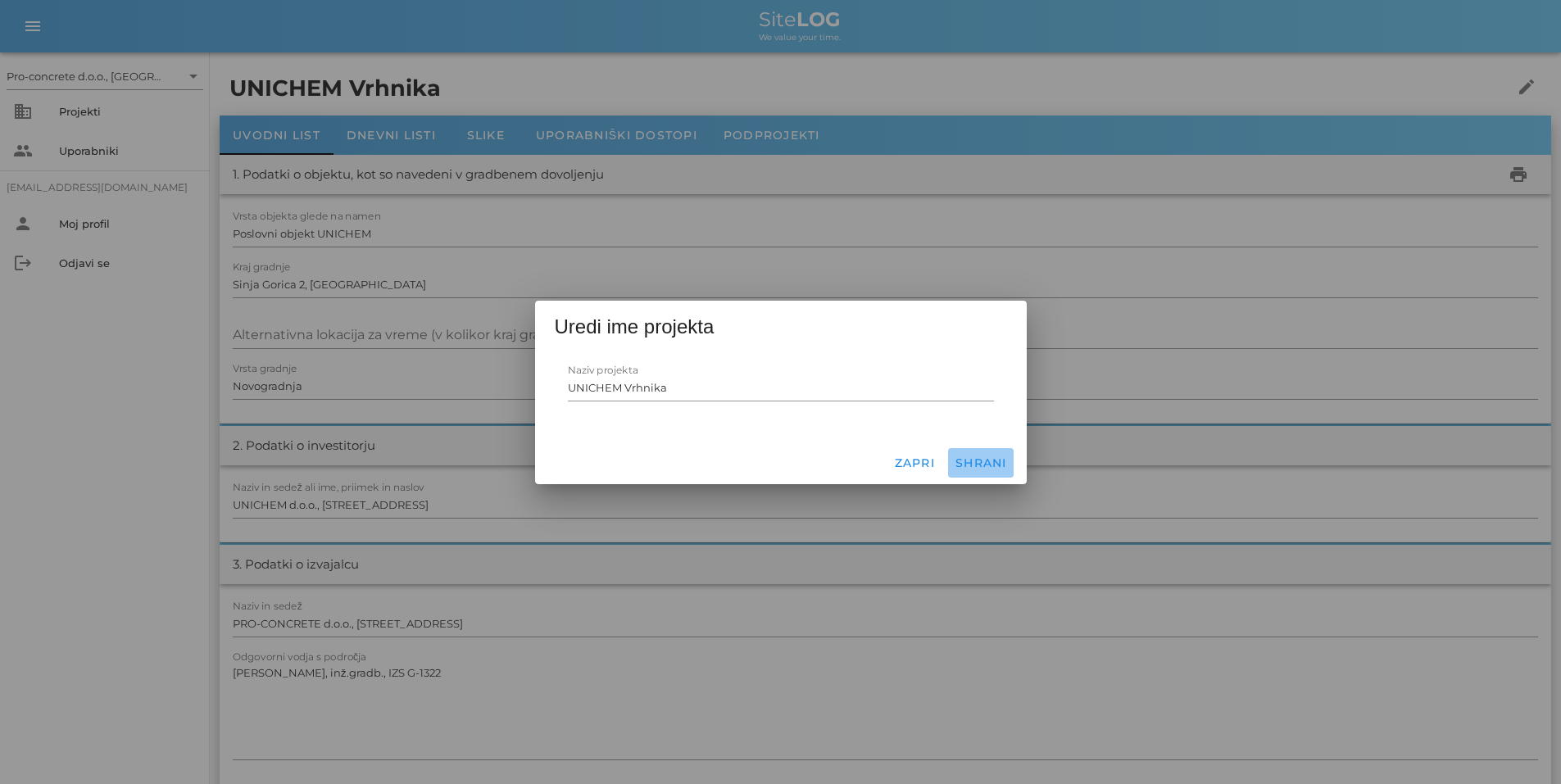
click at [977, 459] on span "Shrani" at bounding box center [981, 463] width 53 height 15
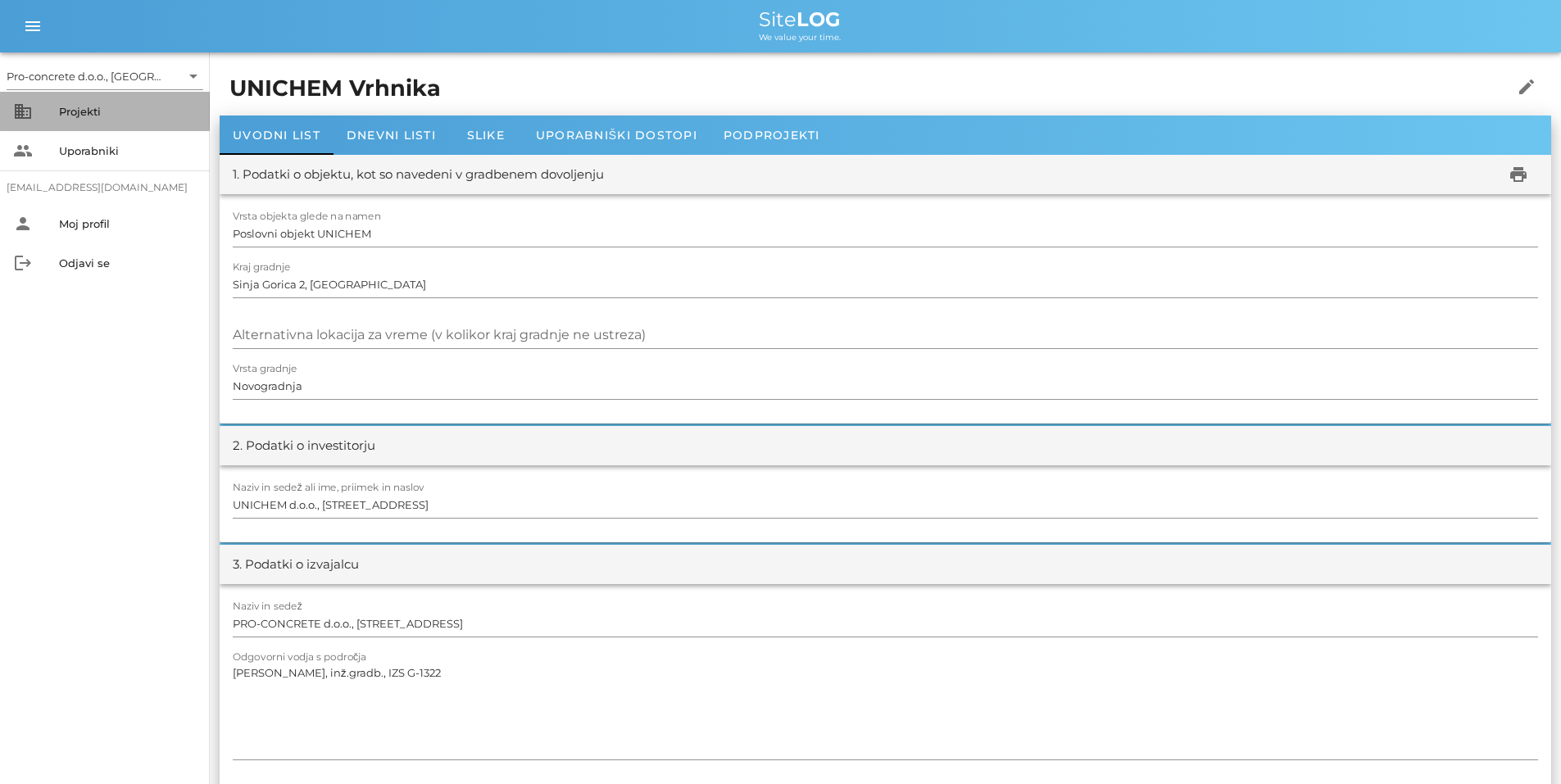
click at [88, 110] on div "Projekti" at bounding box center [128, 111] width 137 height 13
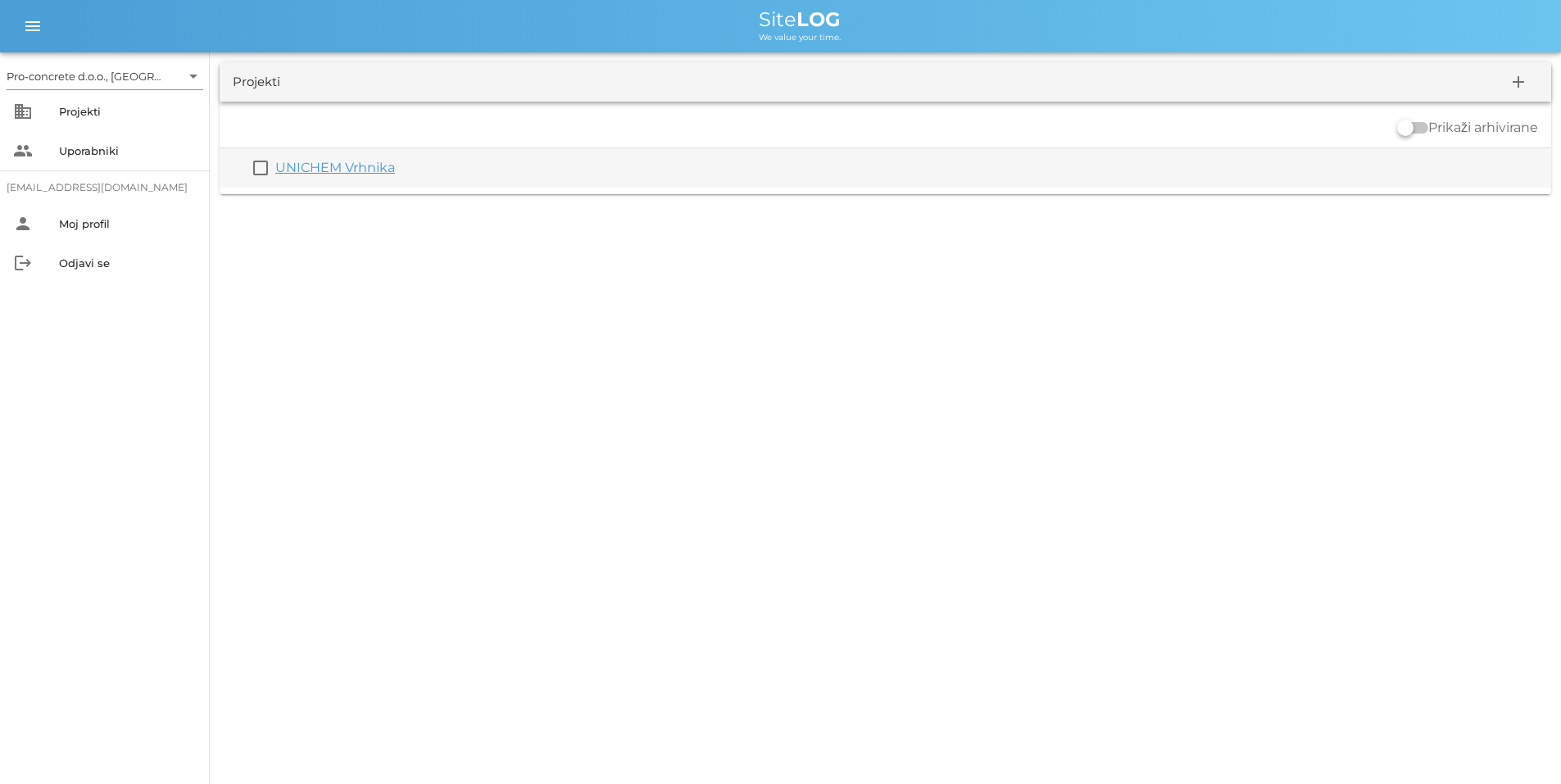
click at [301, 166] on link "UNICHEM Vrhnika" at bounding box center [335, 168] width 120 height 16
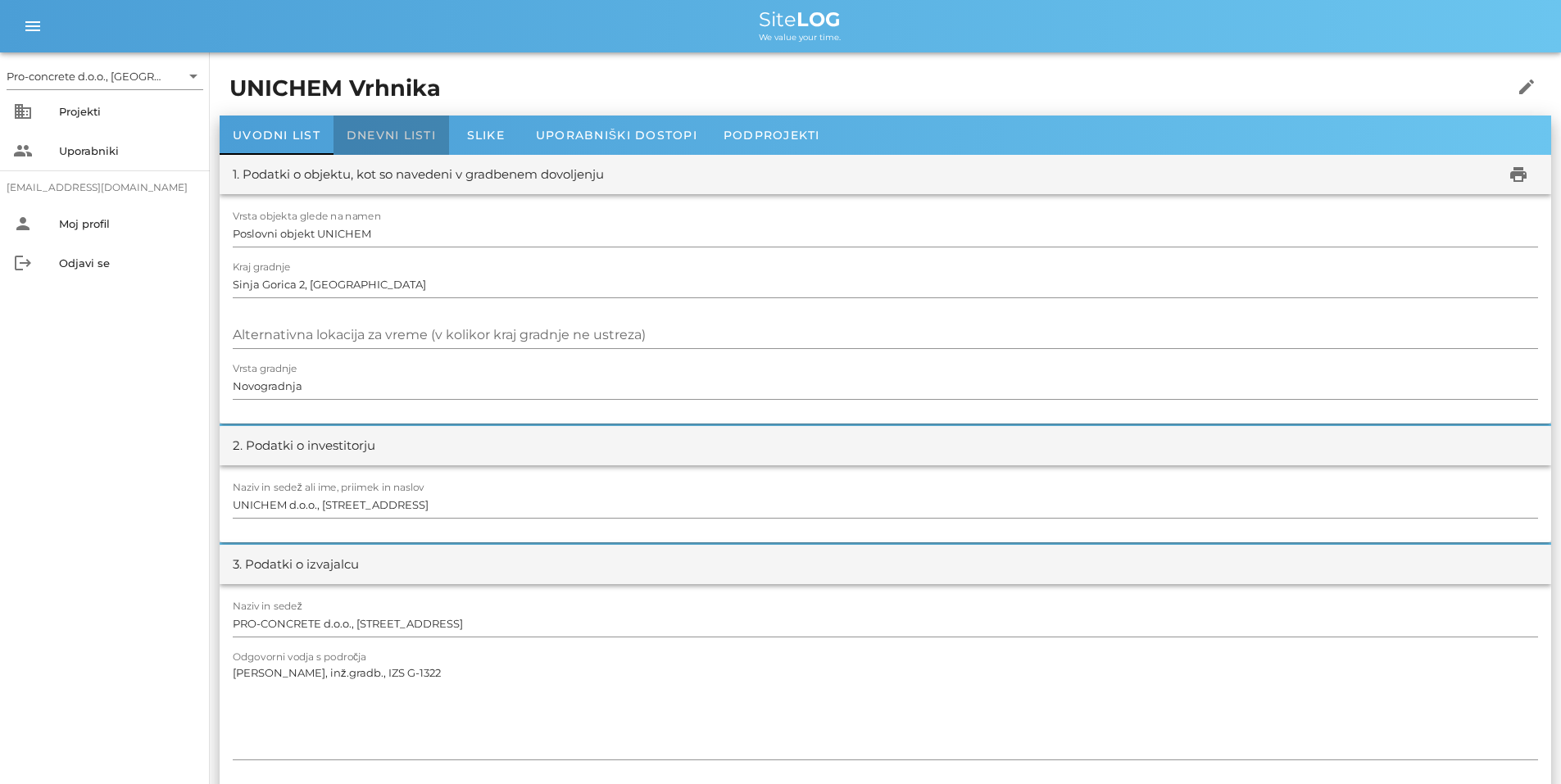
click at [388, 136] on span "Dnevni listi" at bounding box center [392, 135] width 90 height 15
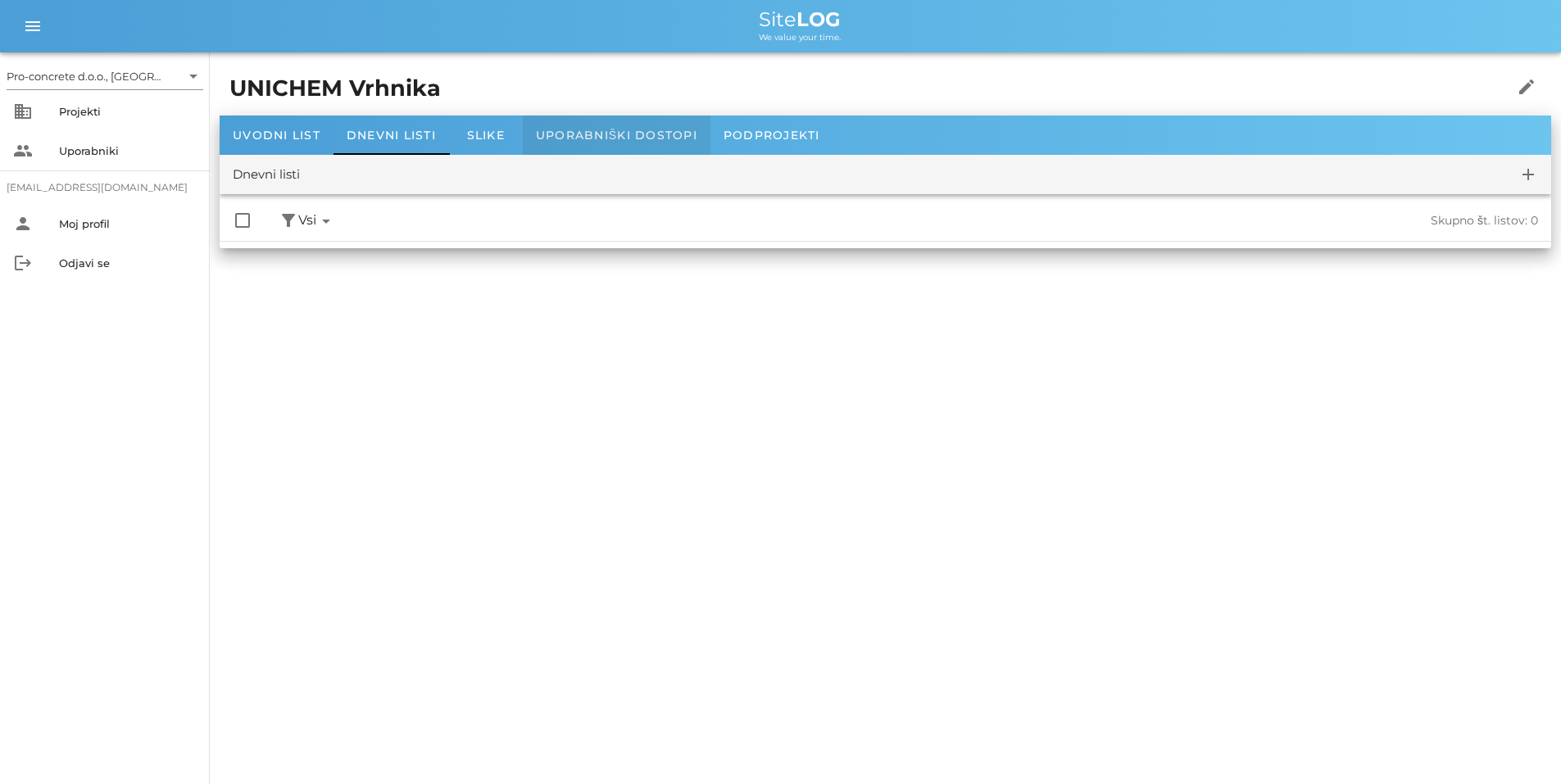
click at [578, 129] on span "Uporabniški dostopi" at bounding box center [616, 135] width 161 height 15
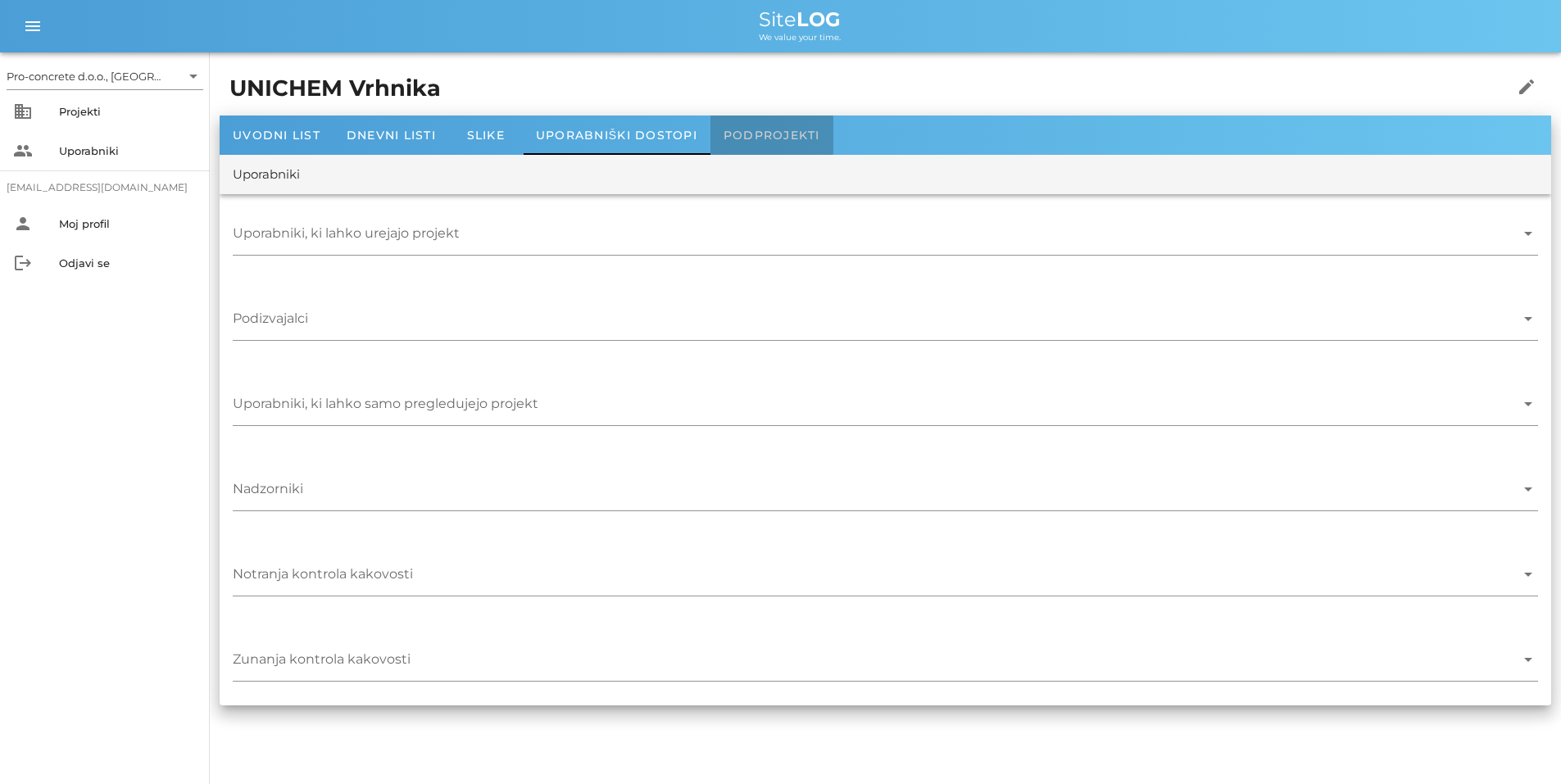
click at [766, 127] on div "Podprojekti" at bounding box center [773, 135] width 123 height 40
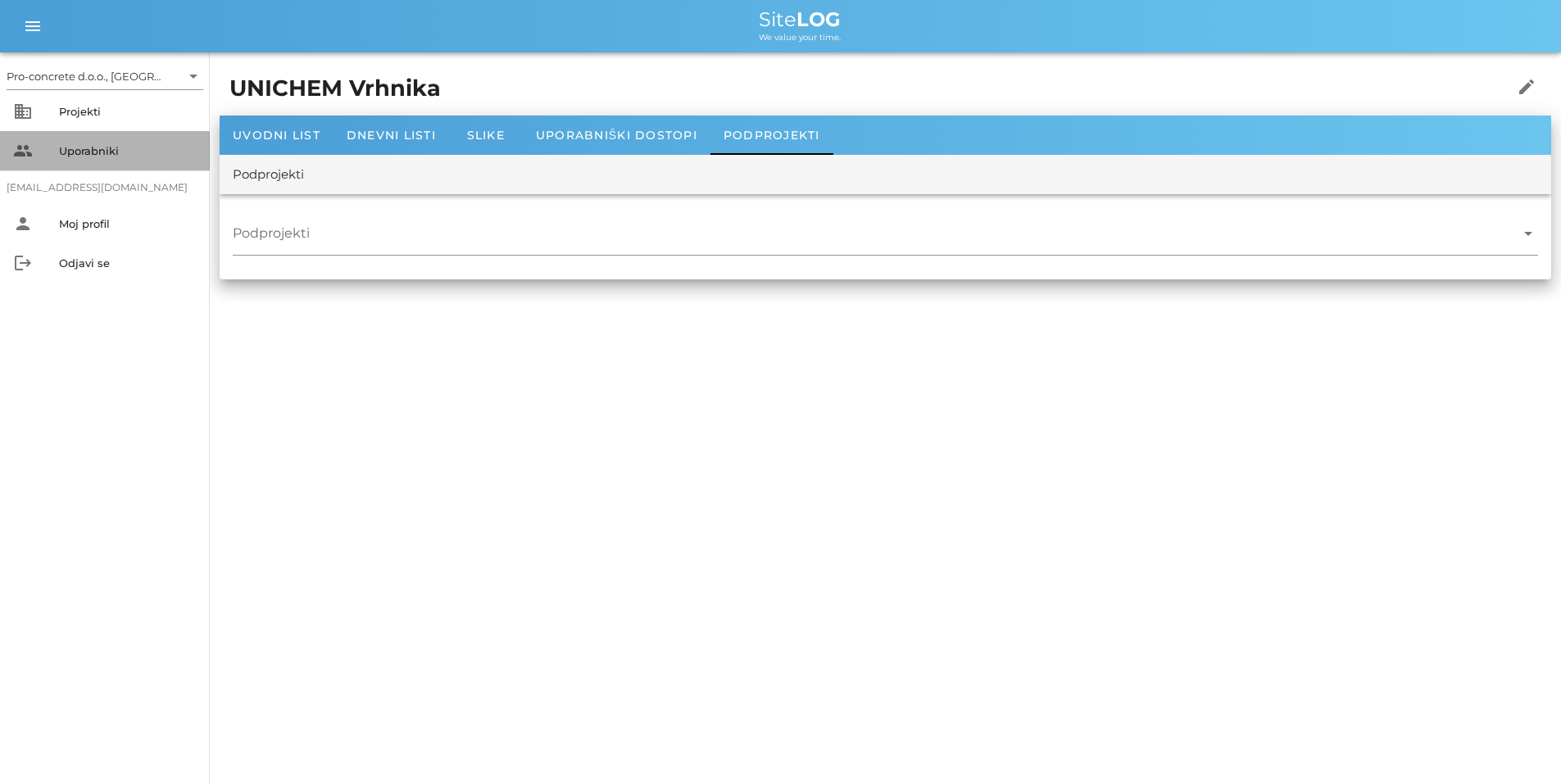
click at [105, 147] on div "Uporabniki" at bounding box center [128, 150] width 137 height 13
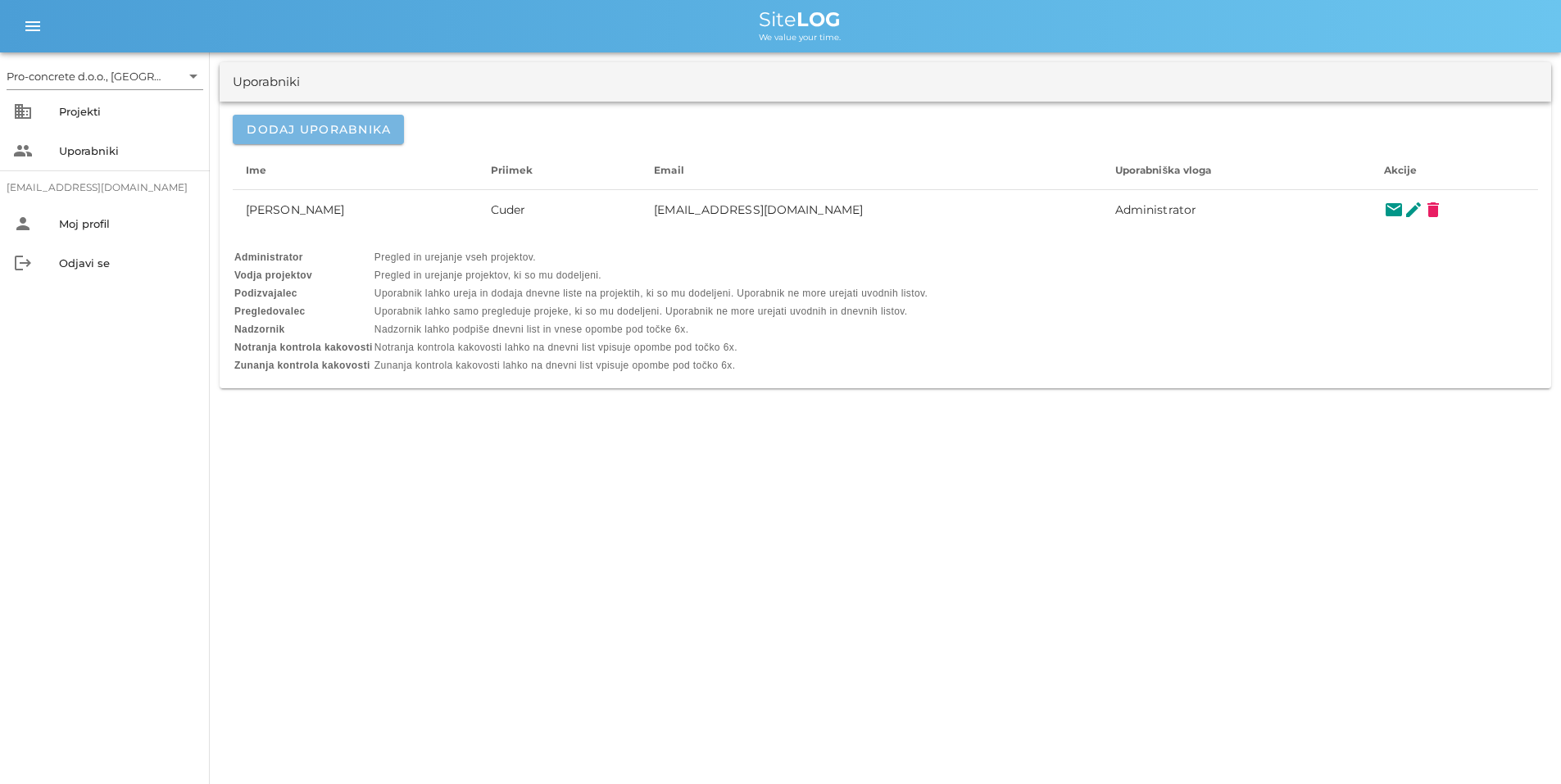
click at [302, 124] on span "Dodaj uporabnika" at bounding box center [318, 129] width 145 height 15
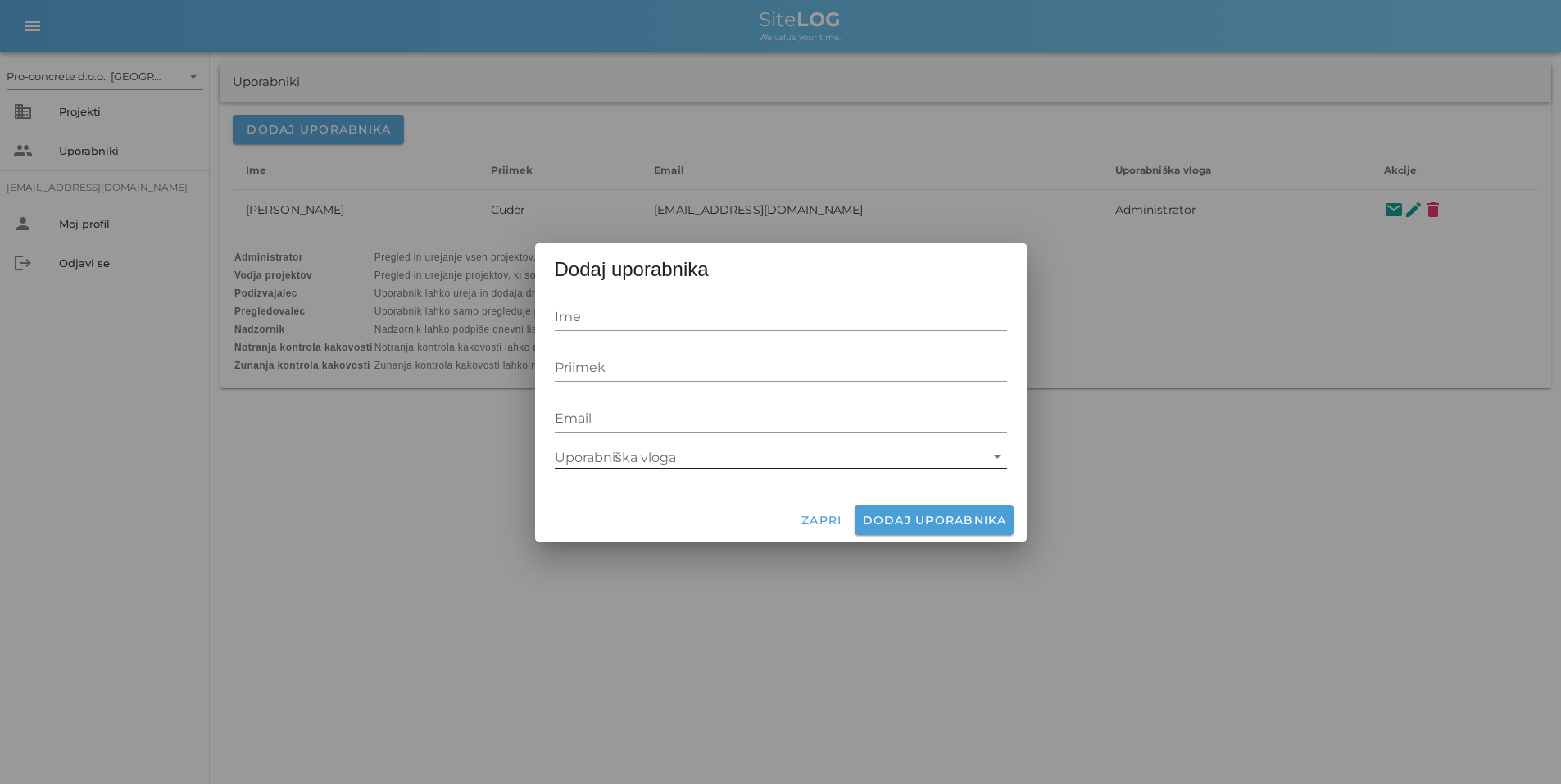
click at [996, 456] on icon "arrow_drop_down" at bounding box center [997, 457] width 19 height 19
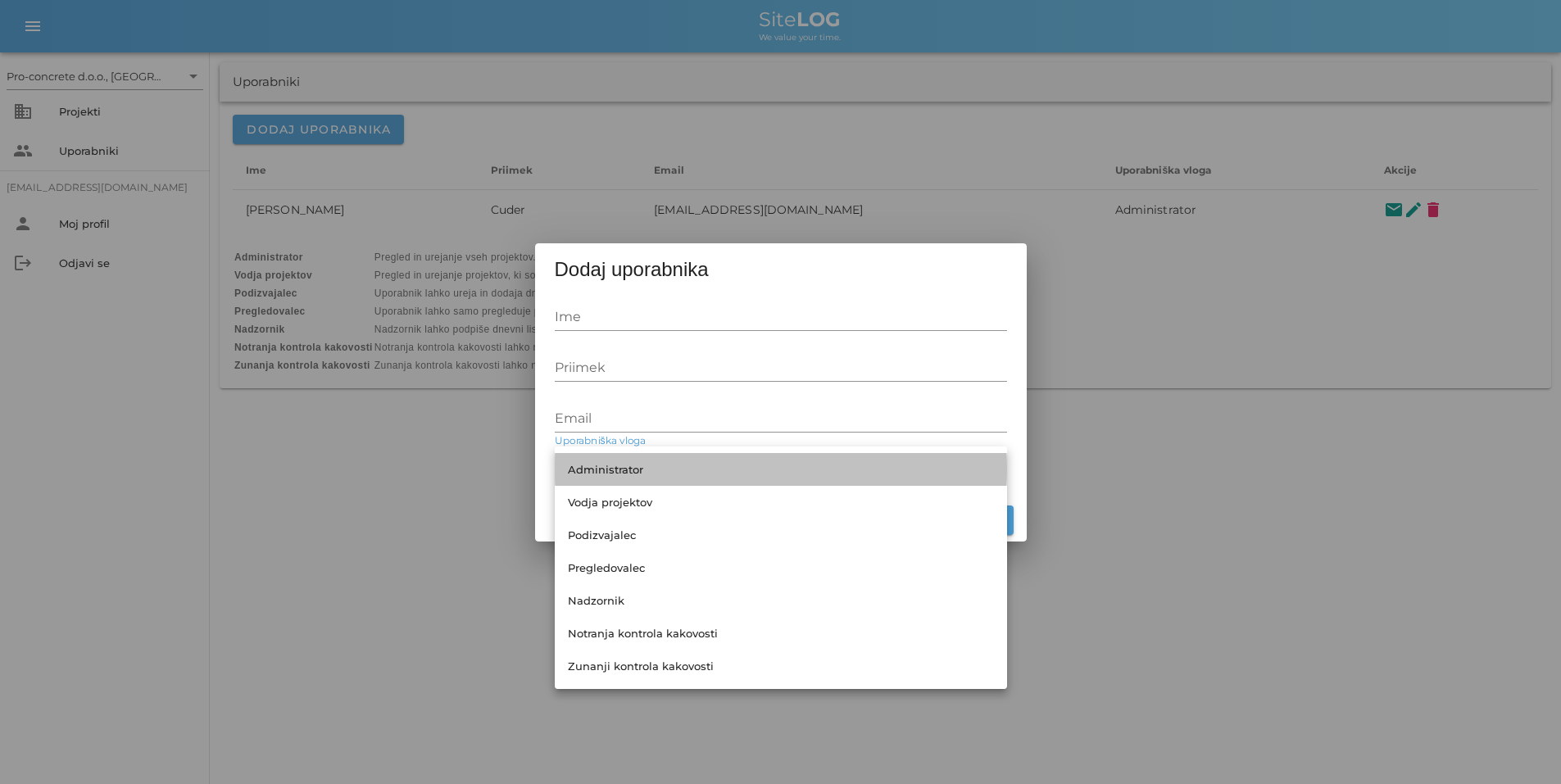
click at [995, 456] on div "Administrator" at bounding box center [781, 469] width 452 height 33
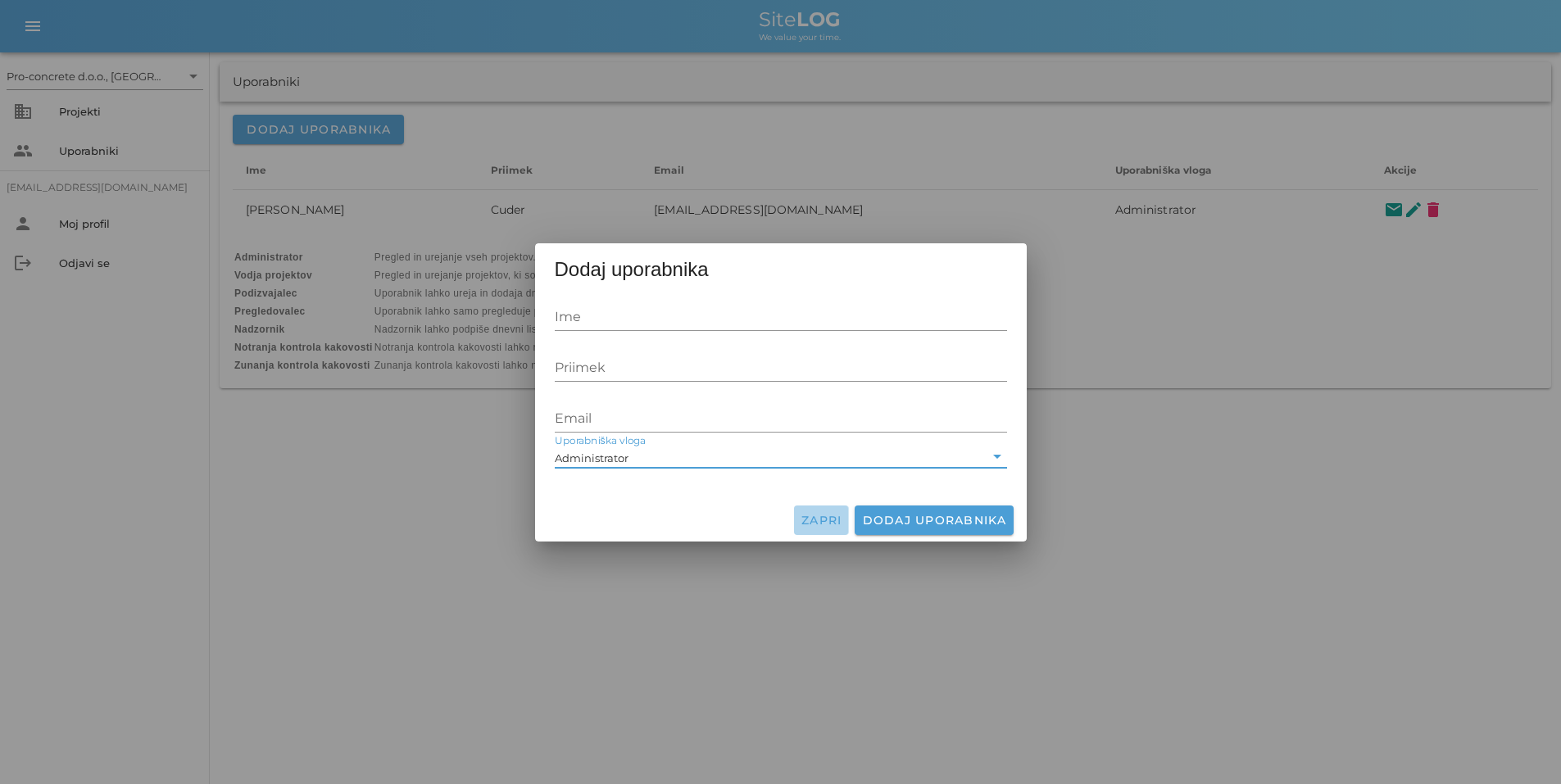
click at [823, 520] on span "Zapri" at bounding box center [822, 520] width 42 height 15
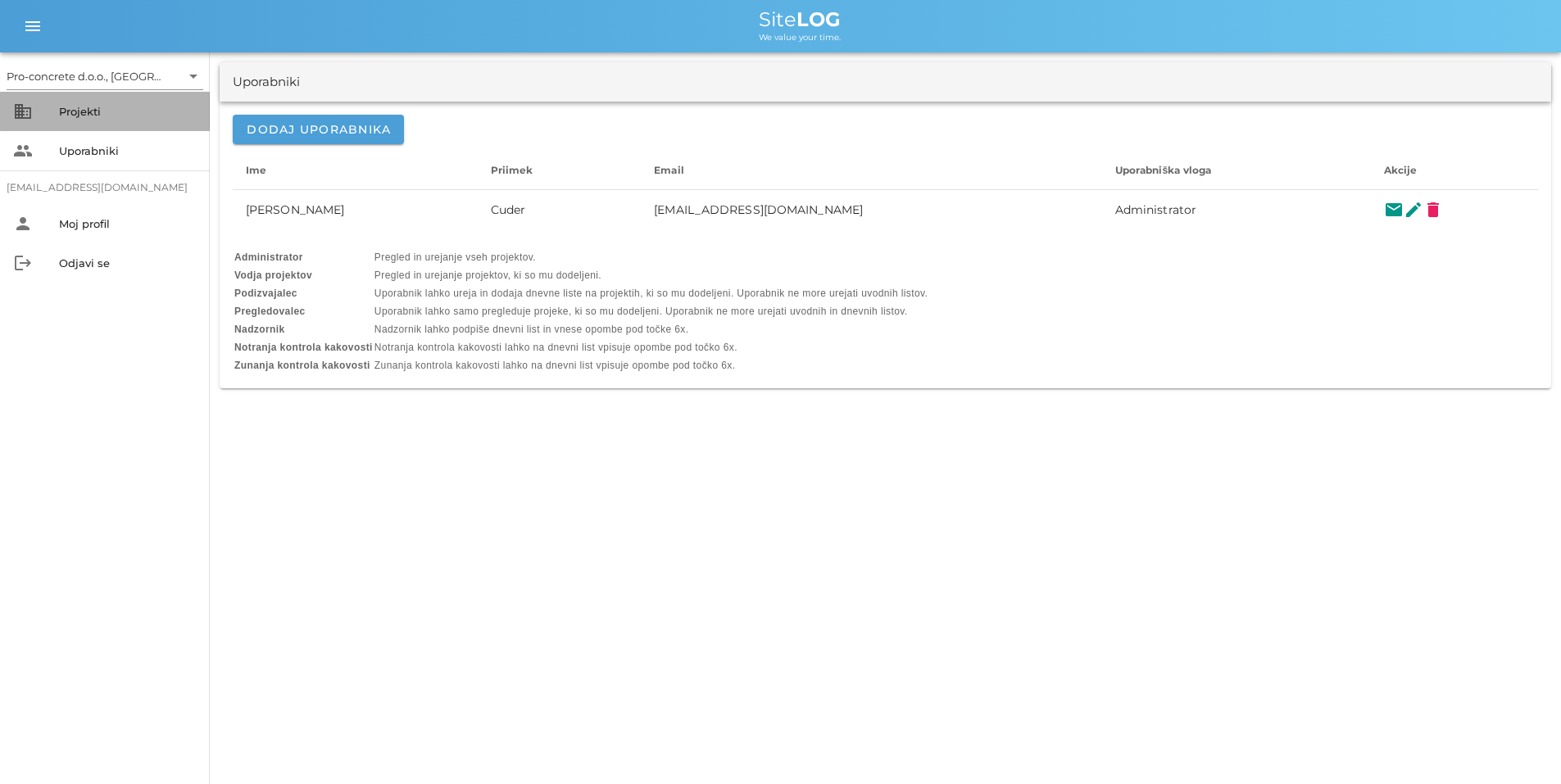
click at [89, 106] on div "Projekti" at bounding box center [128, 111] width 137 height 13
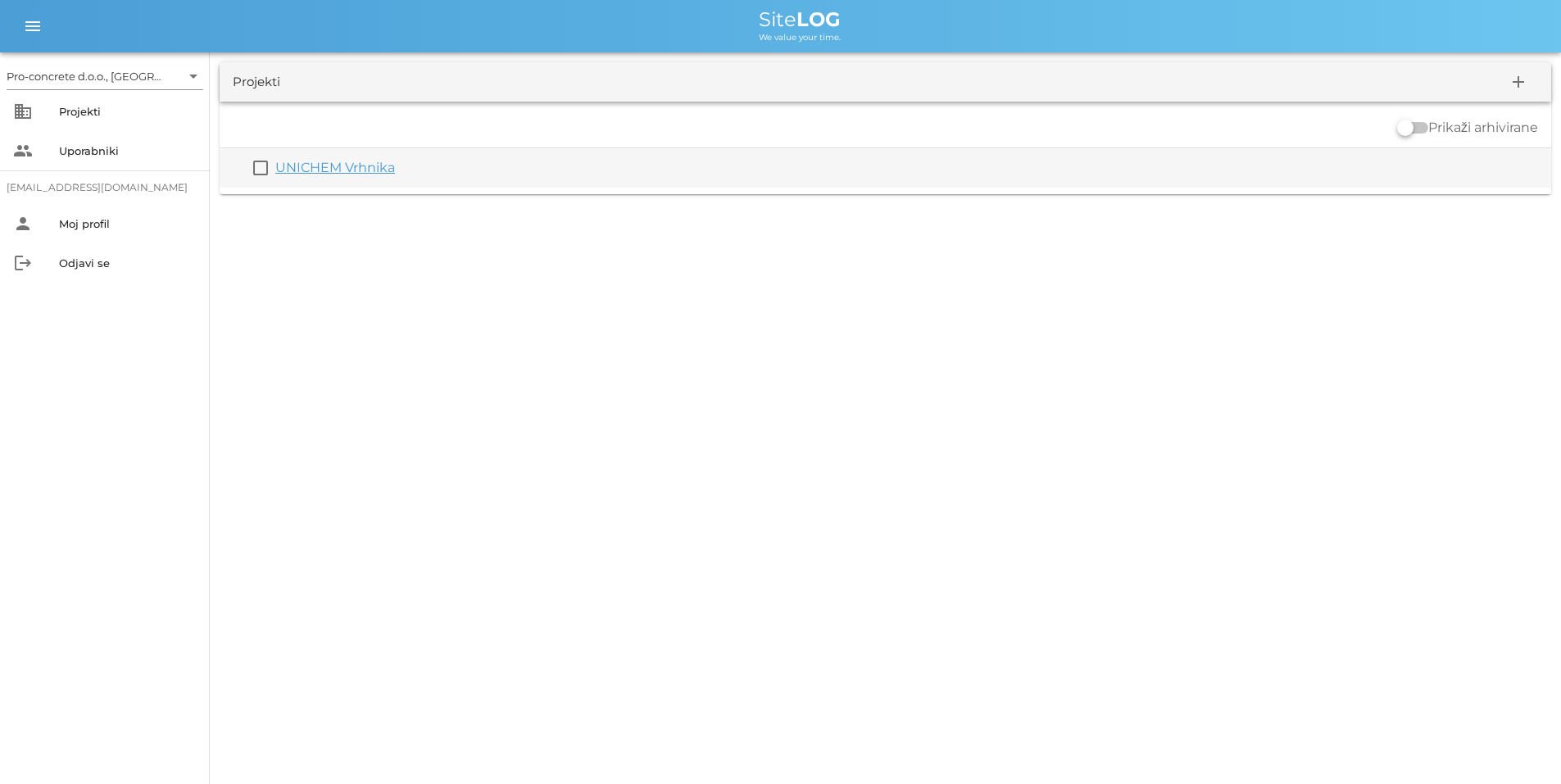
click at [351, 162] on link "UNICHEM Vrhnika" at bounding box center [335, 168] width 120 height 16
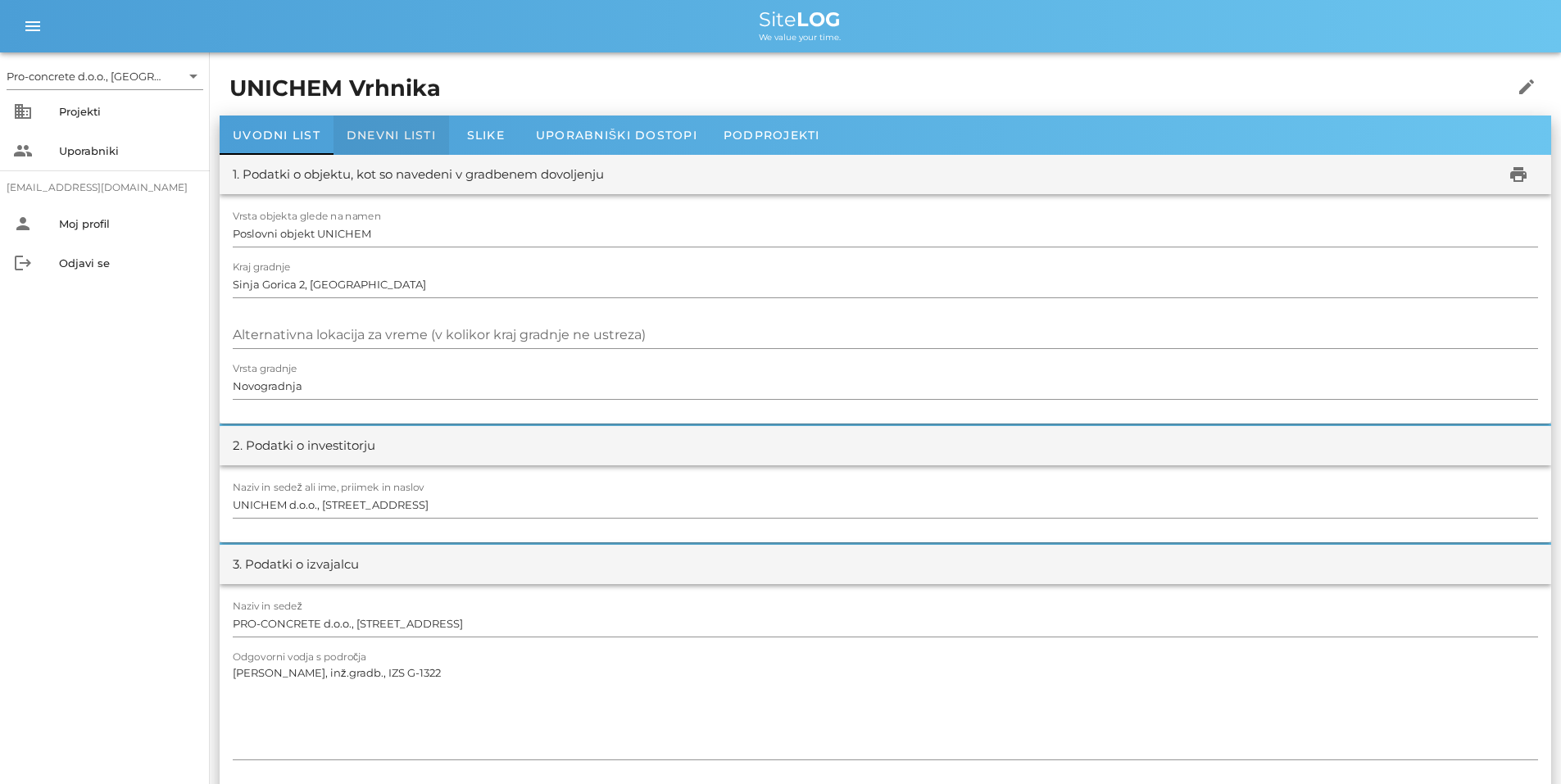
click at [424, 128] on span "Dnevni listi" at bounding box center [392, 135] width 90 height 15
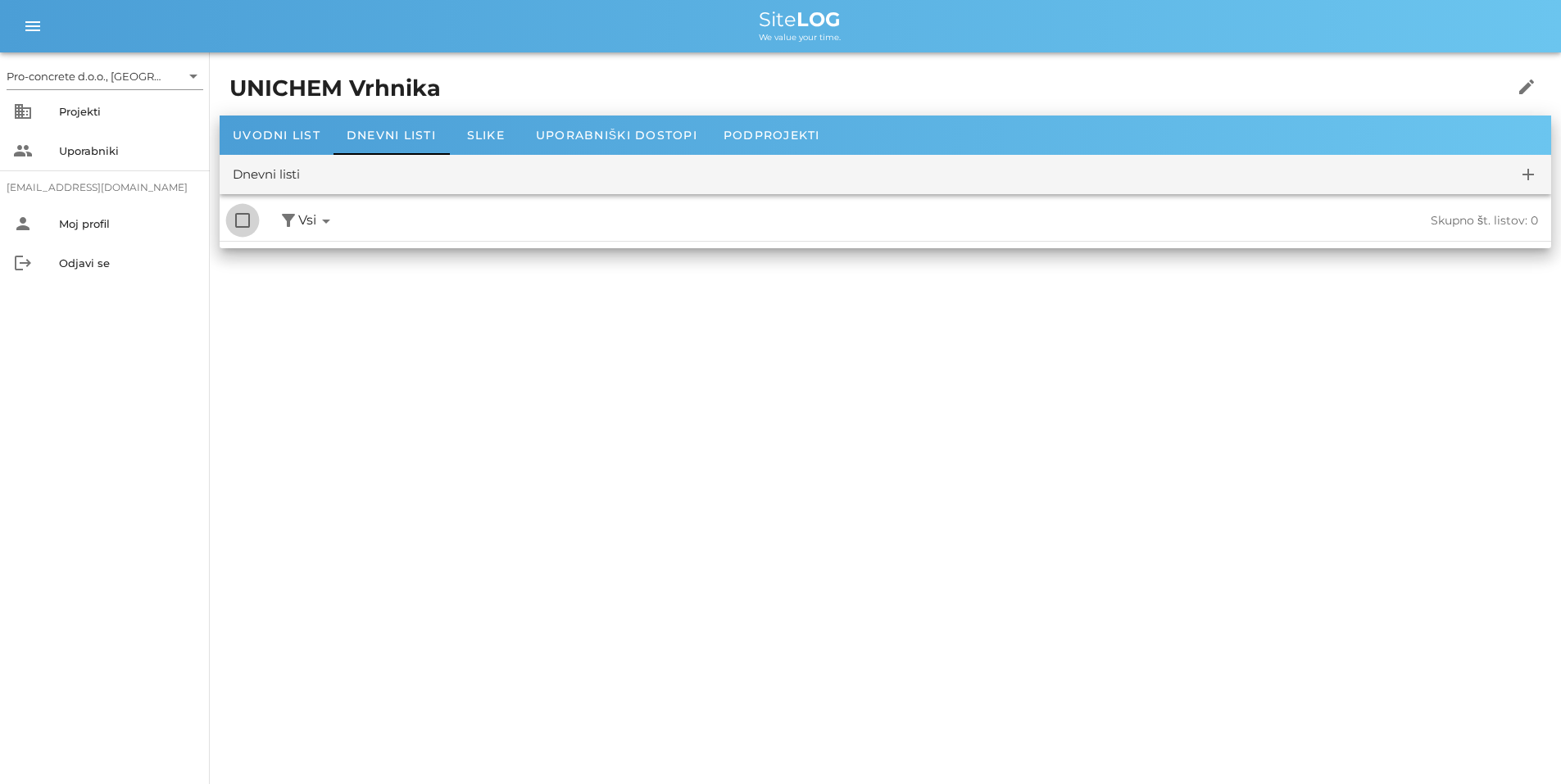
click at [243, 219] on div at bounding box center [243, 221] width 28 height 28
checkbox input "true"
click at [330, 222] on icon "arrow_drop_down" at bounding box center [326, 221] width 19 height 19
click at [1257, 327] on div "Pro-concrete d.o.o., [GEOGRAPHIC_DATA] arrow_drop_down business Projekti people…" at bounding box center [780, 392] width 1561 height 784
click at [425, 130] on span "Dnevni listi" at bounding box center [392, 135] width 90 height 15
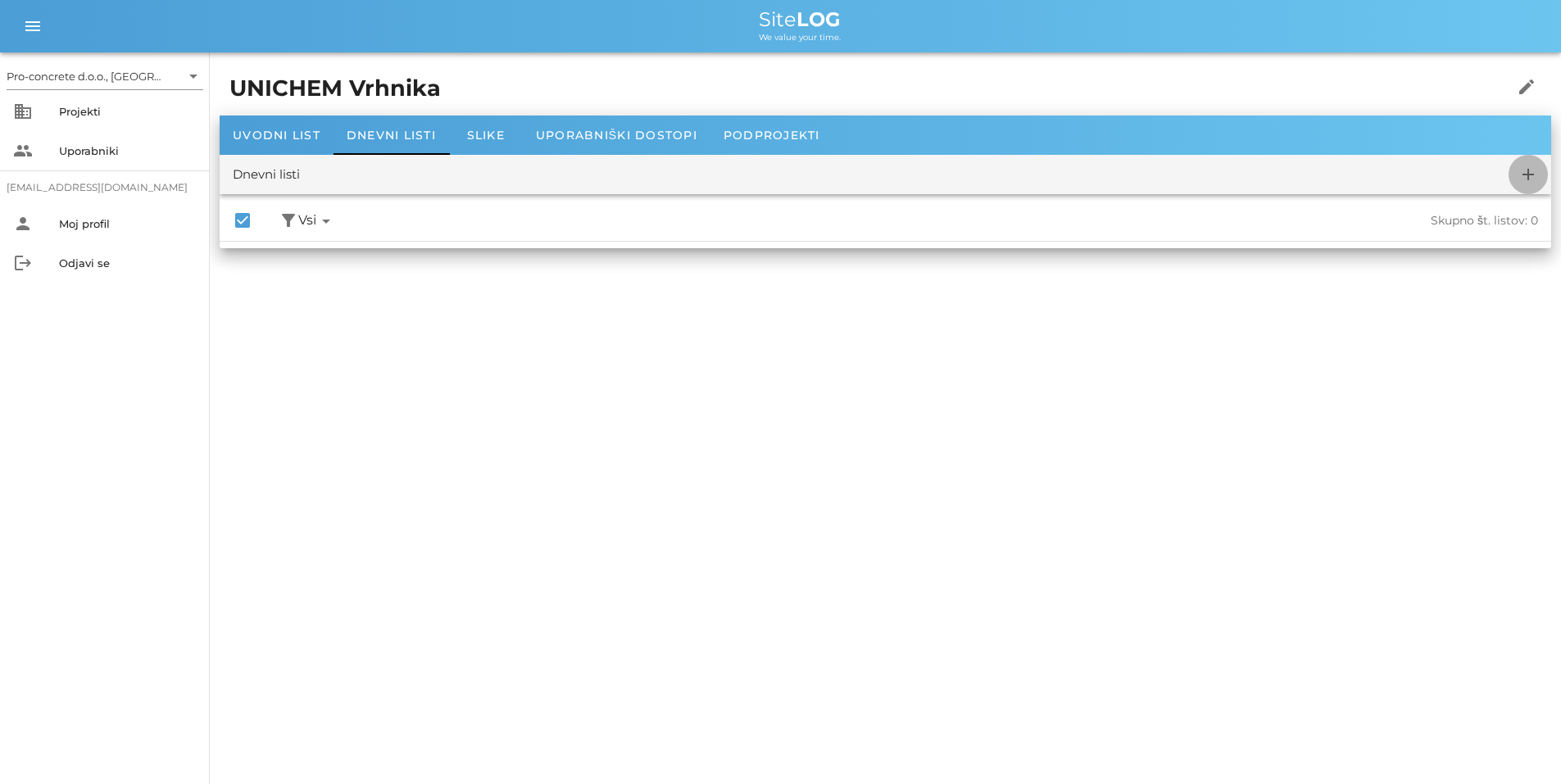
click at [1527, 170] on icon "add" at bounding box center [1528, 174] width 19 height 19
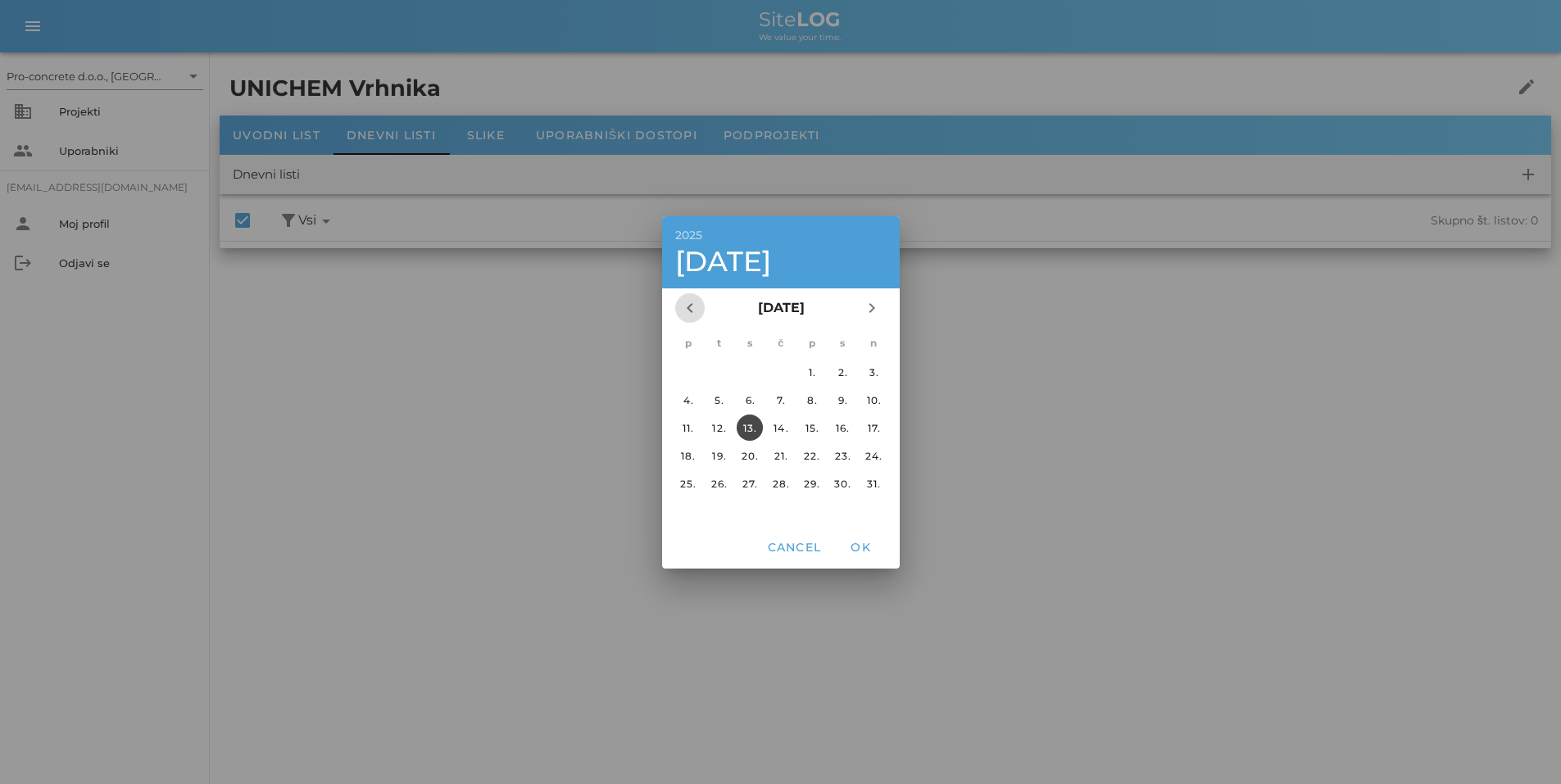
click at [686, 304] on icon "chevron_left" at bounding box center [690, 308] width 19 height 19
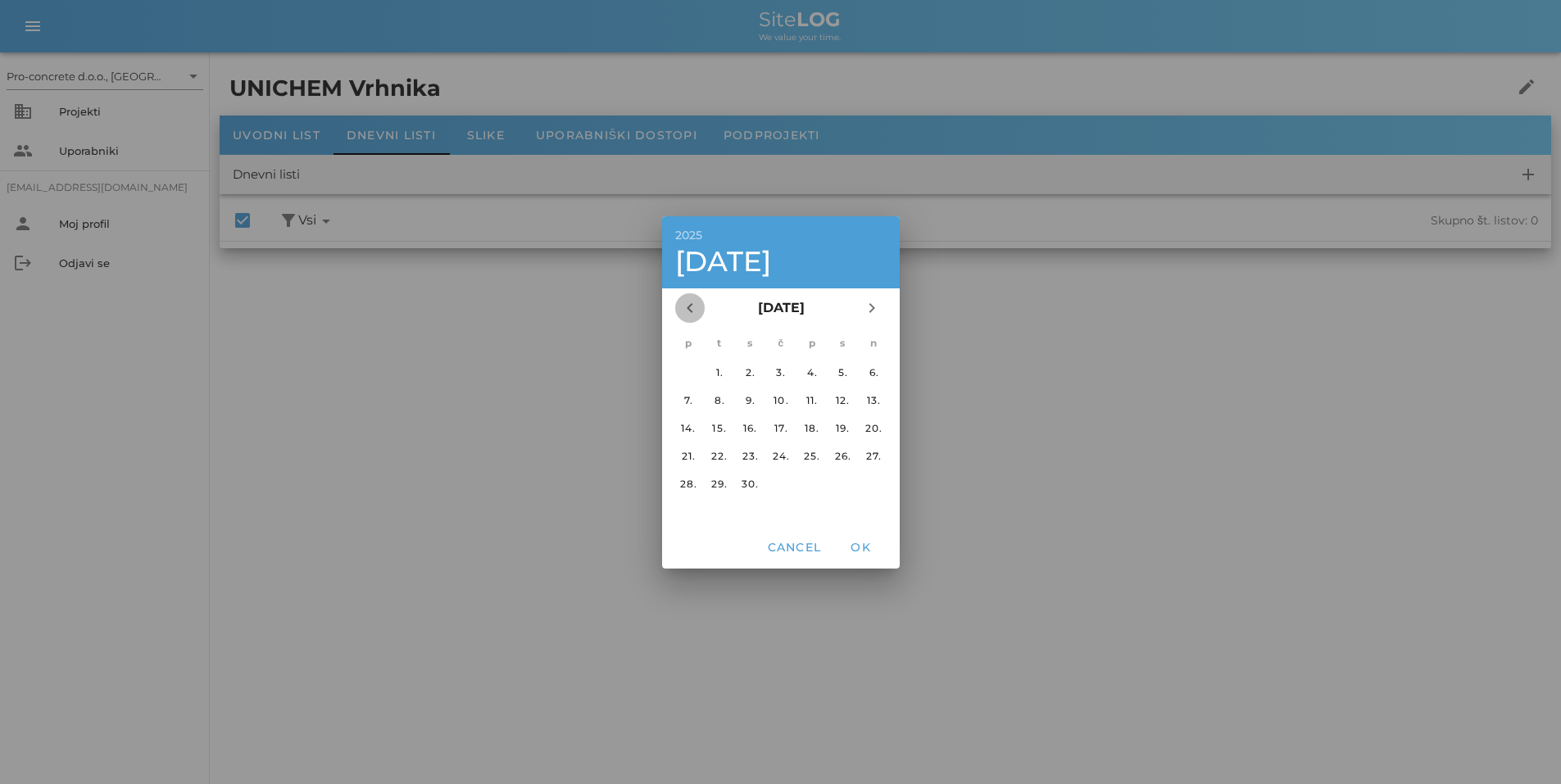
click at [686, 304] on icon "chevron_left" at bounding box center [690, 308] width 19 height 19
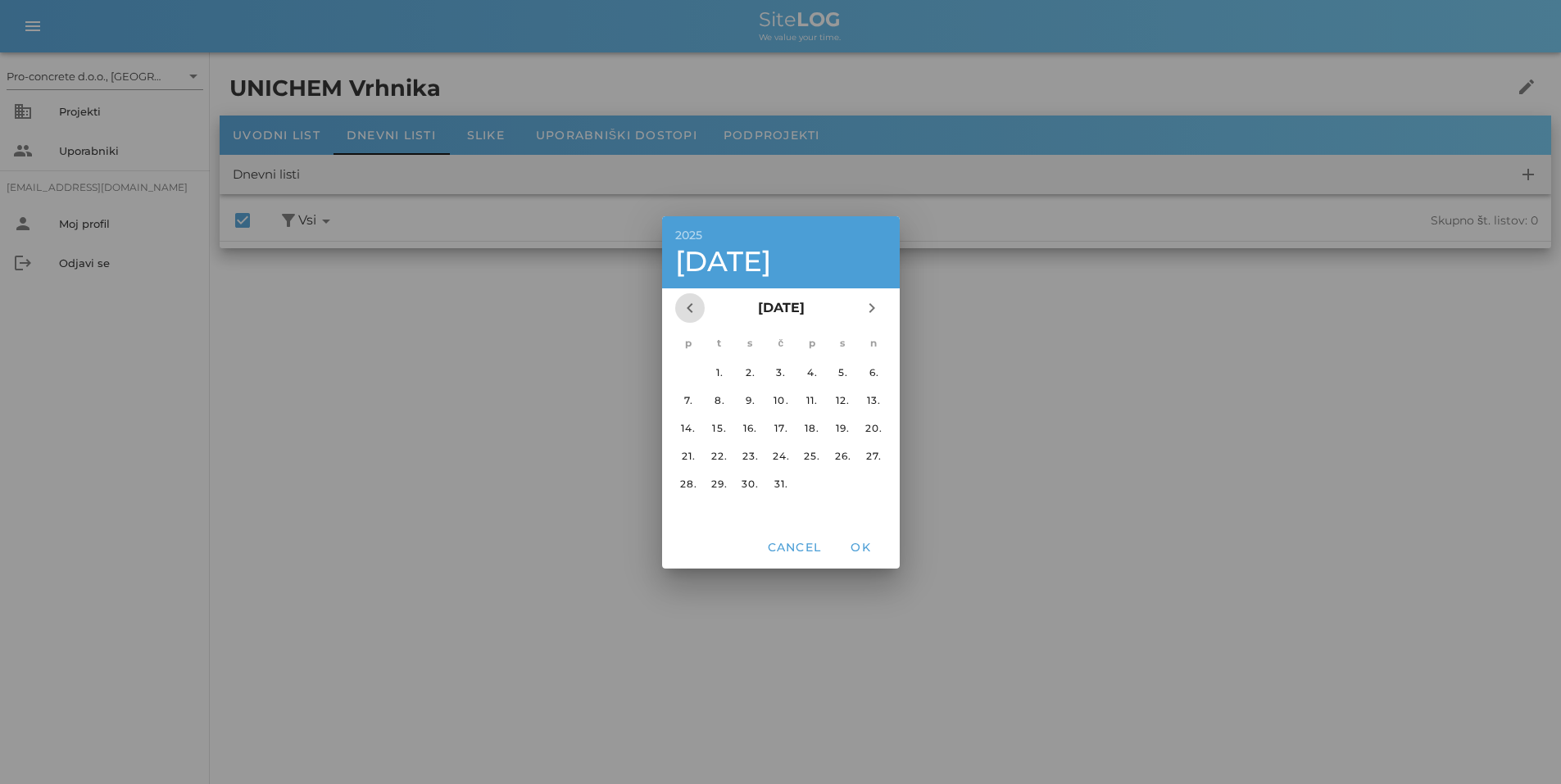
click at [686, 304] on icon "chevron_left" at bounding box center [690, 308] width 19 height 19
click at [693, 393] on div "8." at bounding box center [688, 399] width 26 height 12
click at [859, 545] on span "OK" at bounding box center [861, 547] width 40 height 15
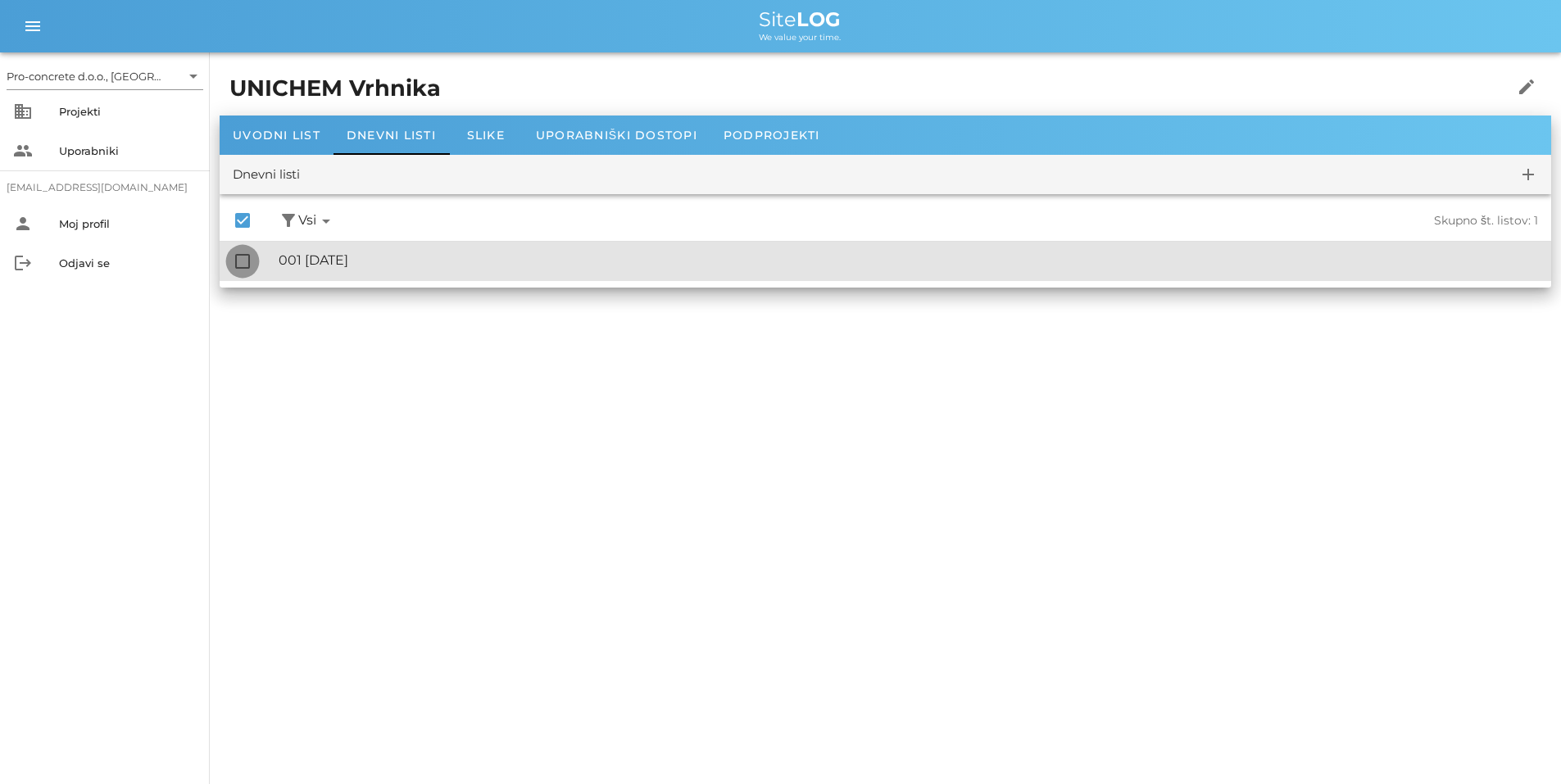
click at [246, 255] on div at bounding box center [243, 261] width 28 height 28
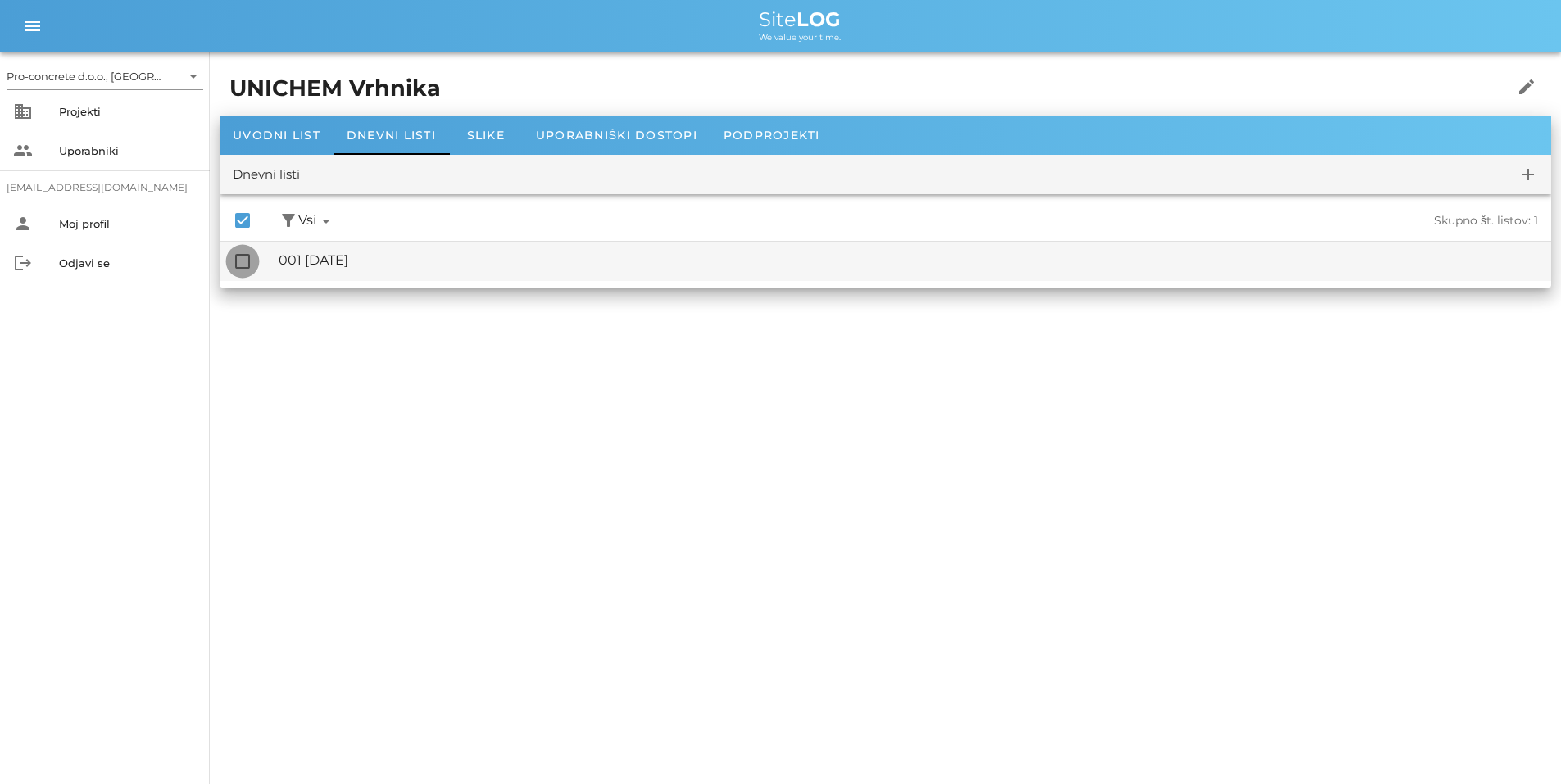
checkbox input "true"
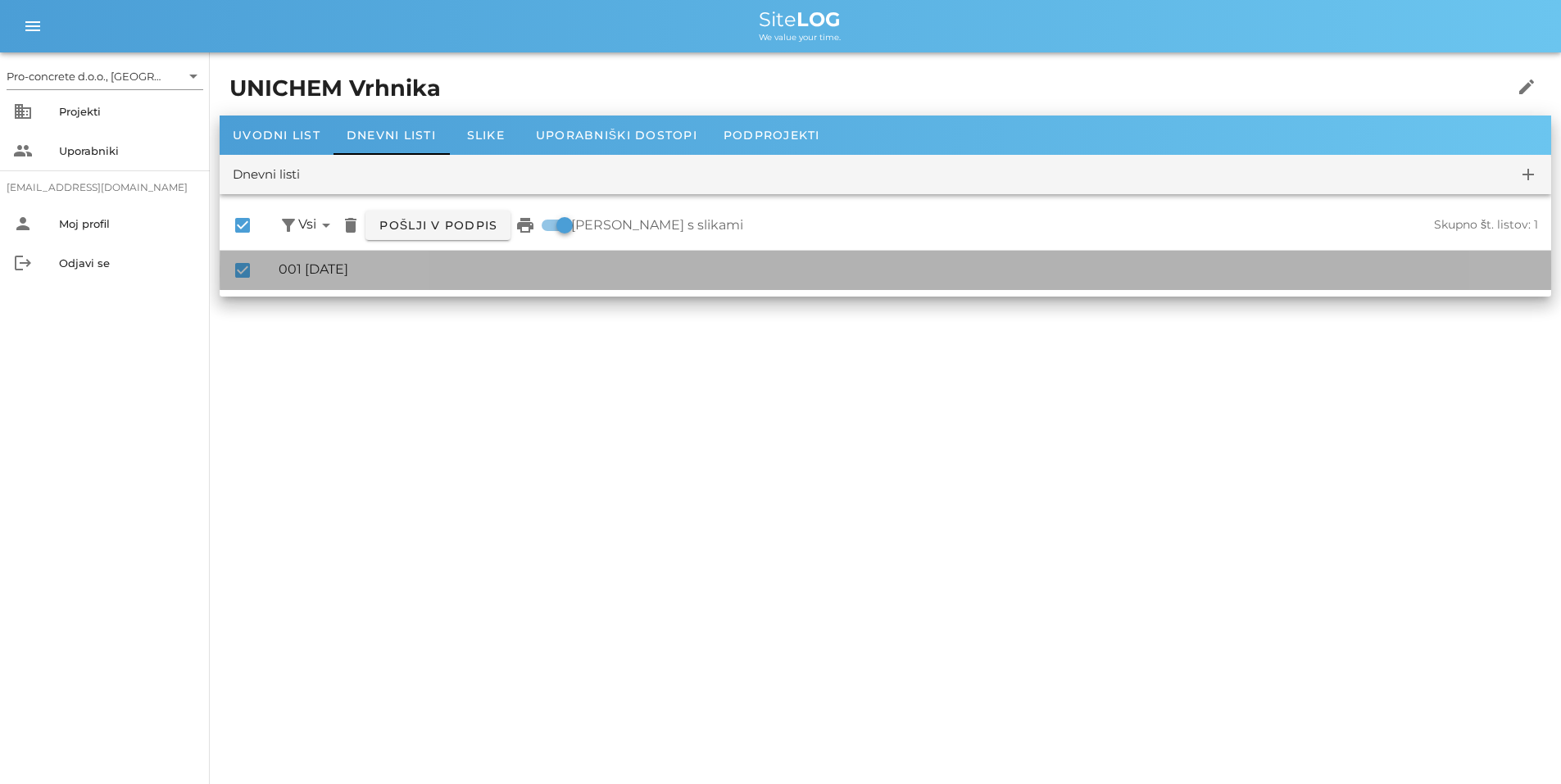
click at [326, 265] on div "🔏 001 [DATE]" at bounding box center [909, 269] width 1260 height 16
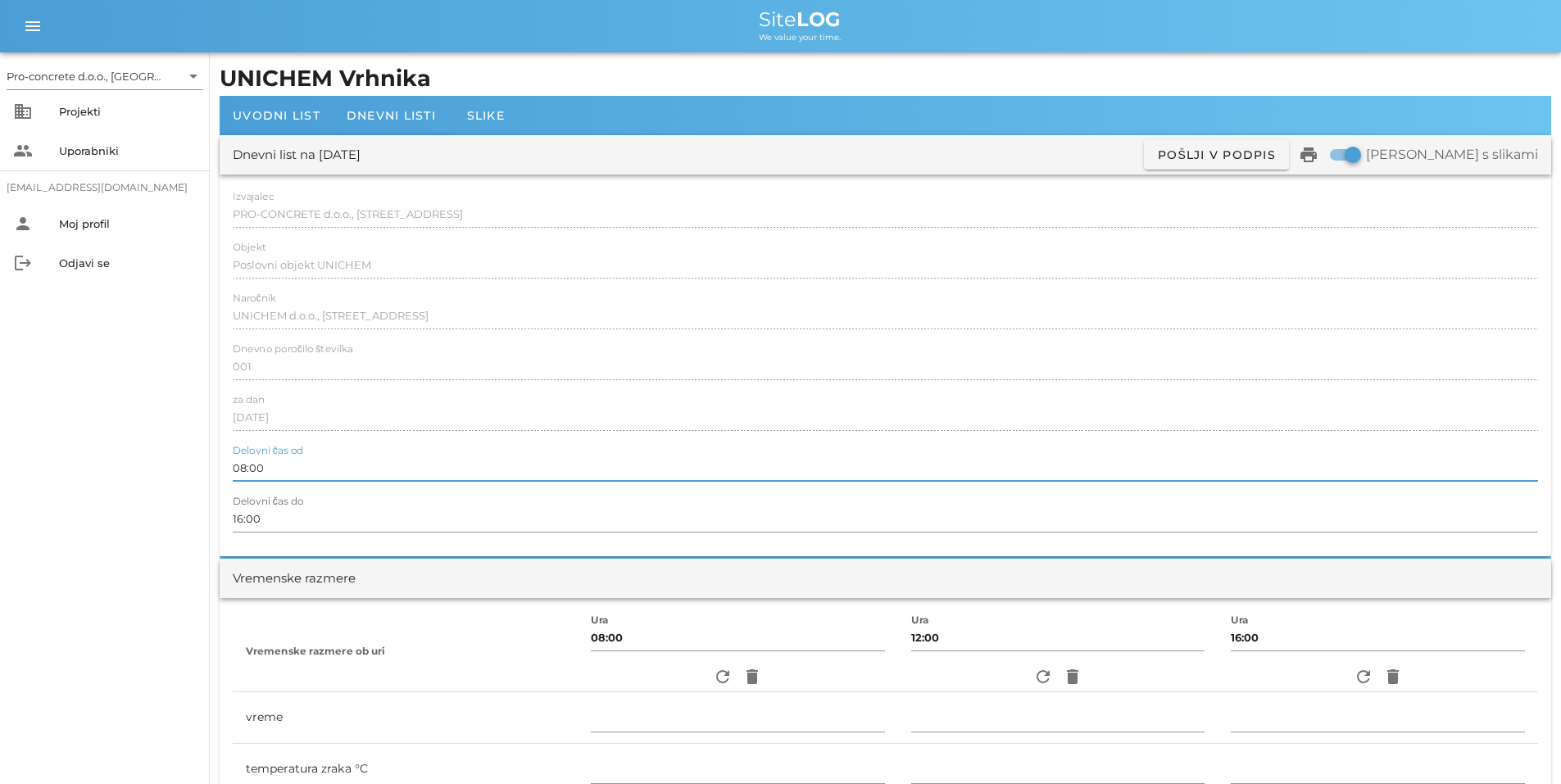
click at [241, 471] on input "08:00" at bounding box center [886, 468] width 1306 height 26
click at [393, 544] on div "Izvajalec PRO-CONCRETE d.o.o., [STREET_ADDRESS] Objekt Poslovni objekt UNICHEM …" at bounding box center [885, 365] width 1331 height 382
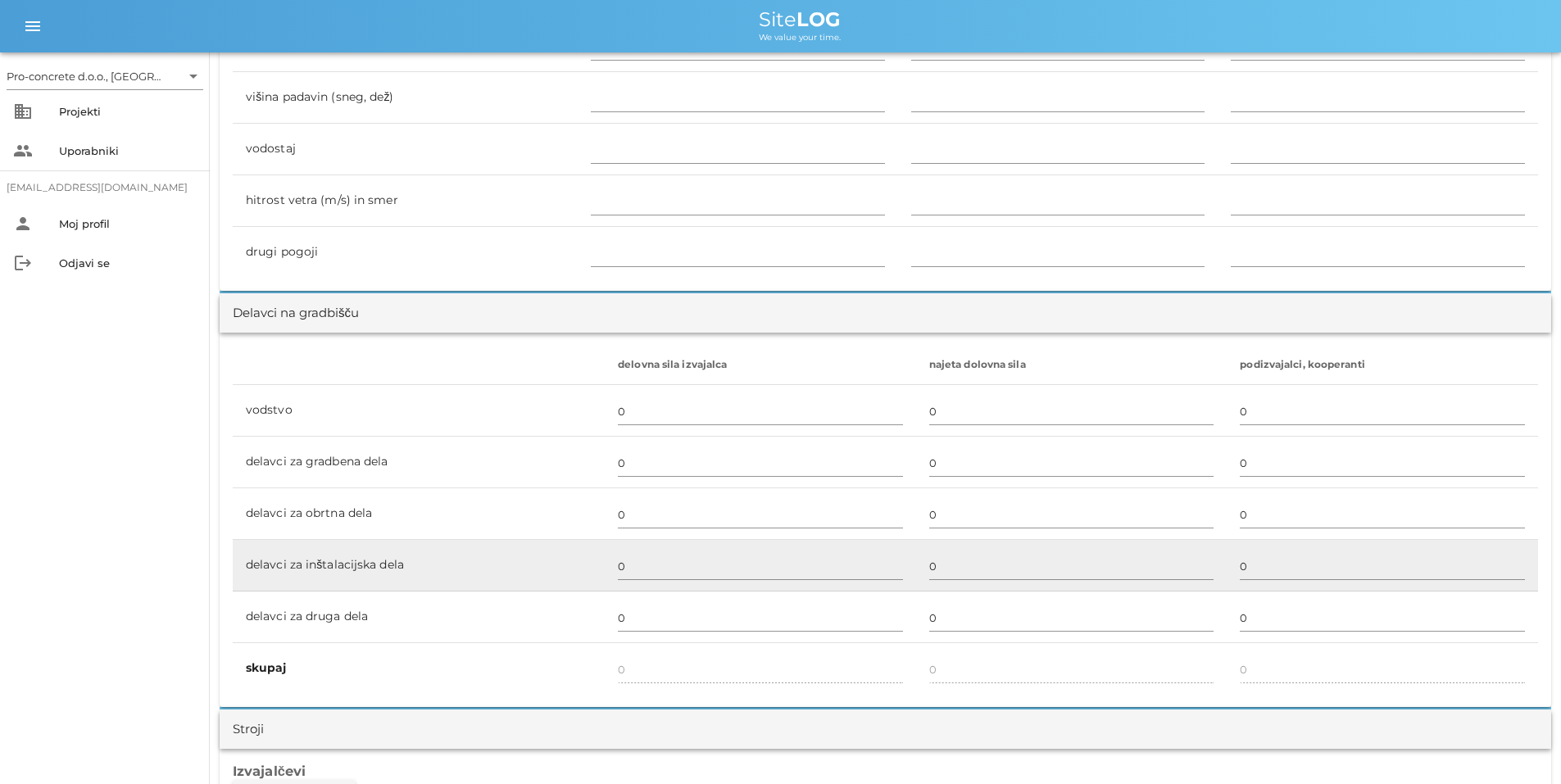
scroll to position [737, 0]
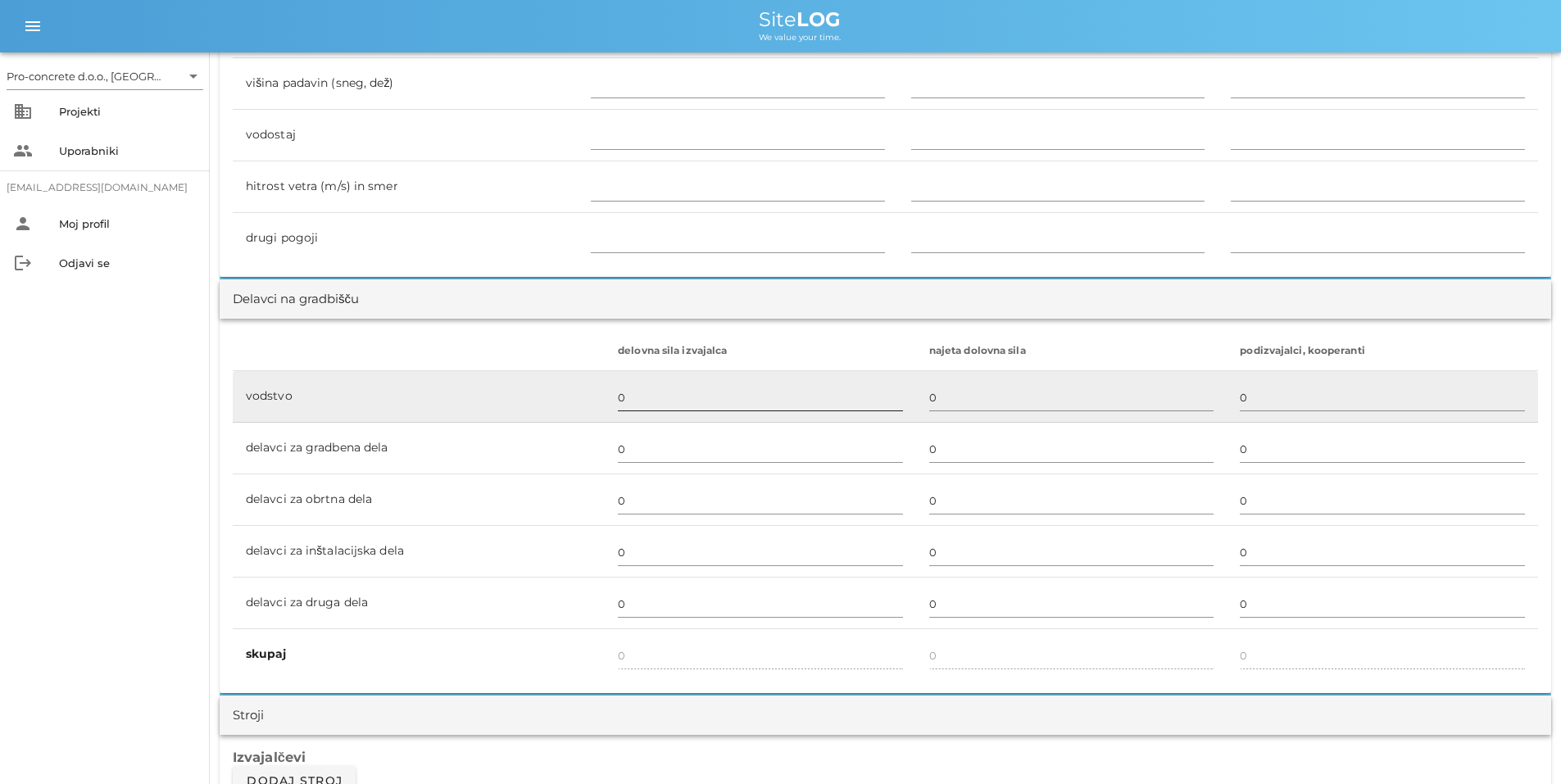
click at [653, 401] on input "0" at bounding box center [760, 398] width 285 height 26
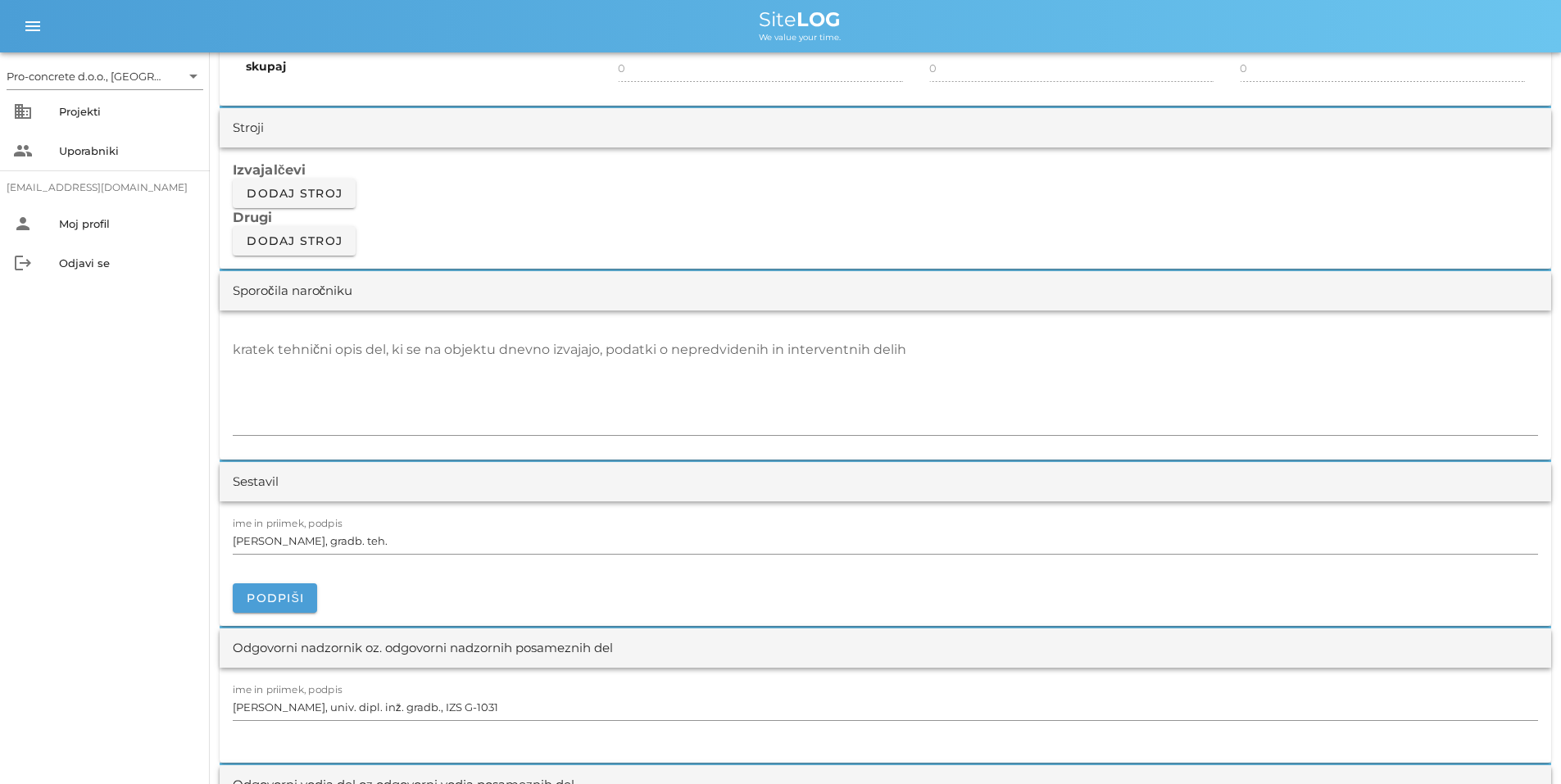
scroll to position [1311, 0]
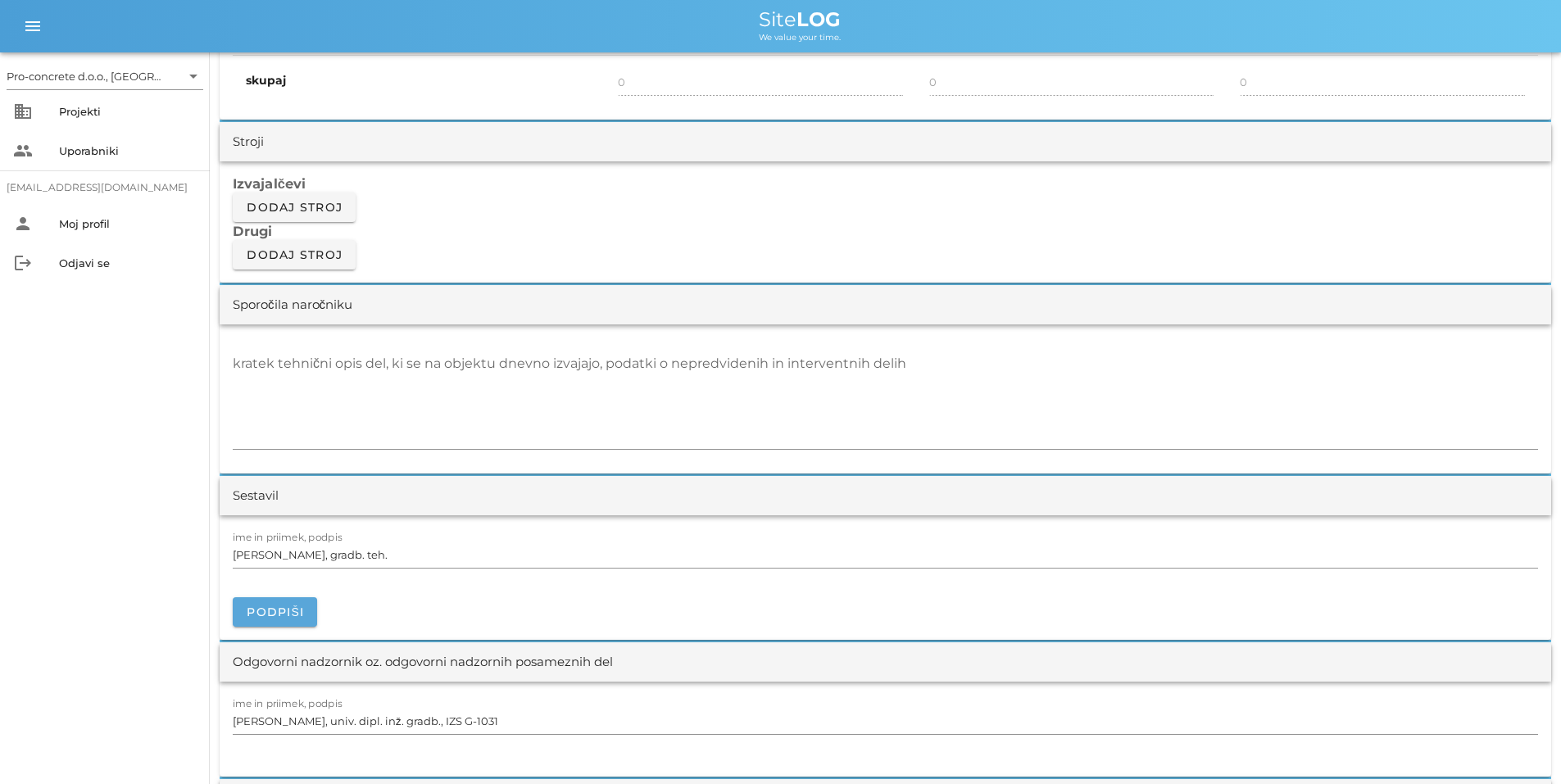
type input "1"
click at [288, 609] on span "Podpiši" at bounding box center [275, 612] width 58 height 15
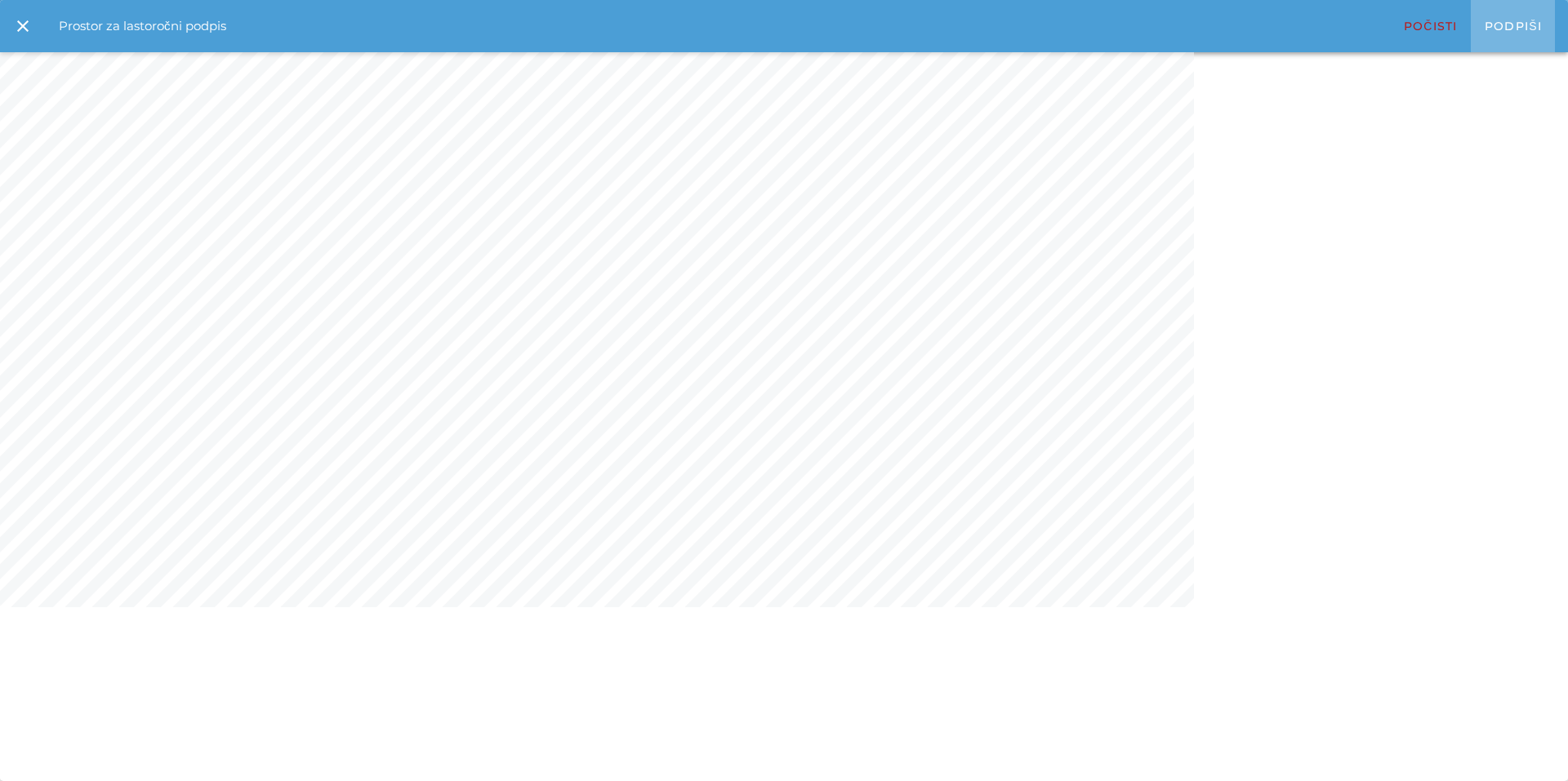
click at [1495, 22] on span "Podpiši" at bounding box center [1513, 25] width 58 height 15
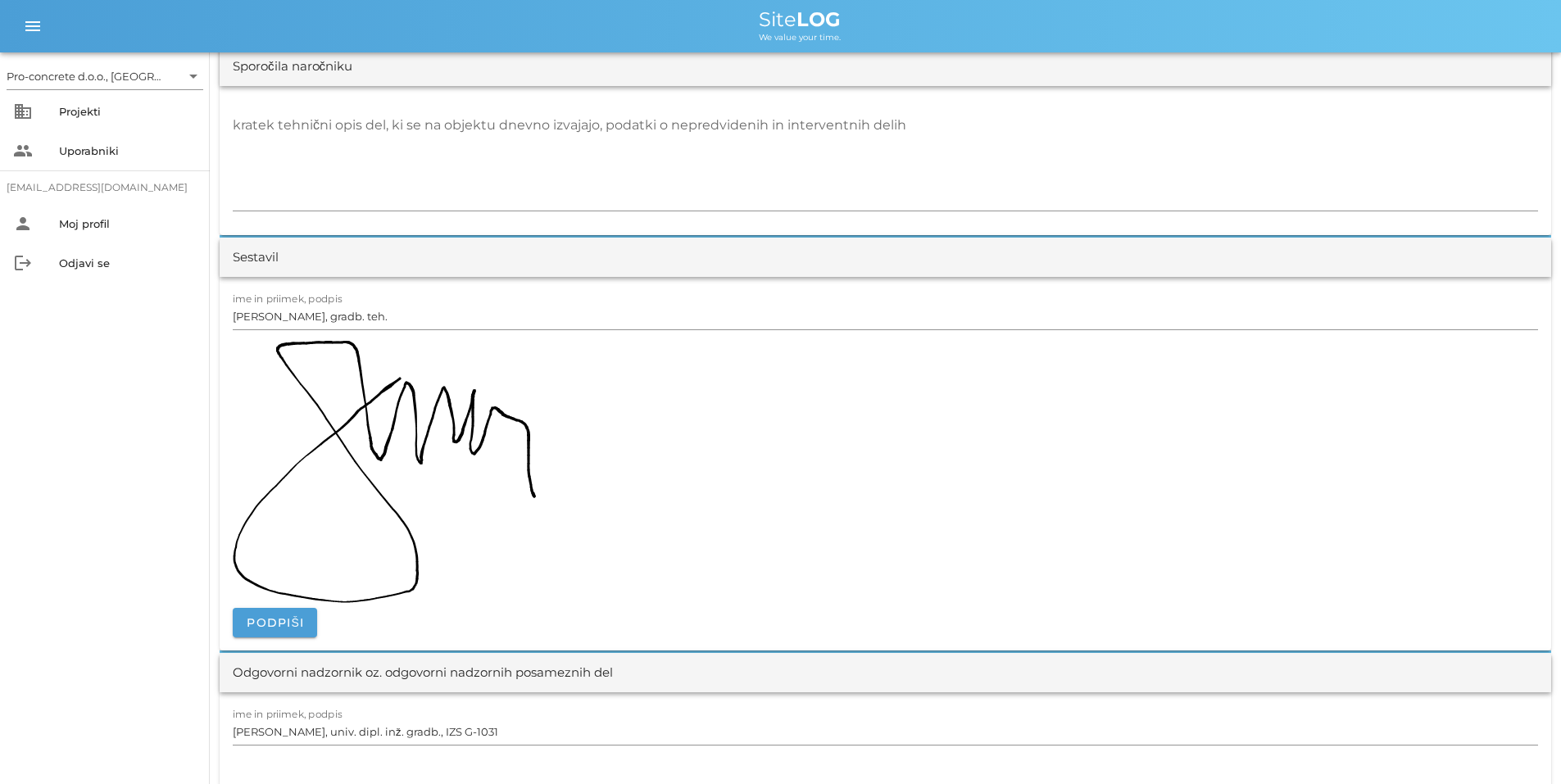
scroll to position [1557, 0]
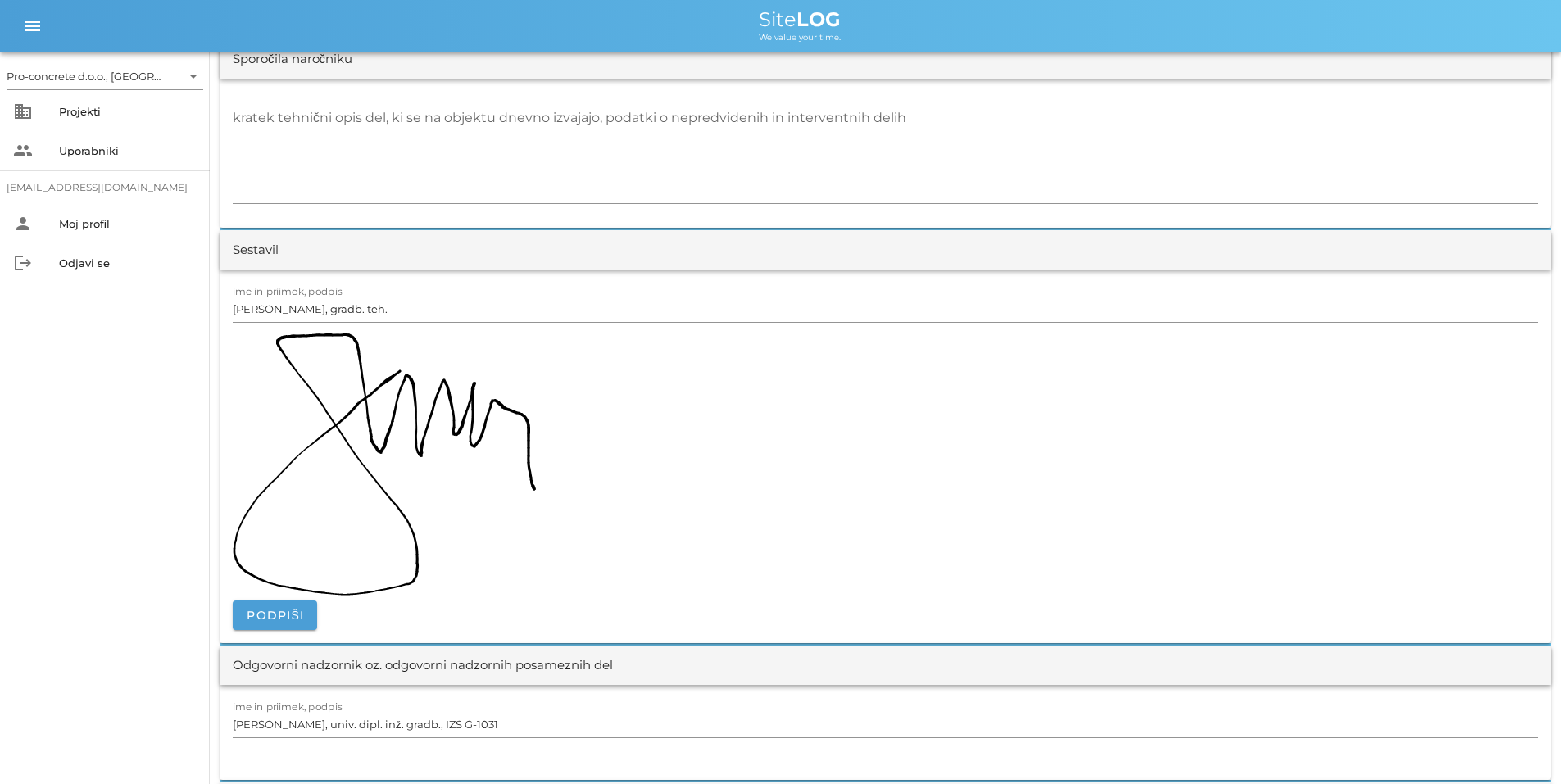
click at [478, 441] on img at bounding box center [385, 465] width 304 height 262
click at [274, 619] on span "Podpiši" at bounding box center [275, 615] width 58 height 15
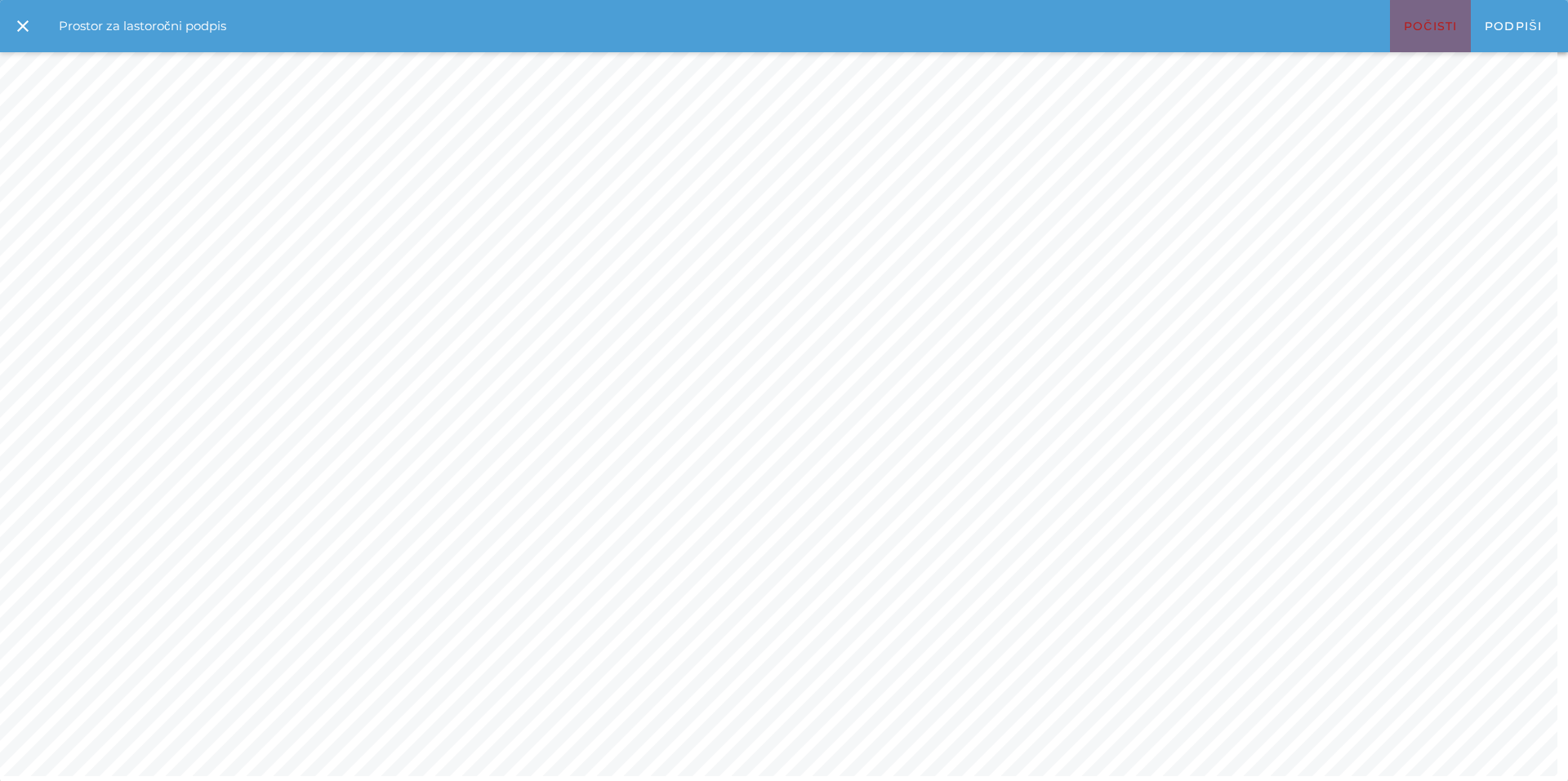
click at [1407, 27] on span "Počisti" at bounding box center [1430, 25] width 54 height 15
click at [21, 16] on button "close" at bounding box center [23, 25] width 39 height 39
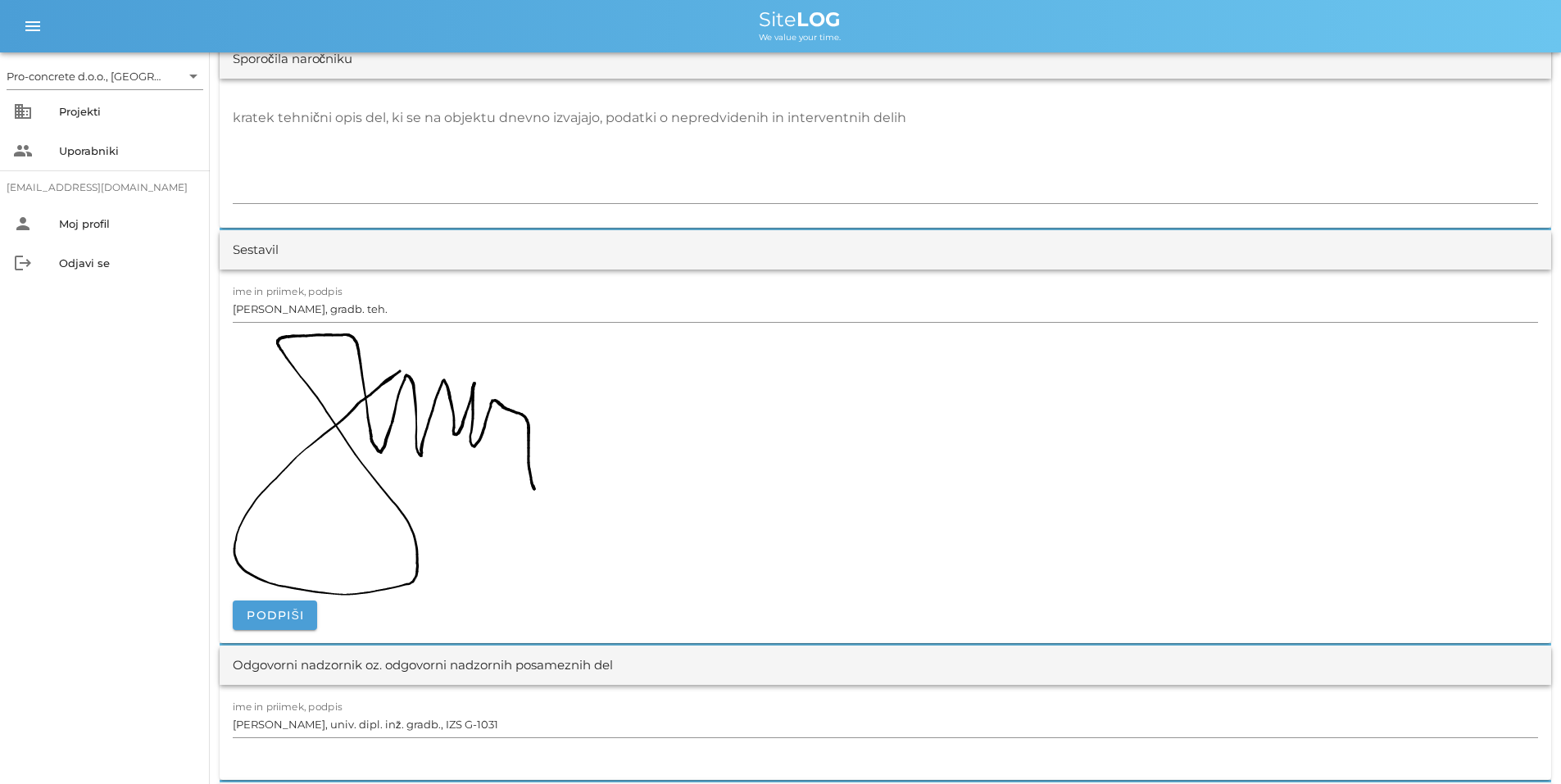
drag, startPoint x: 558, startPoint y: 462, endPoint x: 311, endPoint y: 412, distance: 252.0
click at [311, 412] on div at bounding box center [886, 467] width 1306 height 267
click at [417, 455] on img at bounding box center [385, 465] width 304 height 262
drag, startPoint x: 327, startPoint y: 539, endPoint x: 457, endPoint y: 463, distance: 150.6
click at [455, 463] on img at bounding box center [385, 465] width 304 height 262
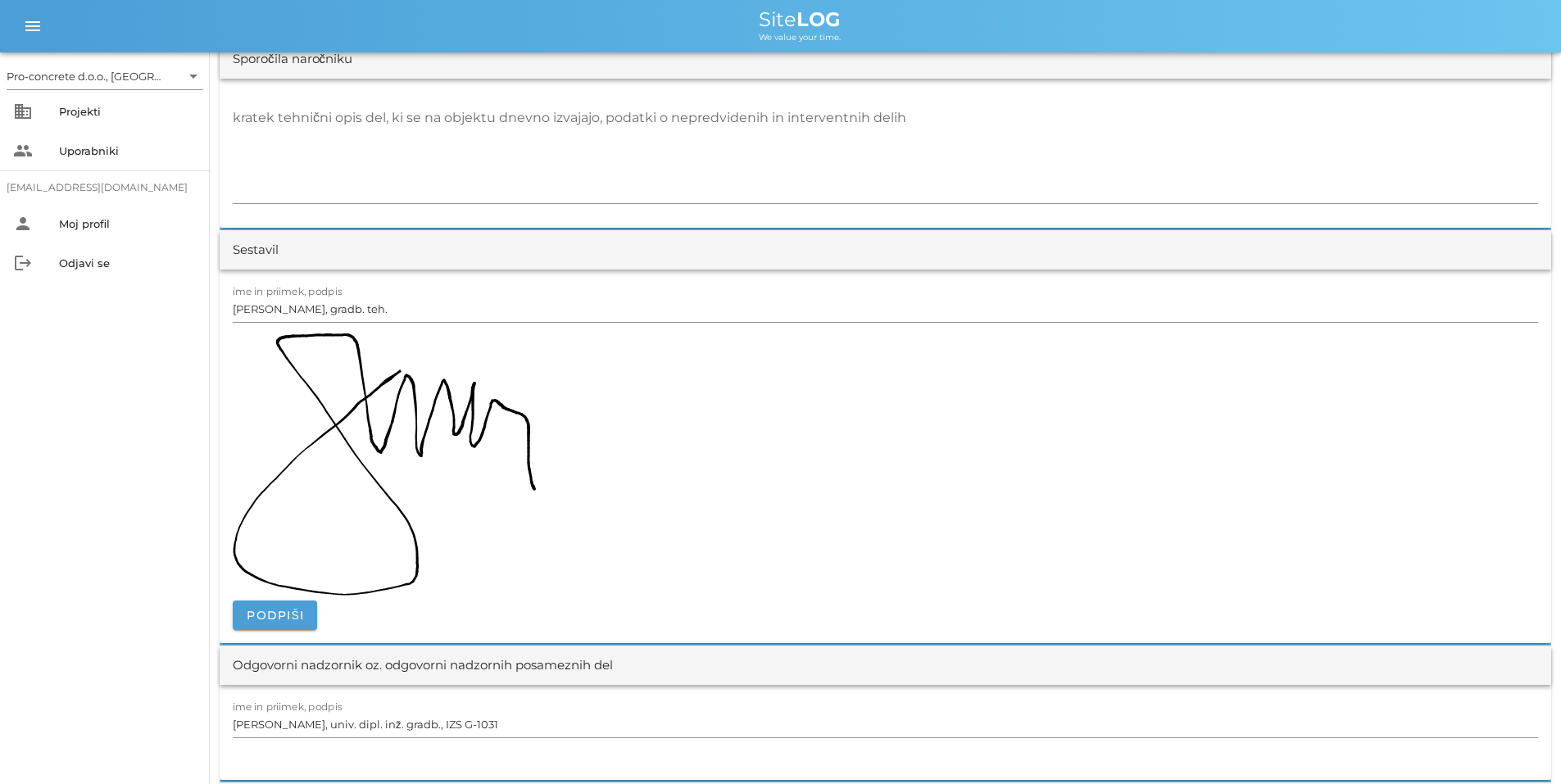
drag, startPoint x: 404, startPoint y: 388, endPoint x: 396, endPoint y: 397, distance: 12.0
click at [403, 388] on img at bounding box center [385, 465] width 304 height 262
click at [592, 464] on div at bounding box center [886, 467] width 1306 height 267
click at [557, 508] on div at bounding box center [886, 467] width 1306 height 267
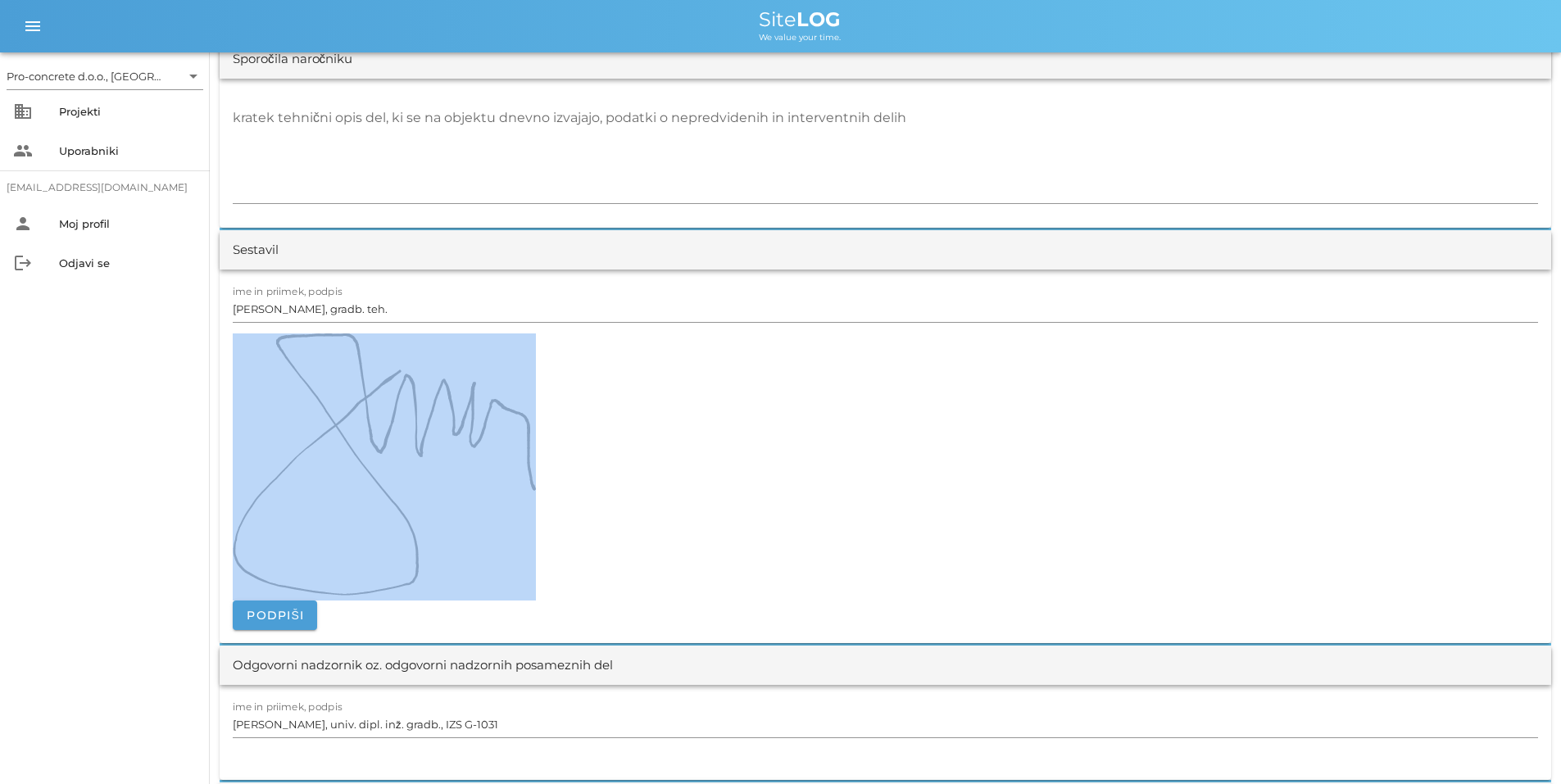
click at [559, 507] on div at bounding box center [886, 467] width 1306 height 267
drag, startPoint x: 280, startPoint y: 609, endPoint x: 311, endPoint y: 568, distance: 51.4
click at [311, 568] on img at bounding box center [385, 465] width 304 height 262
click at [281, 385] on img at bounding box center [385, 465] width 304 height 262
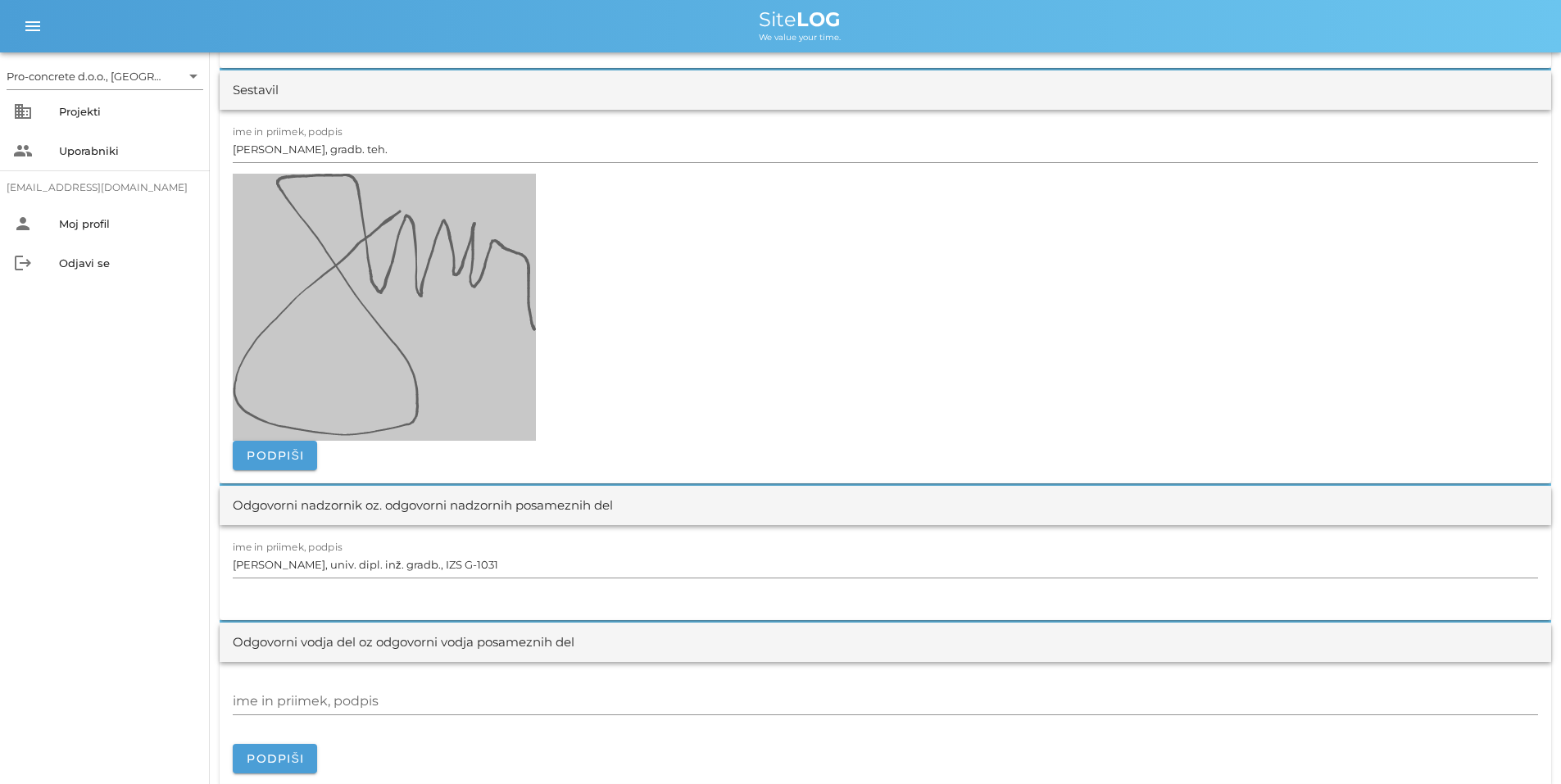
scroll to position [1721, 0]
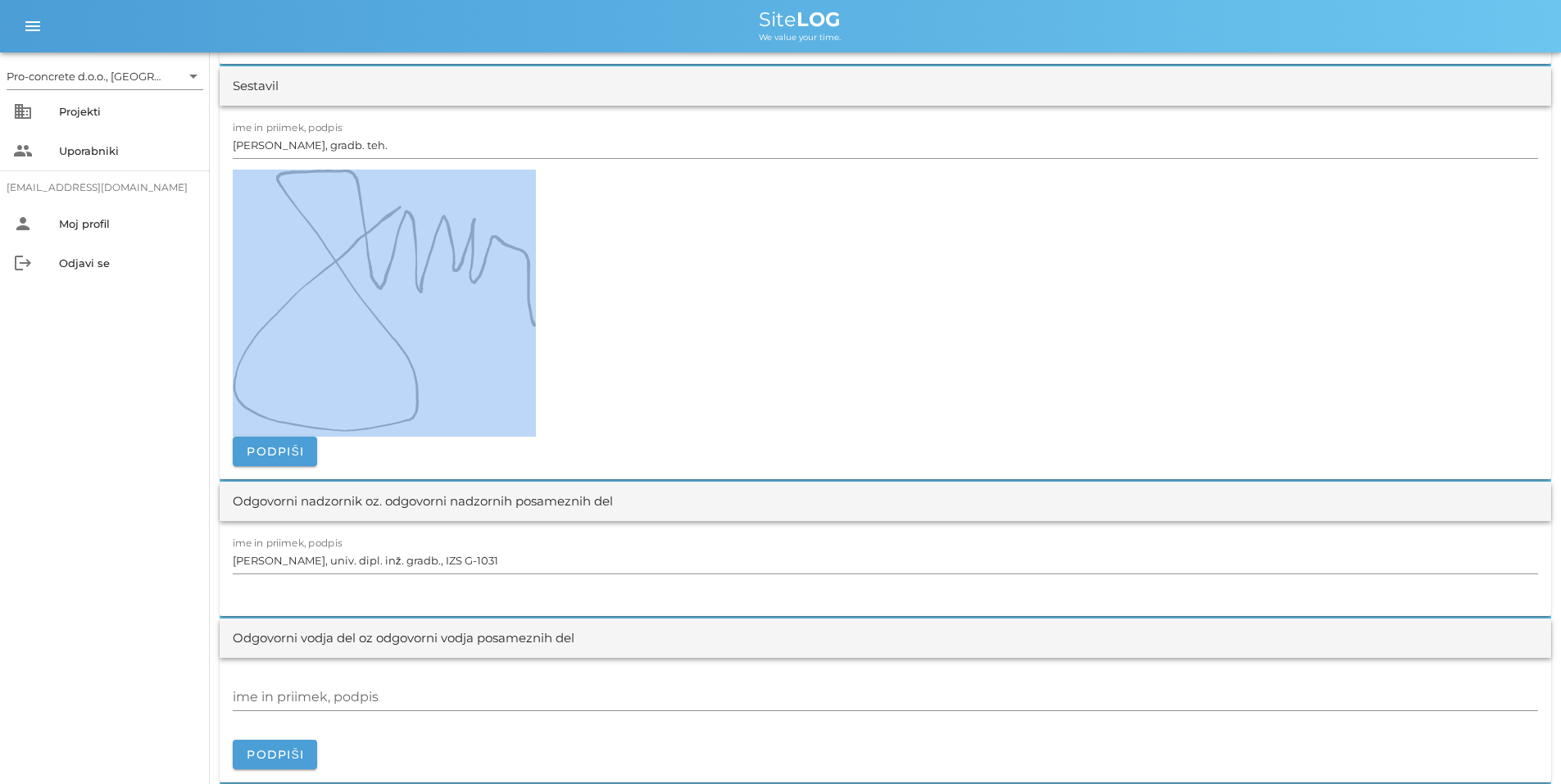
click at [1054, 259] on div at bounding box center [886, 304] width 1306 height 267
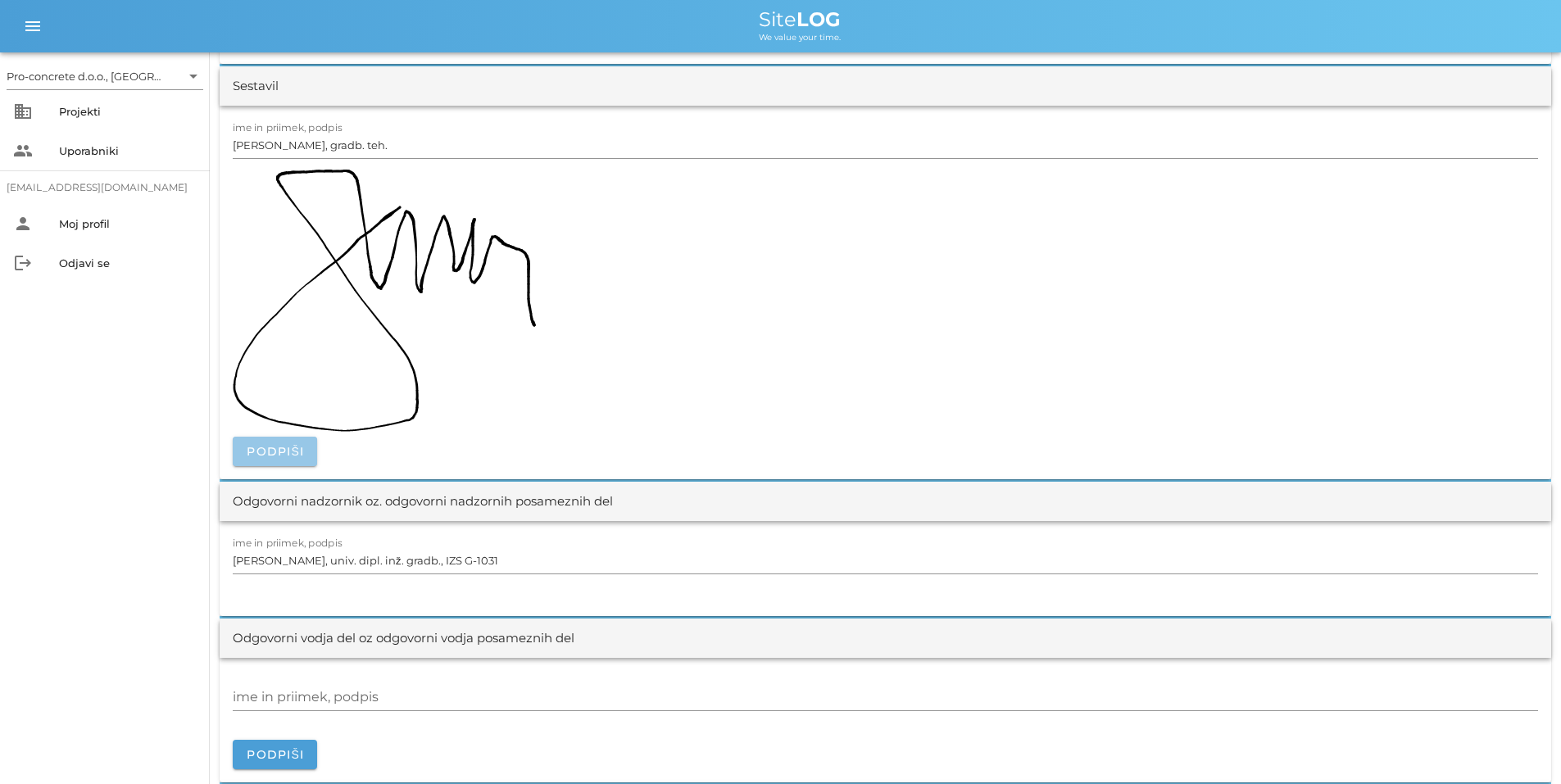
click at [293, 448] on span "Podpiši" at bounding box center [275, 451] width 58 height 15
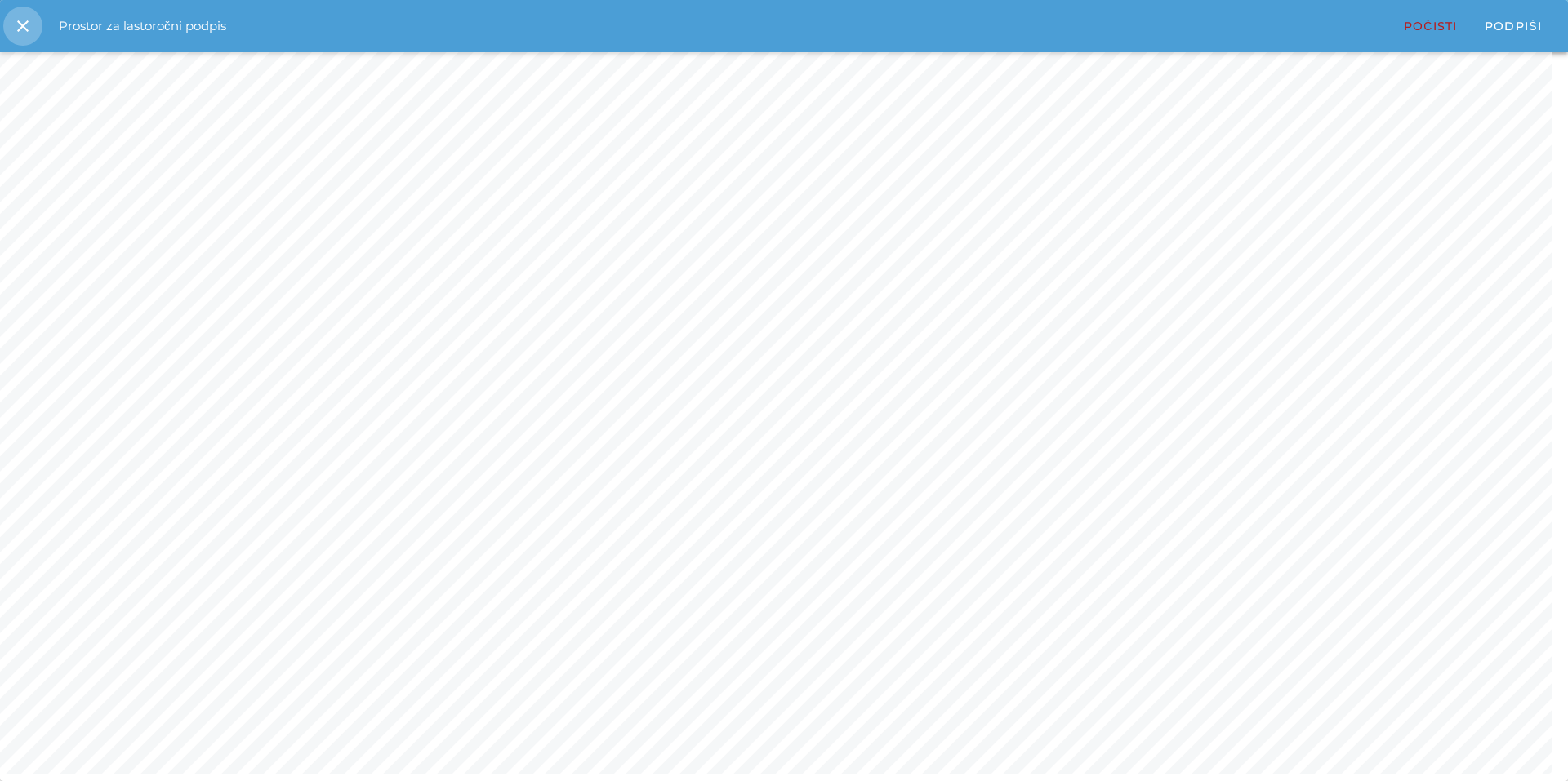
click at [20, 20] on icon "close" at bounding box center [23, 26] width 19 height 19
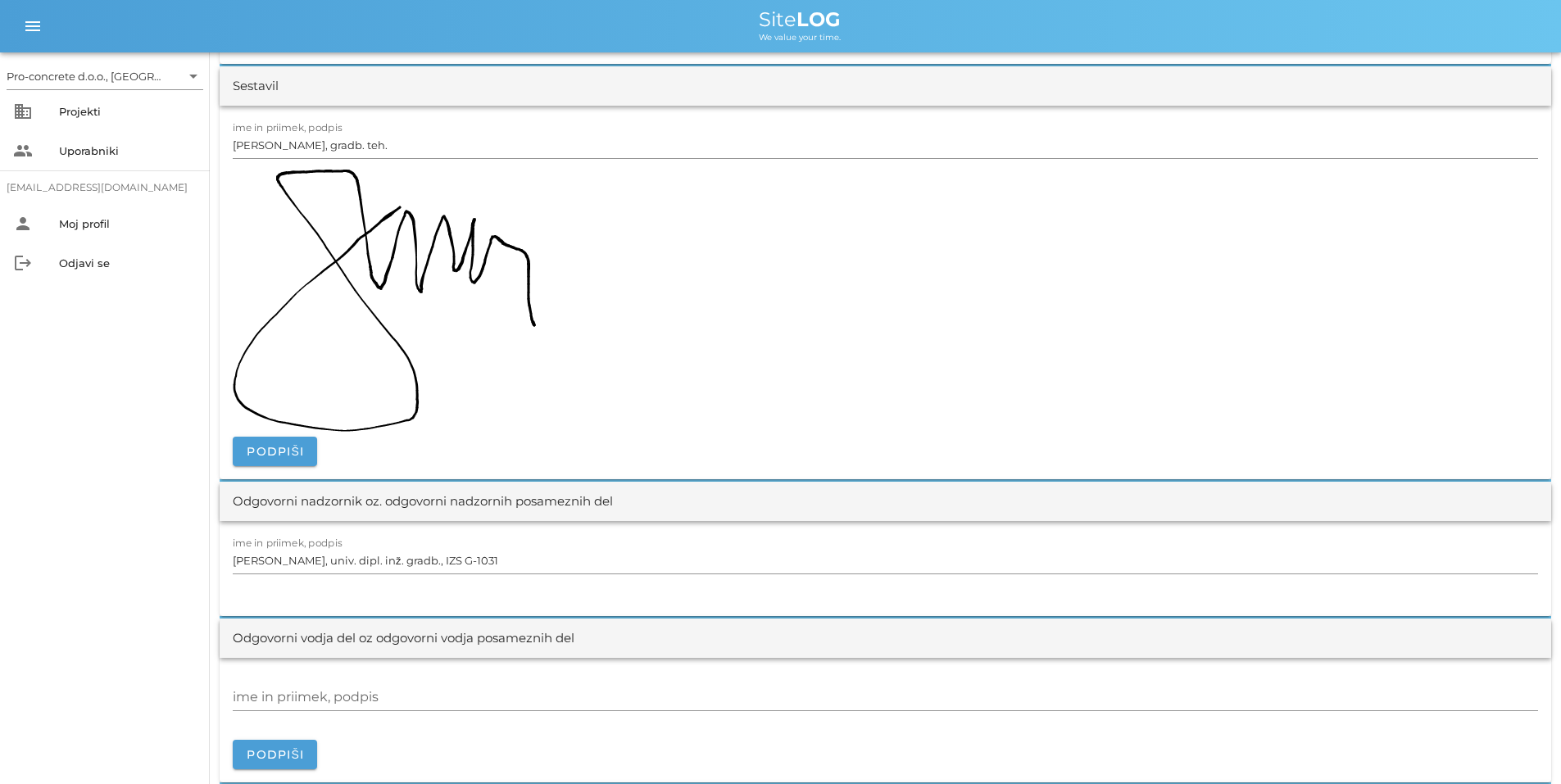
click at [394, 289] on img at bounding box center [385, 301] width 304 height 262
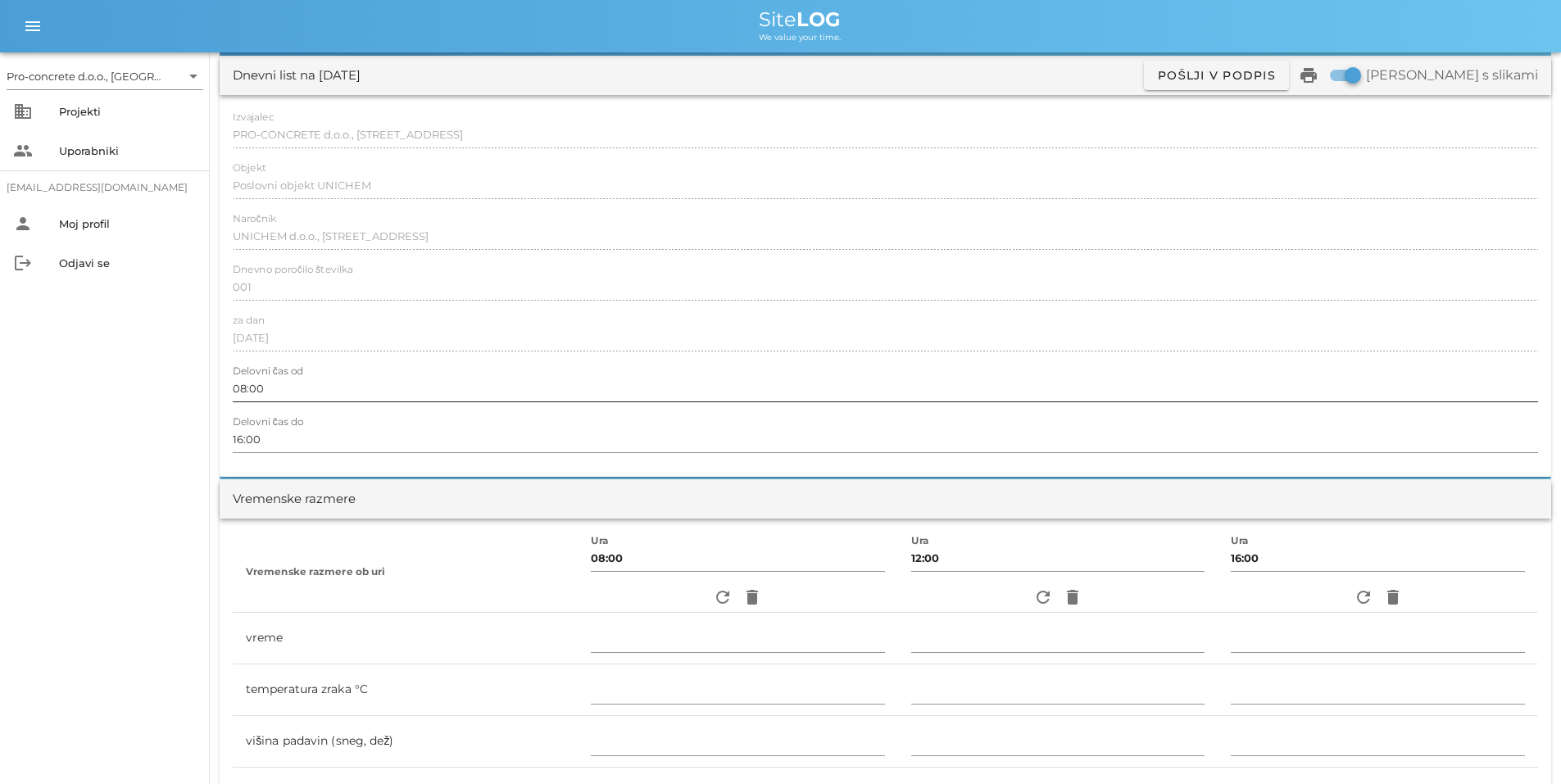
scroll to position [0, 0]
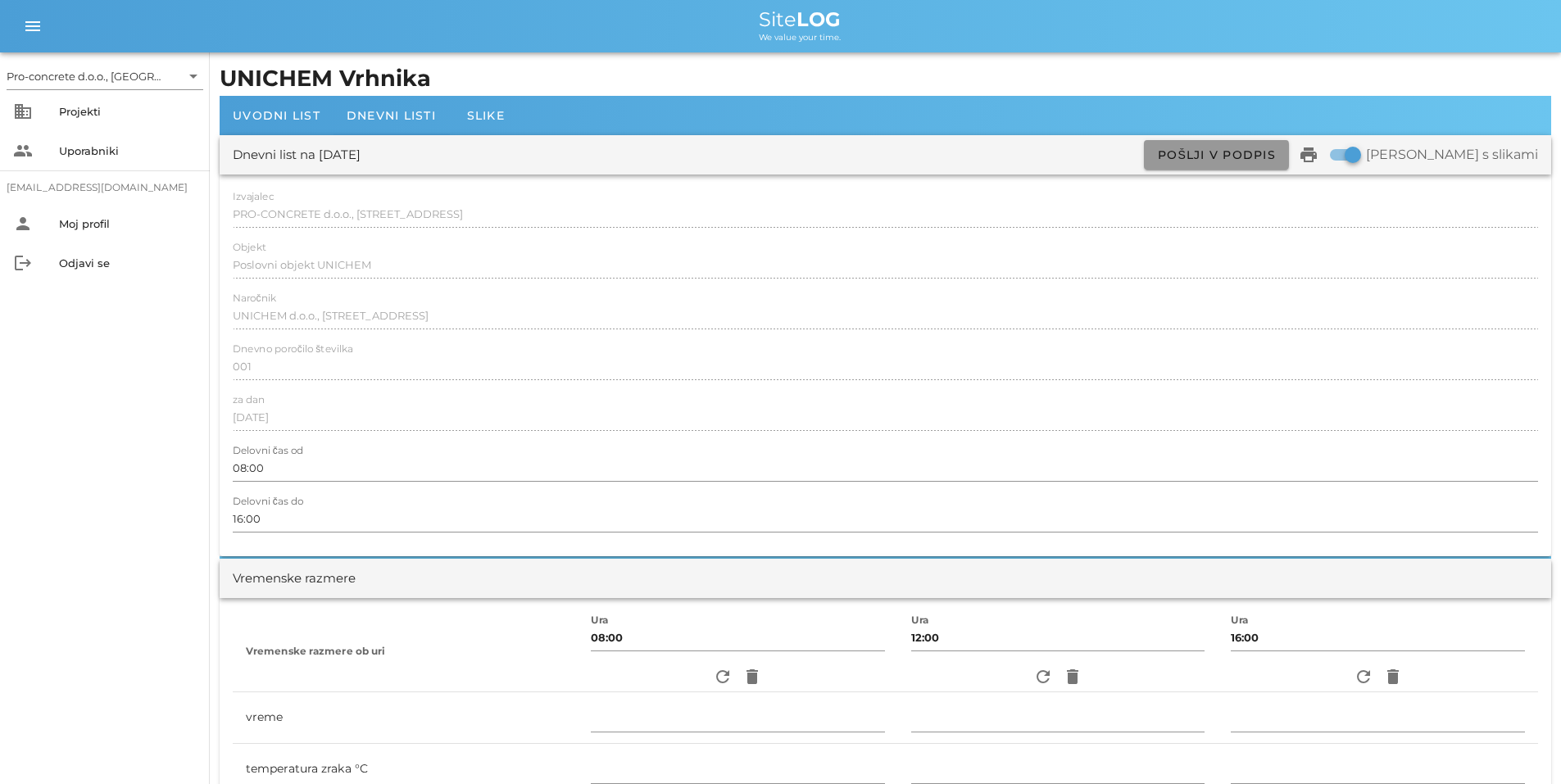
click at [1276, 148] on span "Pošlji v podpis" at bounding box center [1216, 155] width 119 height 15
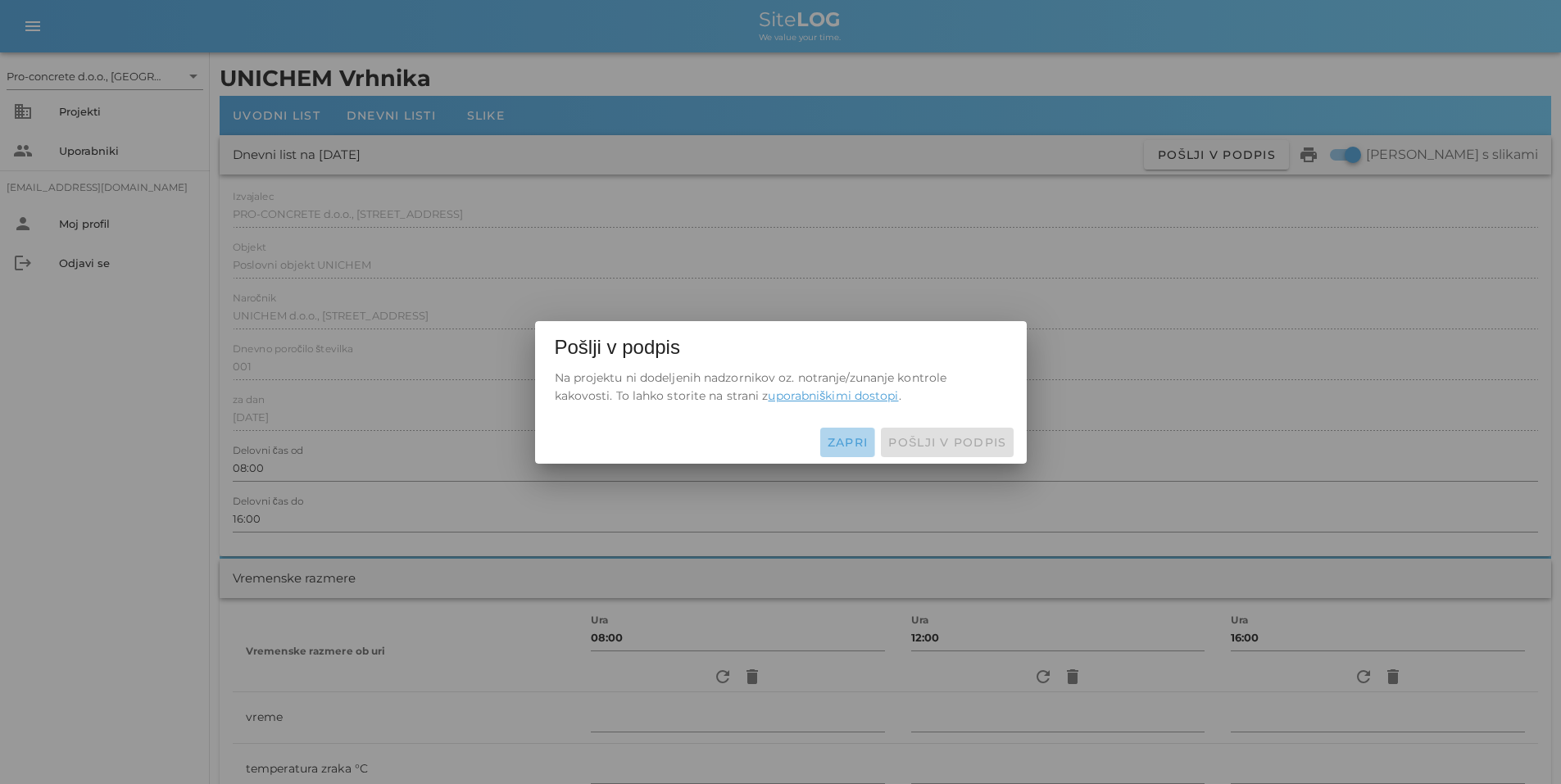
click at [854, 436] on span "Zapri" at bounding box center [848, 443] width 42 height 15
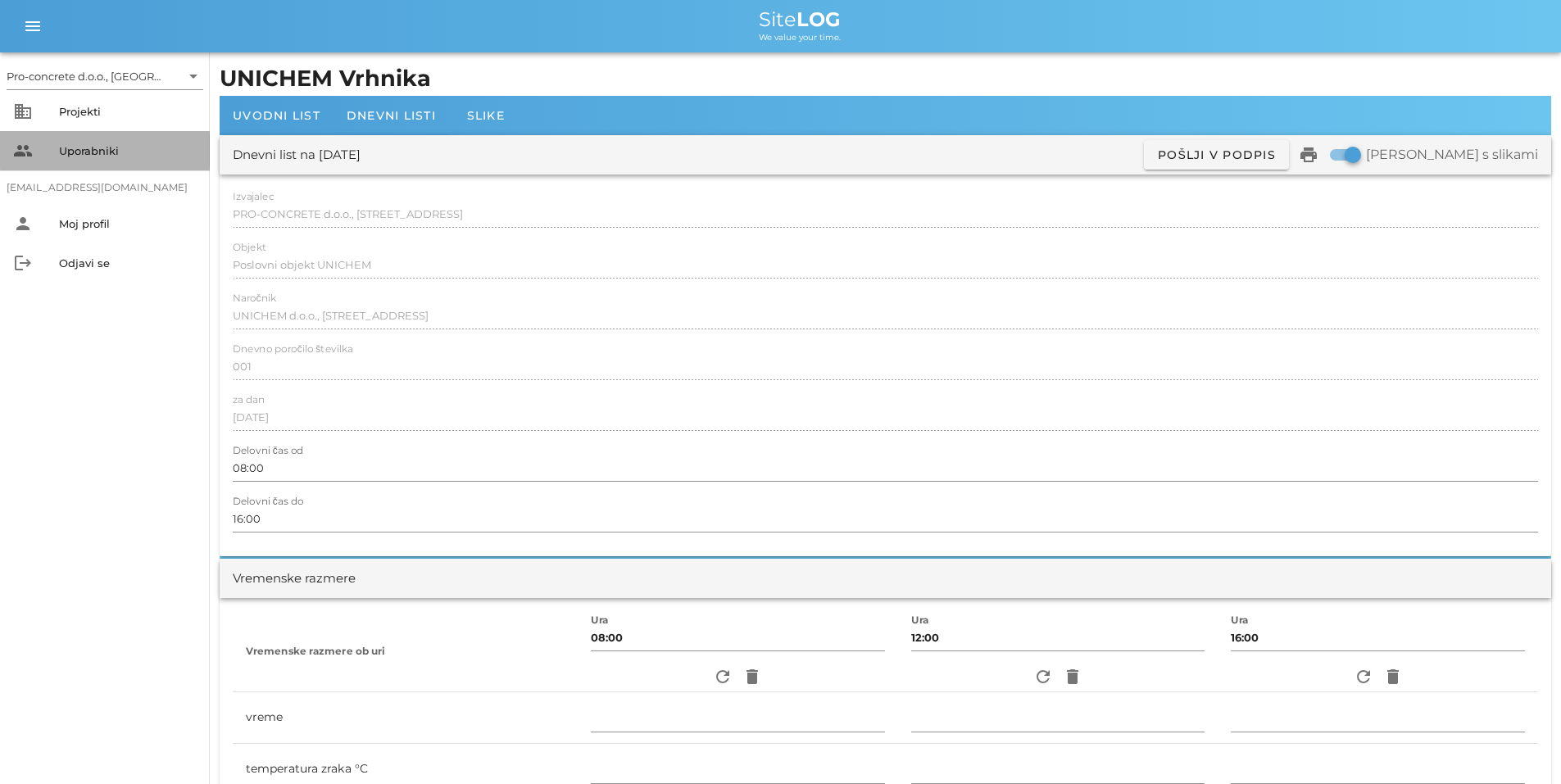
click at [101, 151] on div "Uporabniki" at bounding box center [128, 150] width 137 height 13
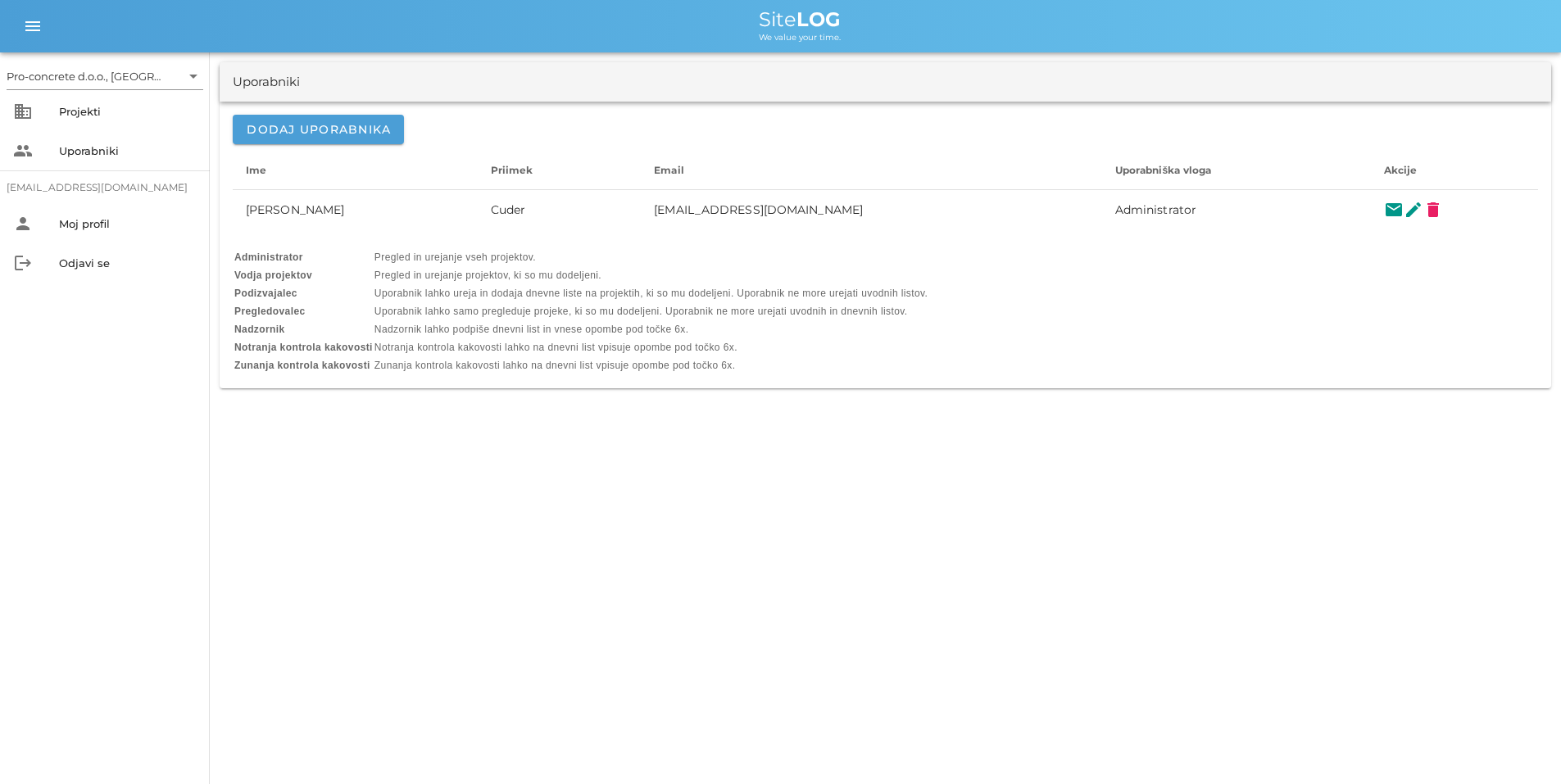
click at [278, 328] on b "Nadzornik" at bounding box center [260, 329] width 51 height 11
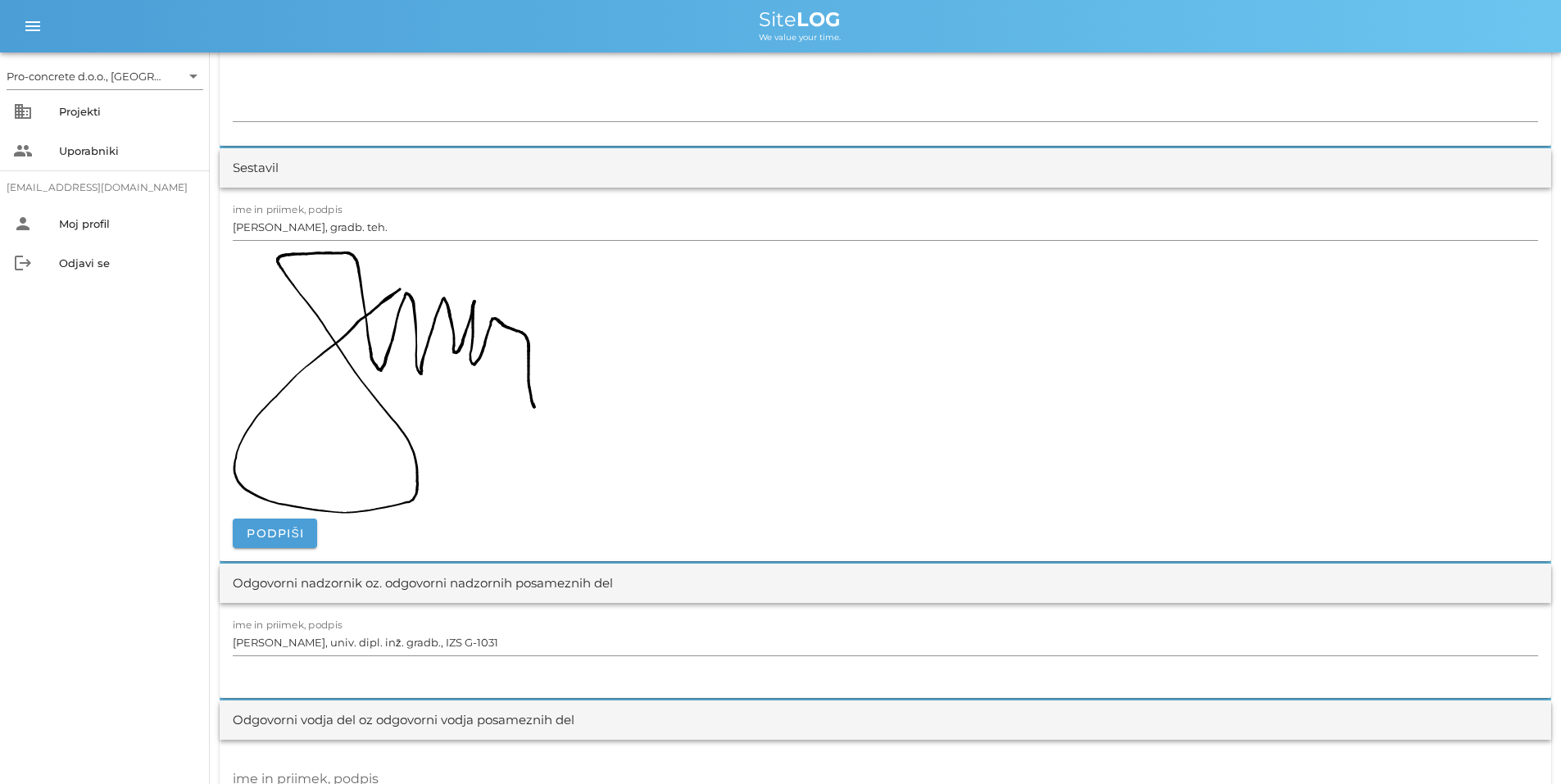
scroll to position [1393, 0]
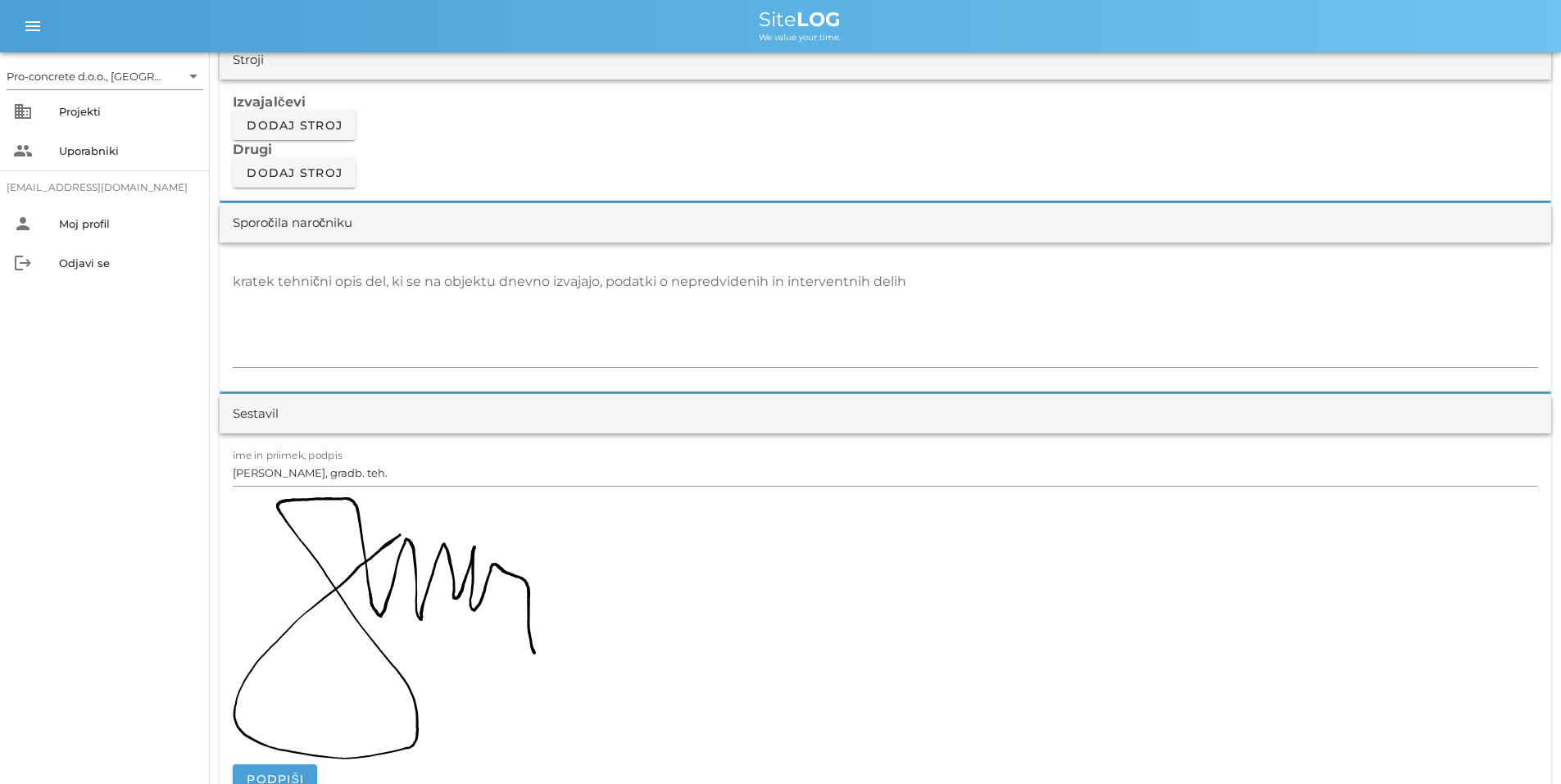
drag, startPoint x: 280, startPoint y: 407, endPoint x: 279, endPoint y: 421, distance: 14.0
click at [279, 407] on div "Sestavil" at bounding box center [885, 414] width 1331 height 40
click at [275, 465] on input "[PERSON_NAME], gradb. teh." at bounding box center [886, 473] width 1306 height 26
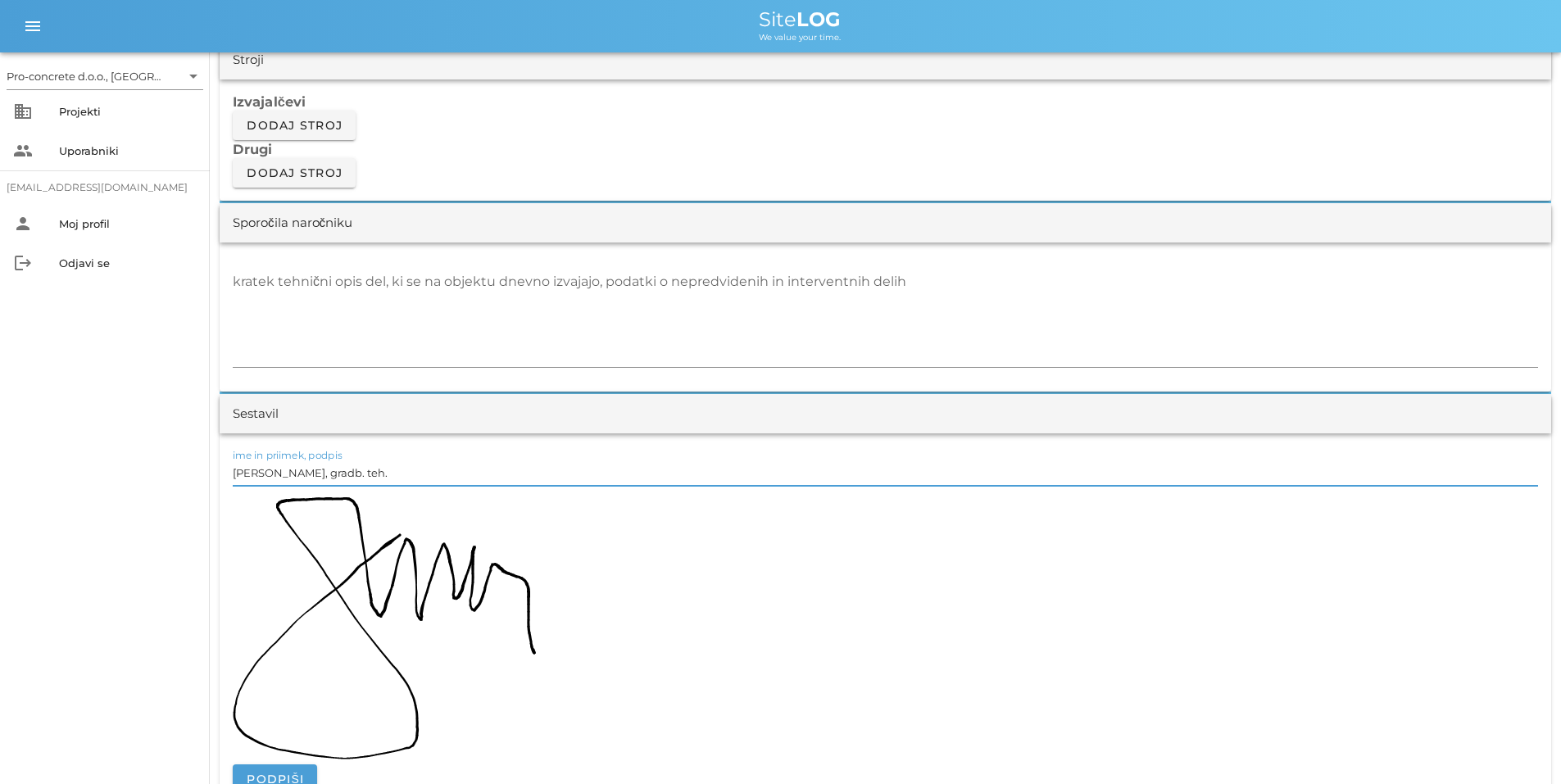
click at [298, 465] on input "[PERSON_NAME], gradb. teh." at bounding box center [886, 473] width 1306 height 26
click at [360, 564] on img at bounding box center [385, 628] width 304 height 262
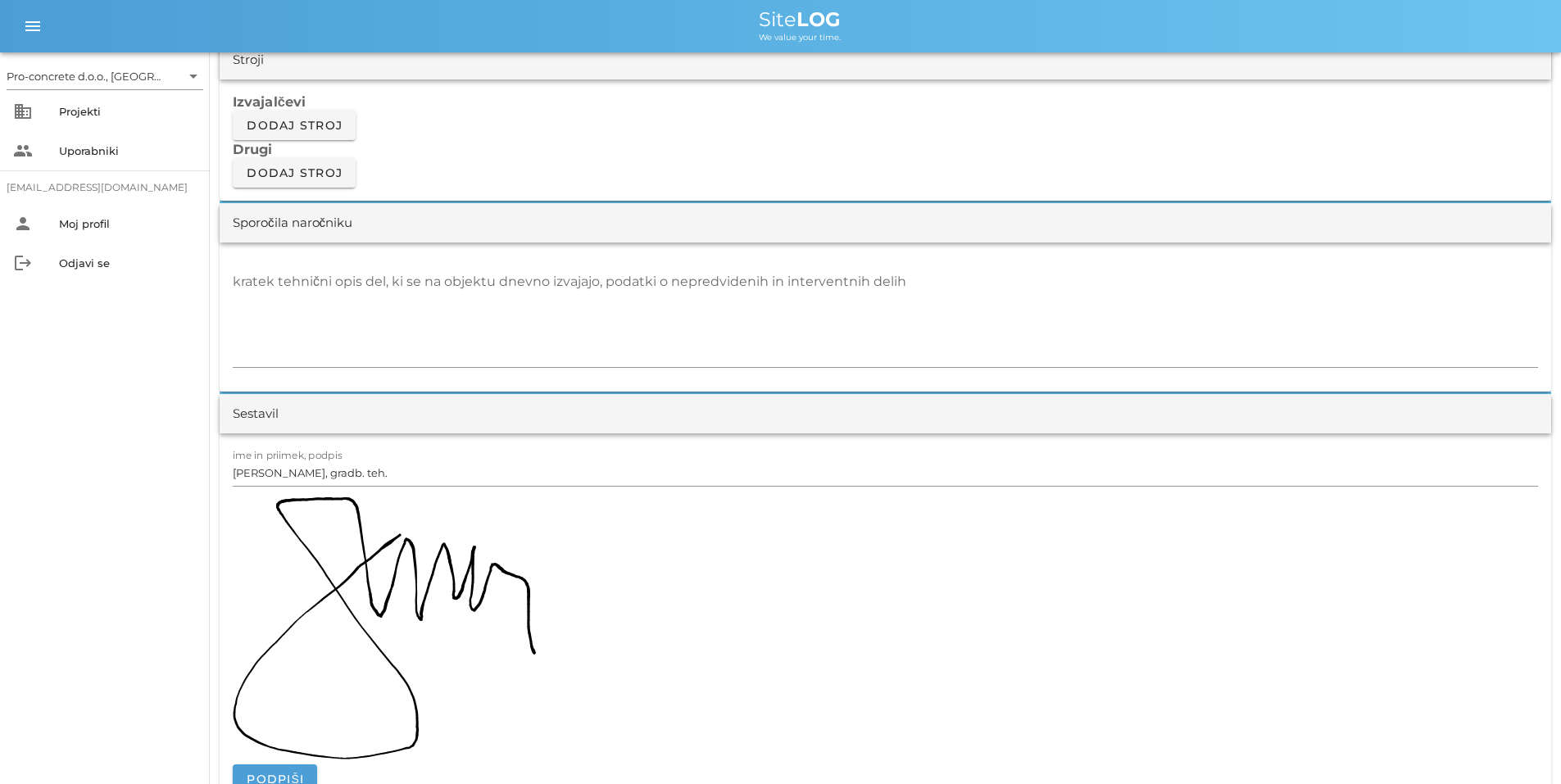
drag, startPoint x: 551, startPoint y: 612, endPoint x: 268, endPoint y: 604, distance: 283.1
click at [268, 604] on div at bounding box center [886, 631] width 1306 height 267
click at [28, 26] on icon "menu" at bounding box center [33, 26] width 19 height 19
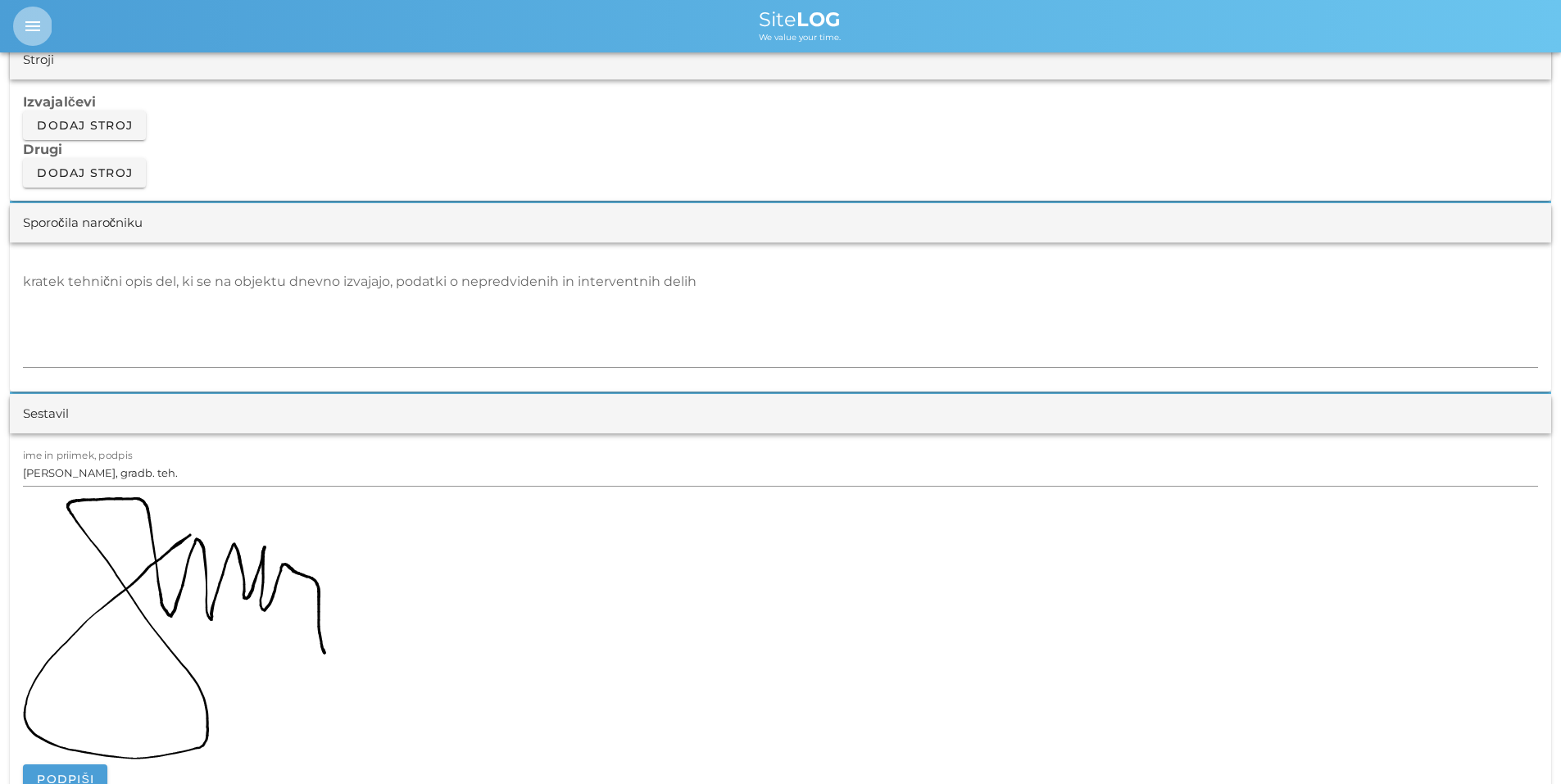
click at [33, 22] on icon "menu" at bounding box center [33, 26] width 19 height 19
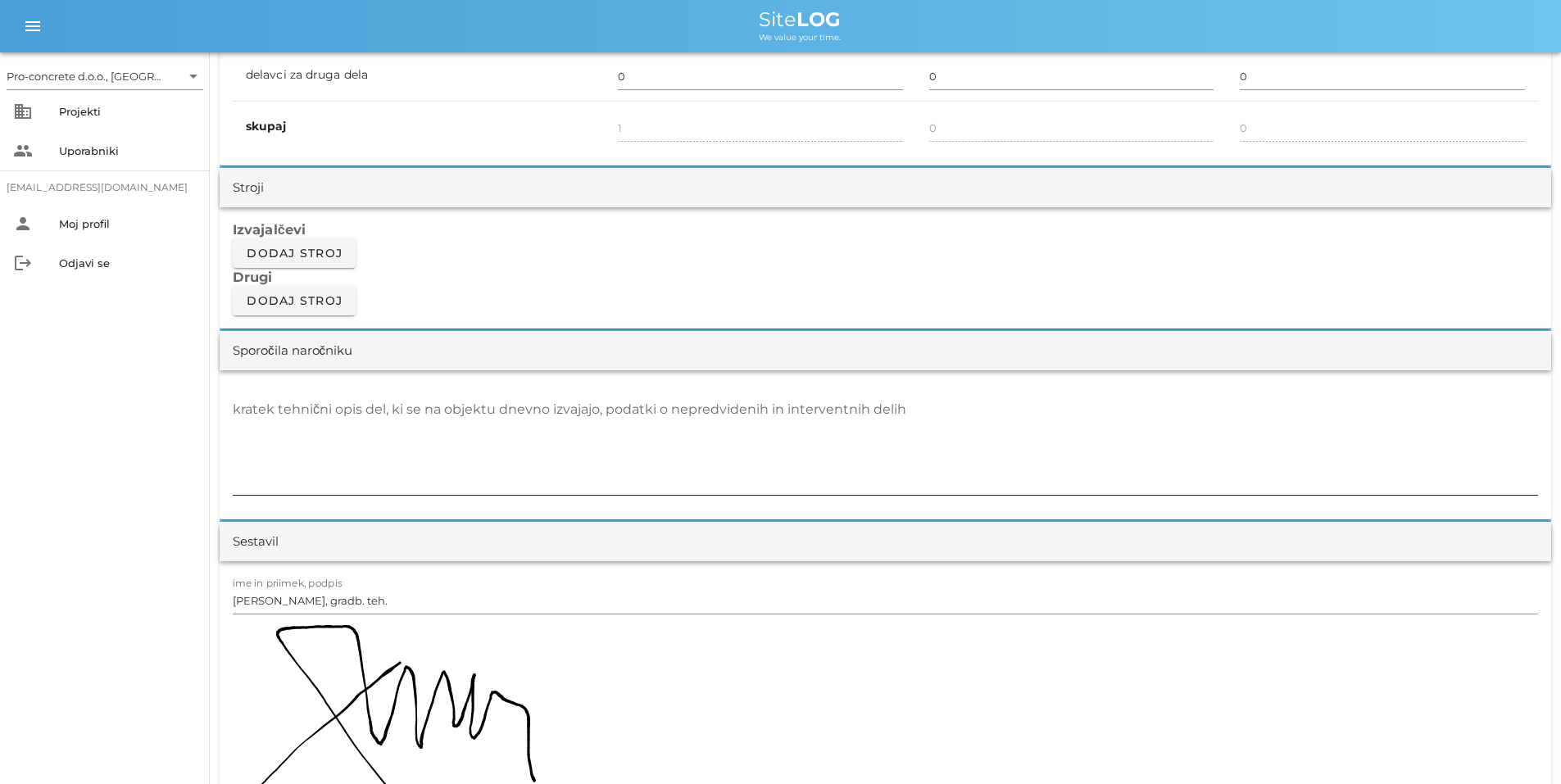
scroll to position [1229, 0]
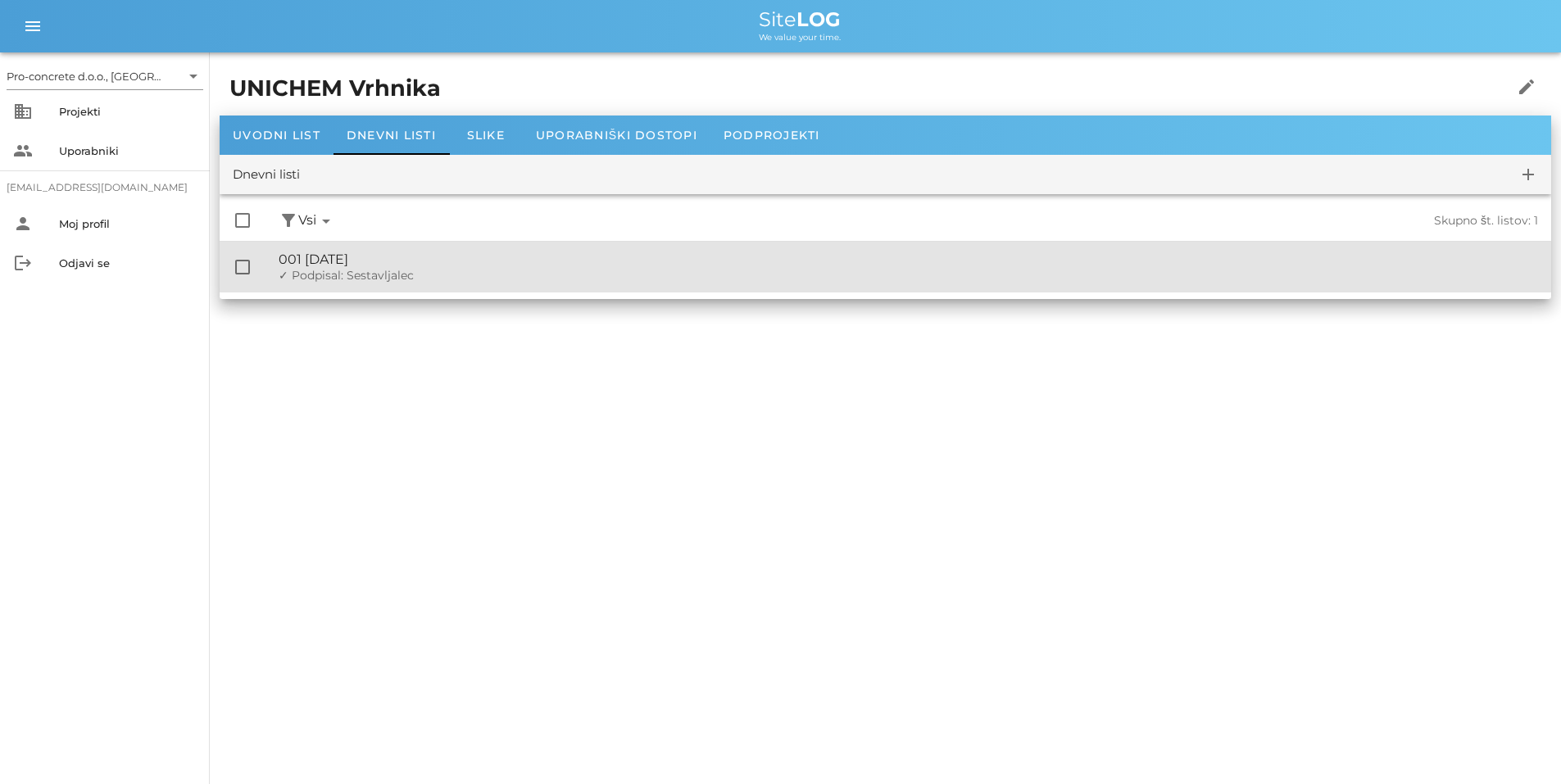
click at [304, 275] on span "✓ Podpisal: Sestavljalec" at bounding box center [347, 275] width 136 height 15
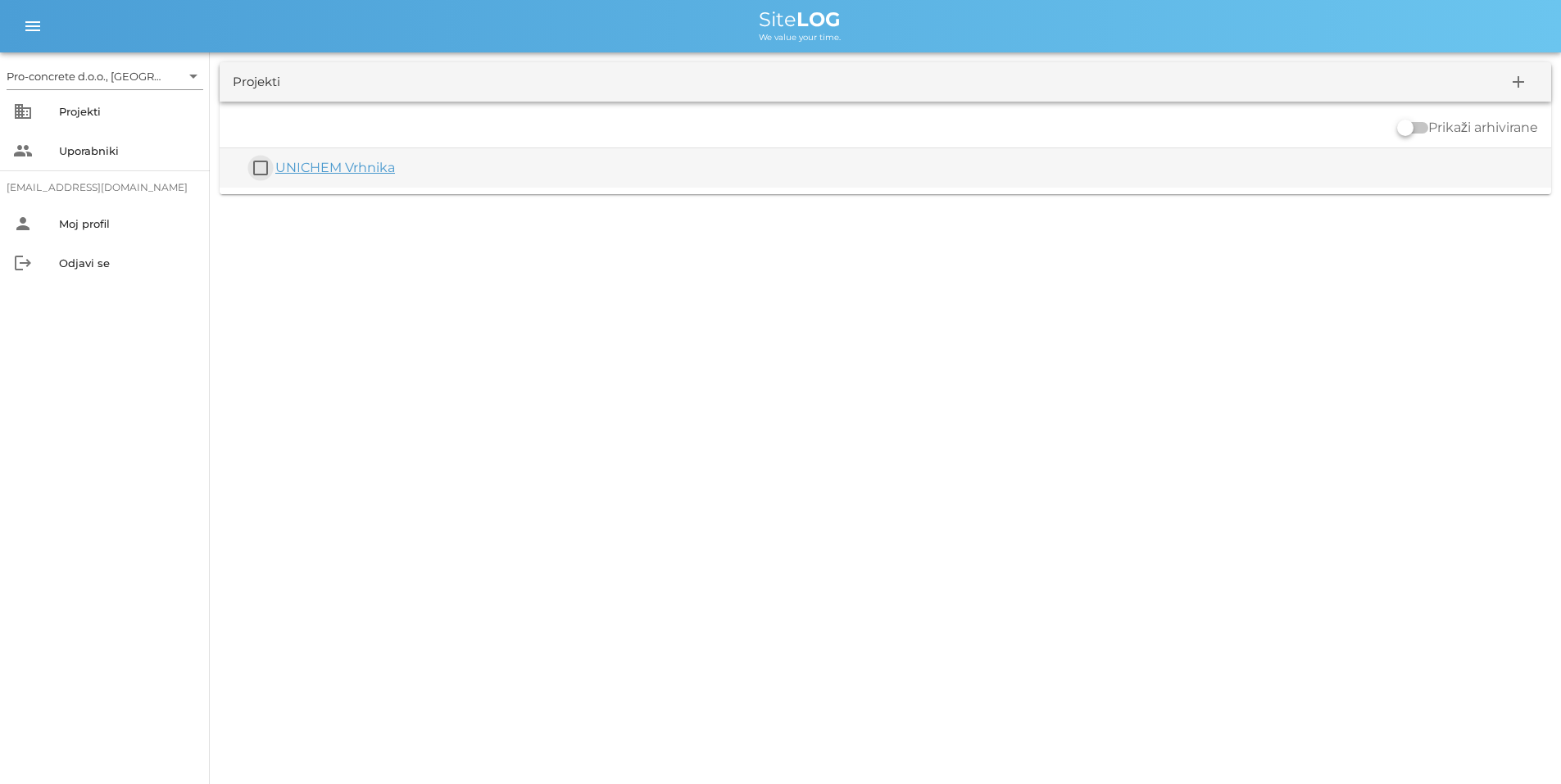
click at [260, 167] on button "check_box_outline_blank" at bounding box center [260, 168] width 19 height 19
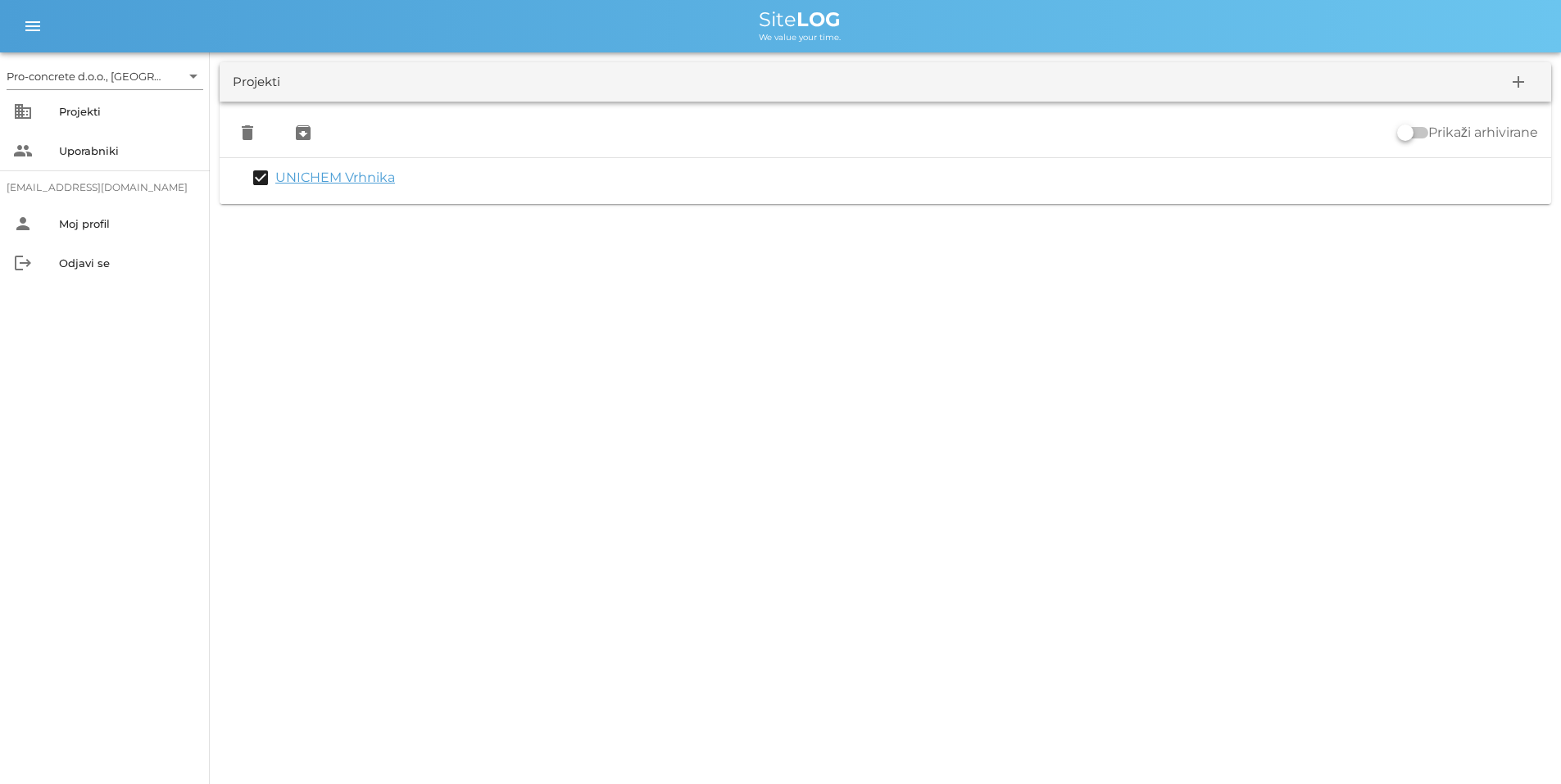
click at [297, 176] on link "UNICHEM Vrhnika" at bounding box center [335, 178] width 120 height 16
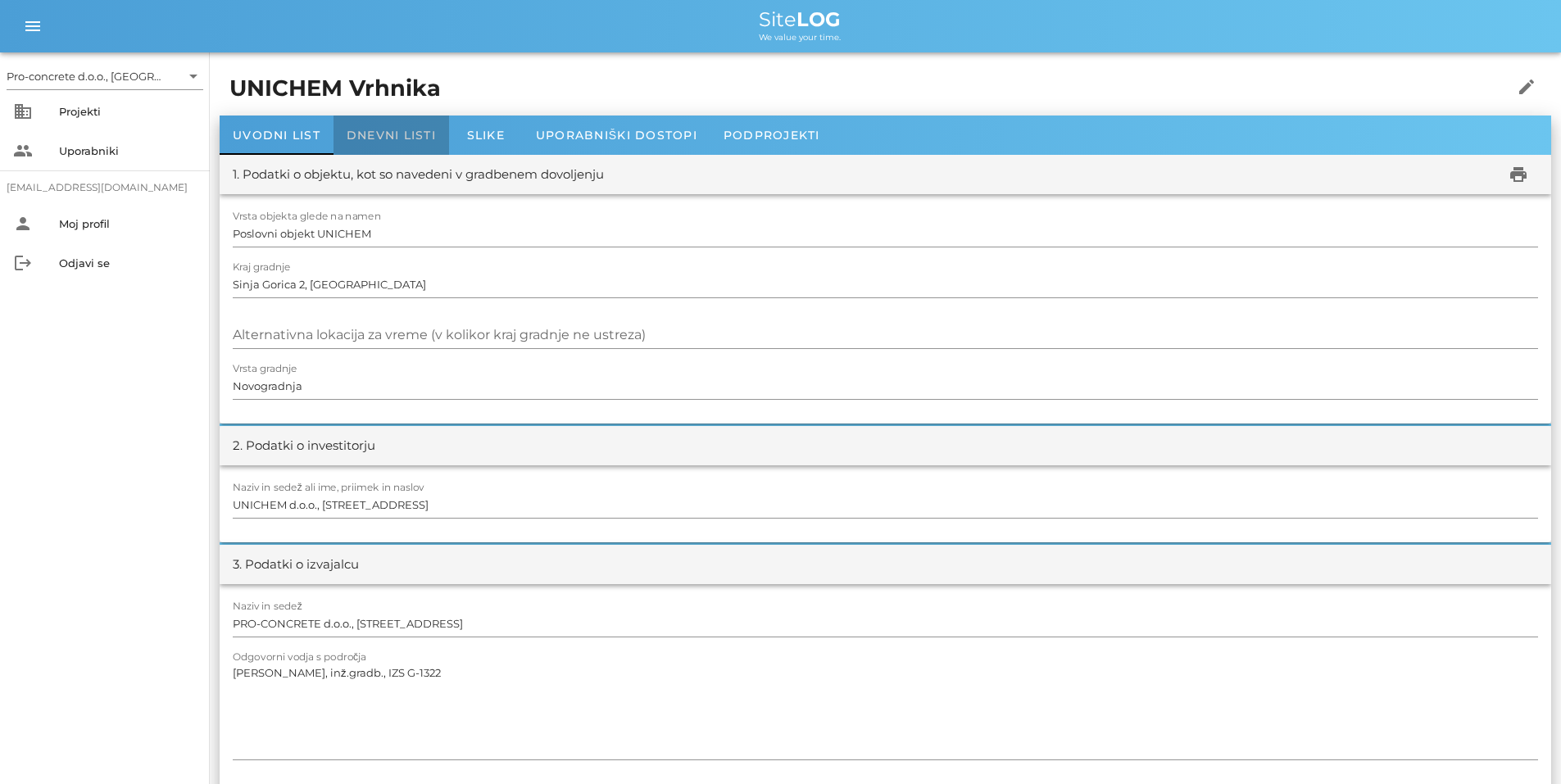
click at [388, 129] on span "Dnevni listi" at bounding box center [392, 135] width 90 height 15
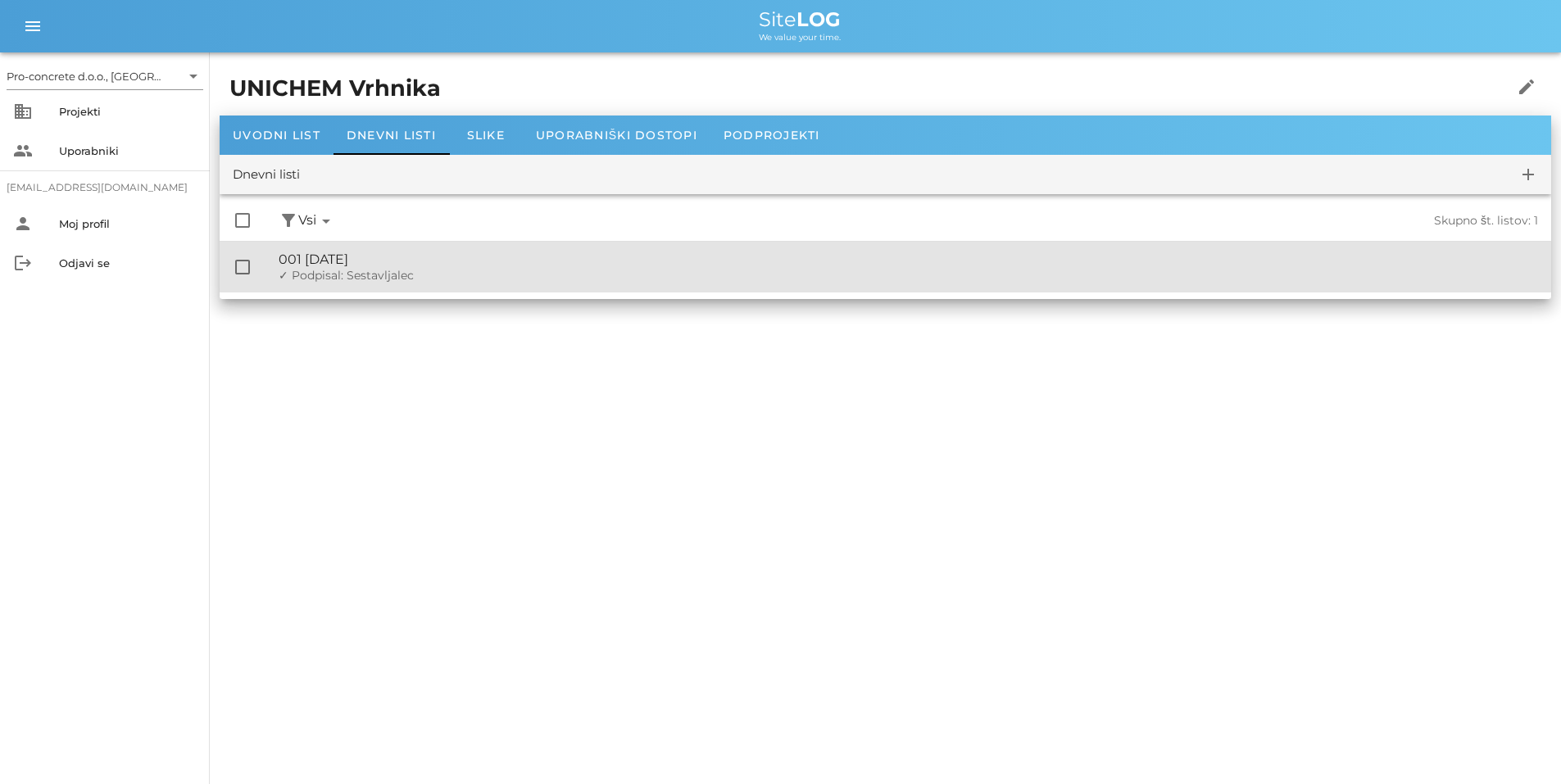
click at [311, 256] on div "🔏 001 [DATE]" at bounding box center [909, 260] width 1260 height 16
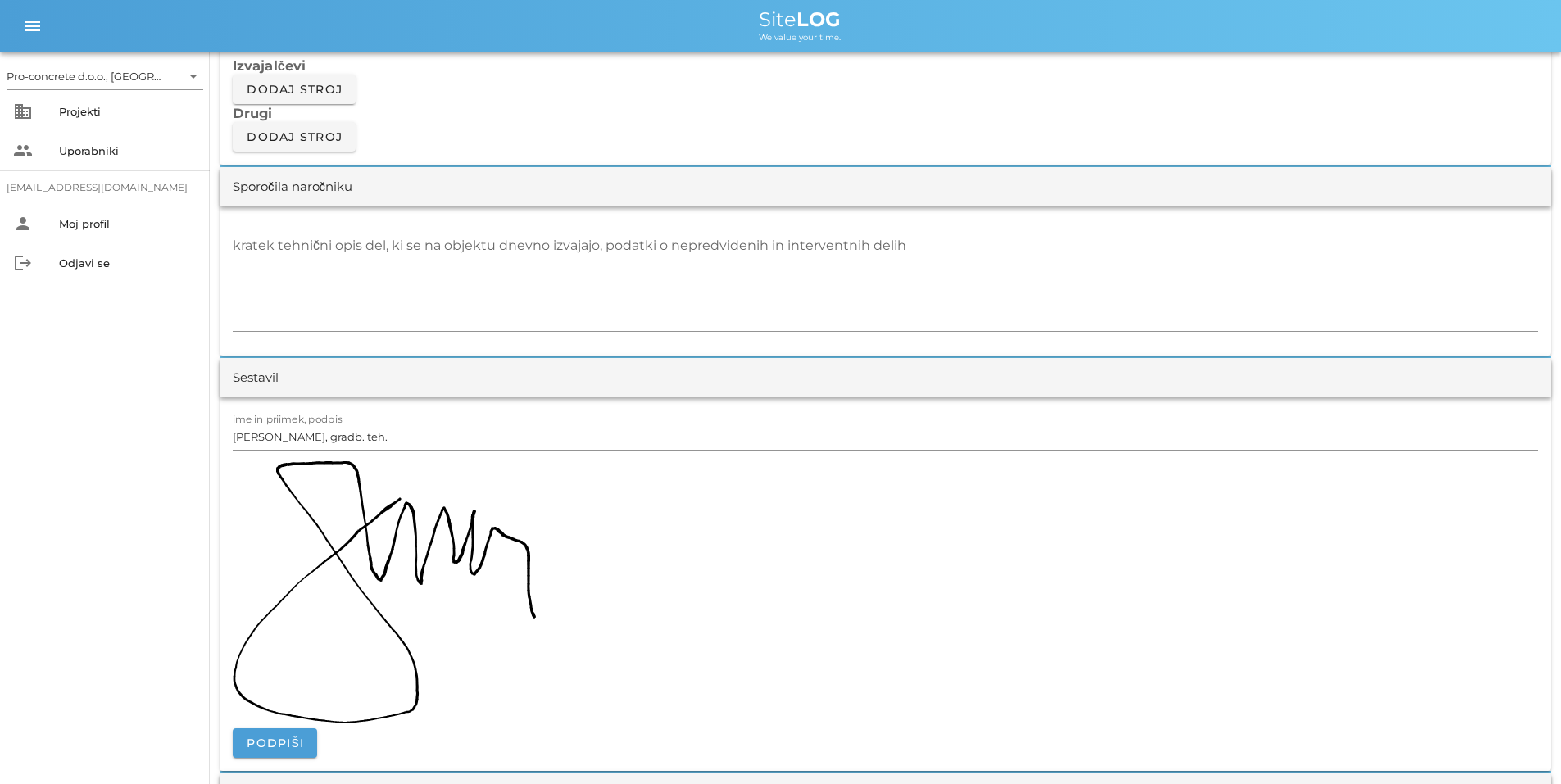
scroll to position [1393, 0]
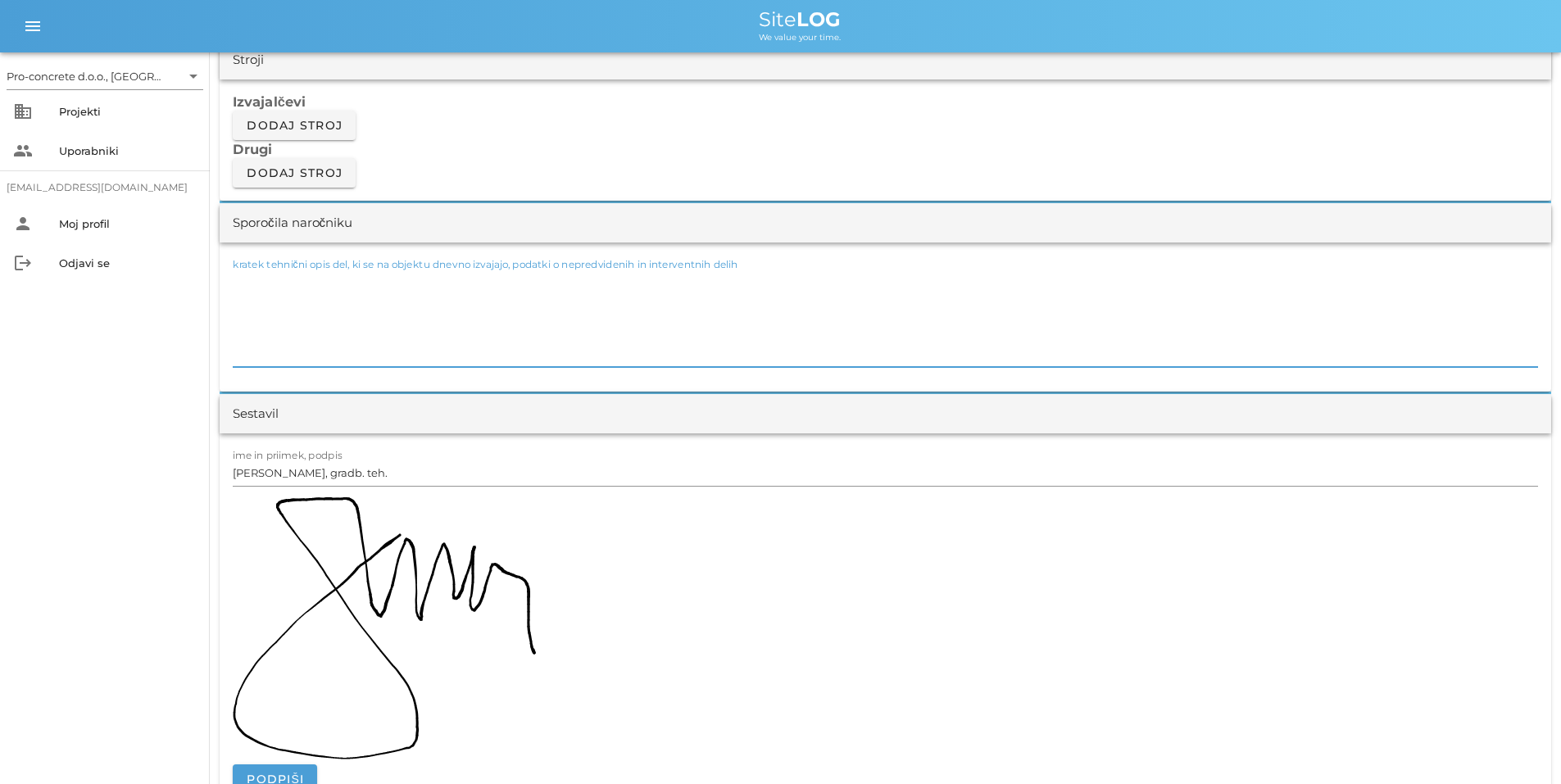
click at [315, 318] on textarea "kratek tehnični opis del, ki se na objektu dnevno izvajajo, podatki o nepredvid…" at bounding box center [886, 318] width 1306 height 99
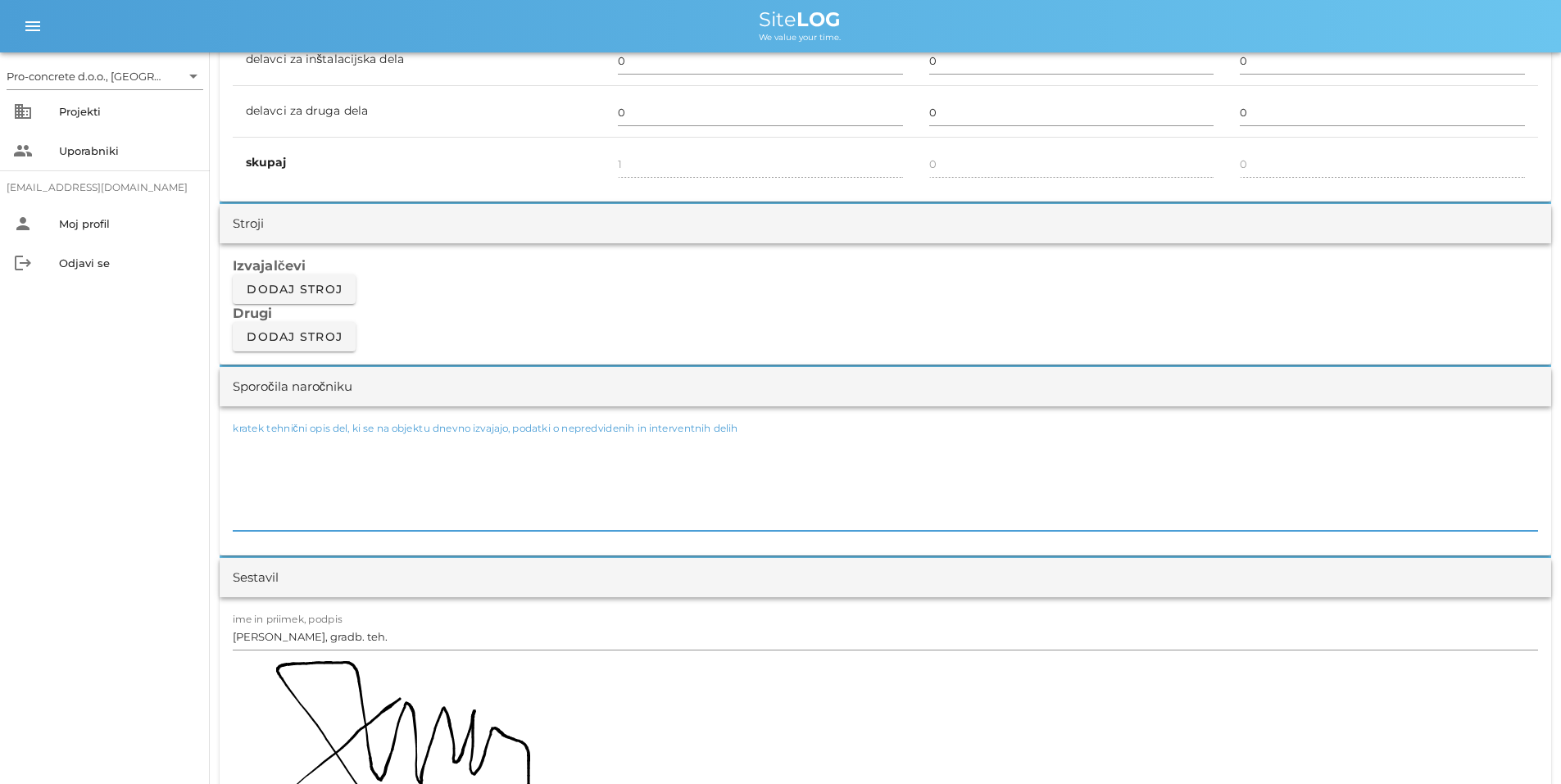
click at [304, 468] on textarea "kratek tehnični opis del, ki se na objektu dnevno izvajajo, podatki o nepredvid…" at bounding box center [886, 482] width 1306 height 99
click at [406, 475] on textarea "- uvedba izvajalca v delo - postavljanje gradbiščne ograje -" at bounding box center [886, 482] width 1306 height 99
click at [235, 493] on textarea "- uvedba izvajalca v delo - postavljanje gradbiščne ograje, čiščenje gradbišča …" at bounding box center [886, 482] width 1306 height 99
click at [253, 517] on textarea "- uvedba izvajalca v delo - postavljanje gradbiščne ograje, čiščenje gradbišča …" at bounding box center [886, 482] width 1306 height 99
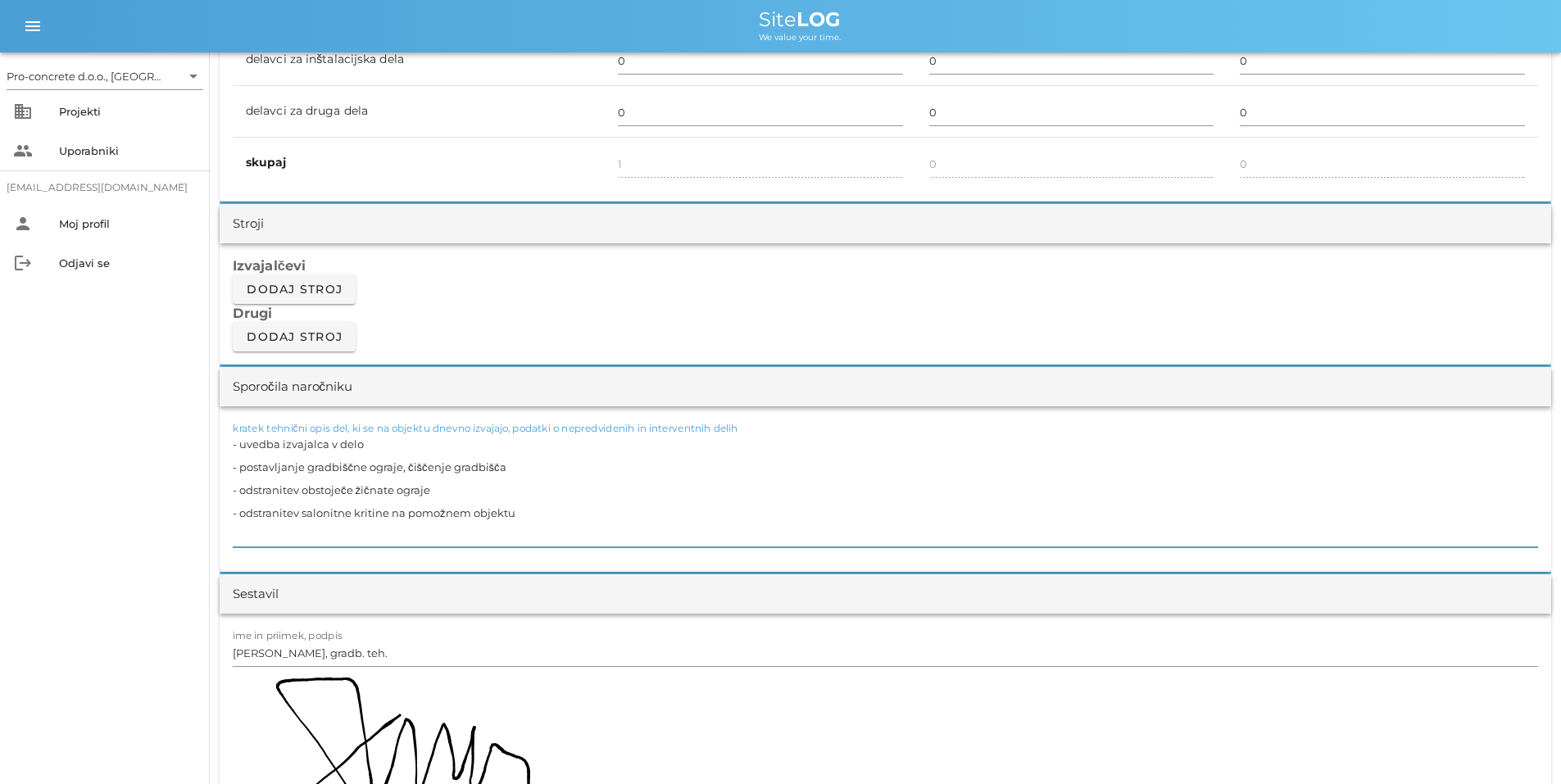
type textarea "- uvedba izvajalca v delo - postavljanje gradbiščne ograje, čiščenje gradbišča …"
